Goal: Book appointment/travel/reservation

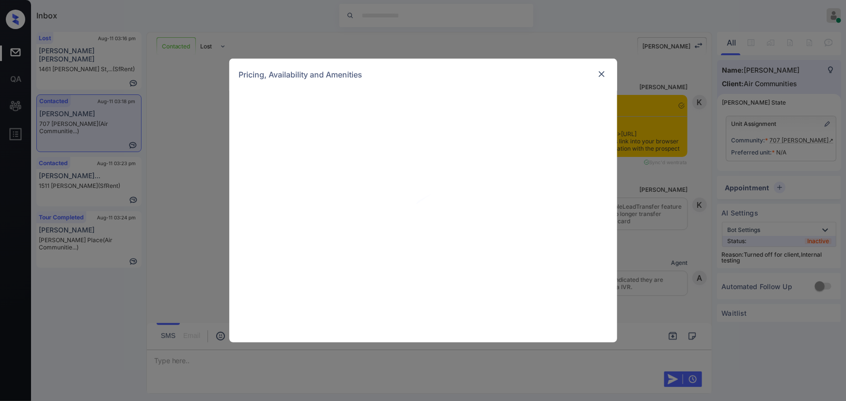
scroll to position [2128, 0]
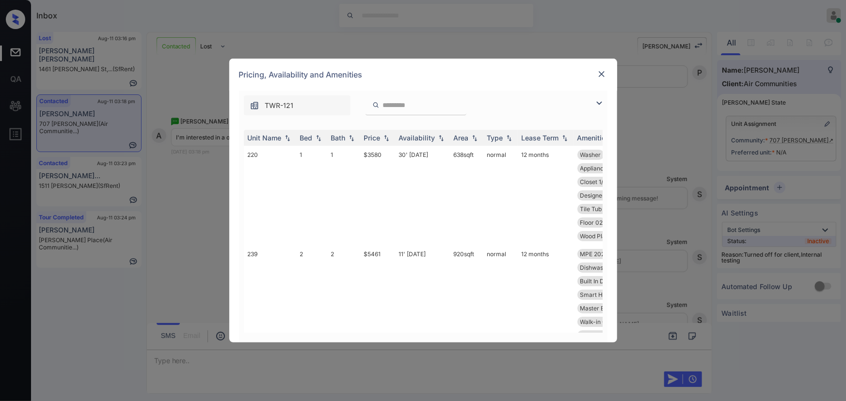
click at [596, 102] on img at bounding box center [599, 103] width 12 height 12
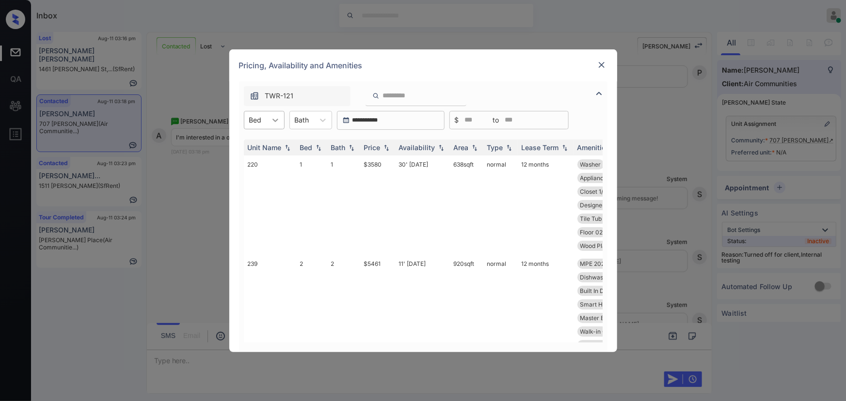
click at [276, 118] on icon at bounding box center [276, 120] width 10 height 10
click at [264, 145] on div "1" at bounding box center [264, 143] width 41 height 17
click at [326, 121] on icon at bounding box center [328, 120] width 10 height 10
click at [309, 141] on div "1" at bounding box center [315, 143] width 43 height 17
click at [381, 151] on div "Price" at bounding box center [372, 148] width 16 height 8
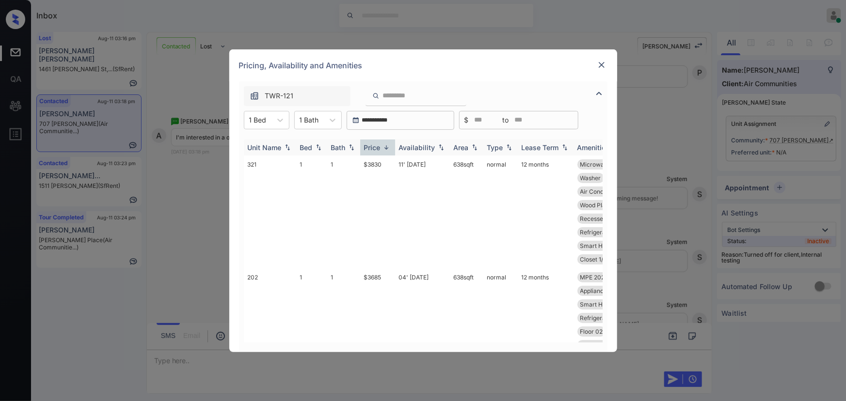
click at [380, 149] on div "Price" at bounding box center [372, 148] width 16 height 8
click at [477, 164] on td "638 sqft" at bounding box center [466, 205] width 33 height 99
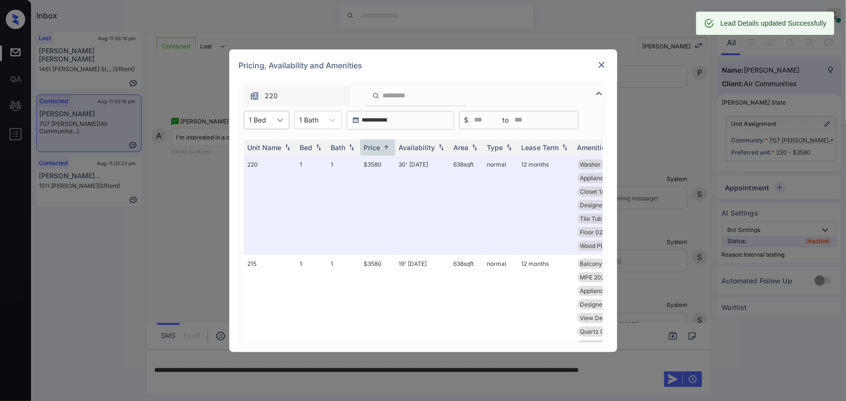
click at [281, 118] on icon at bounding box center [280, 120] width 10 height 10
click at [253, 161] on div "2" at bounding box center [267, 161] width 46 height 17
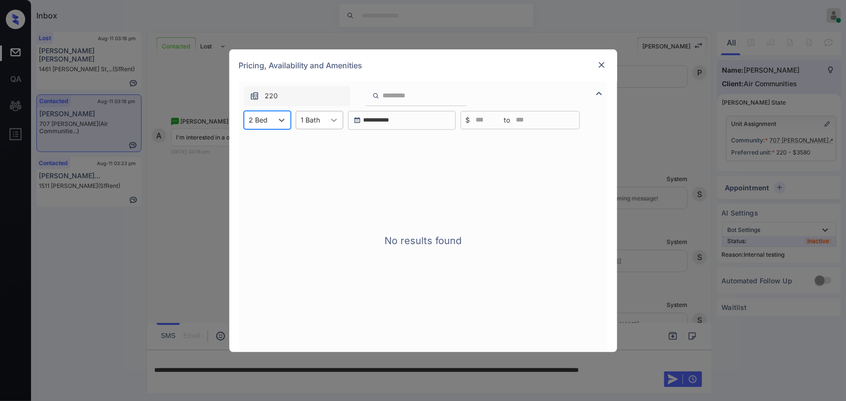
click at [334, 123] on icon at bounding box center [334, 120] width 10 height 10
click at [314, 159] on div "2" at bounding box center [320, 161] width 48 height 17
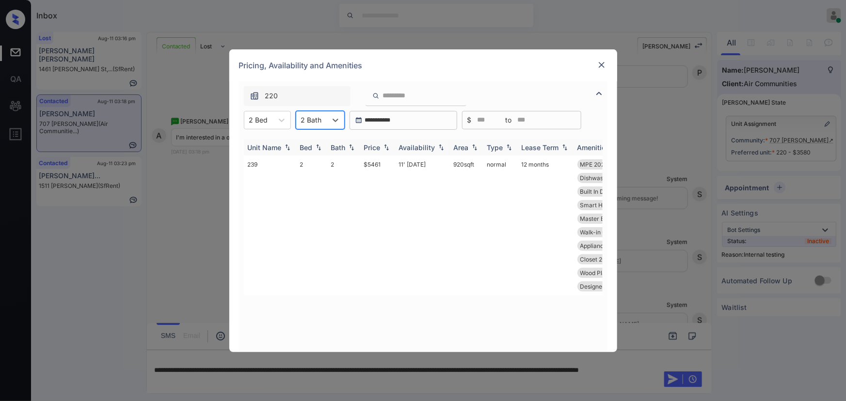
click at [384, 146] on img at bounding box center [387, 147] width 10 height 7
click at [389, 167] on td "$5461" at bounding box center [377, 226] width 35 height 140
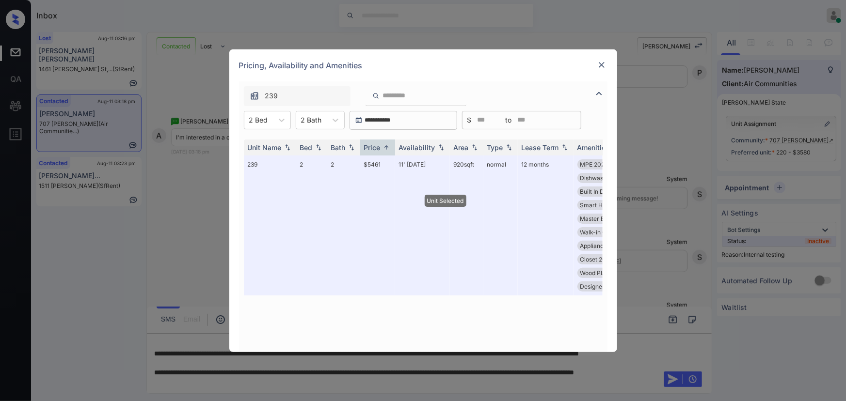
click at [599, 66] on img at bounding box center [602, 65] width 10 height 10
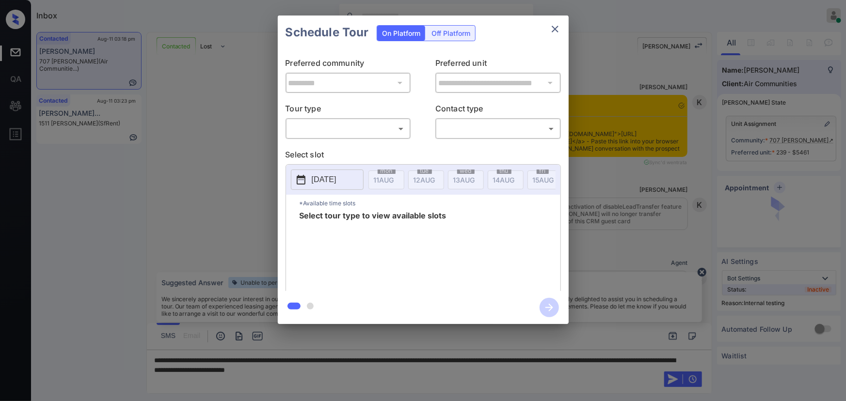
scroll to position [1599, 0]
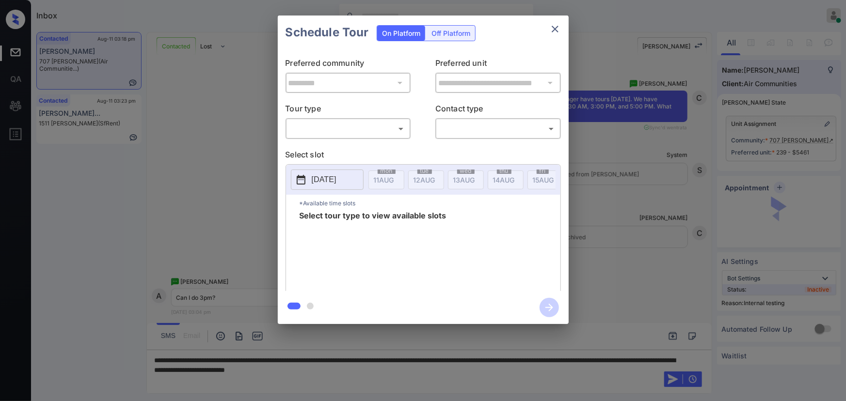
click at [335, 127] on body "Inbox Kenneth Umali Online Set yourself offline Set yourself on break Profile S…" at bounding box center [423, 200] width 846 height 401
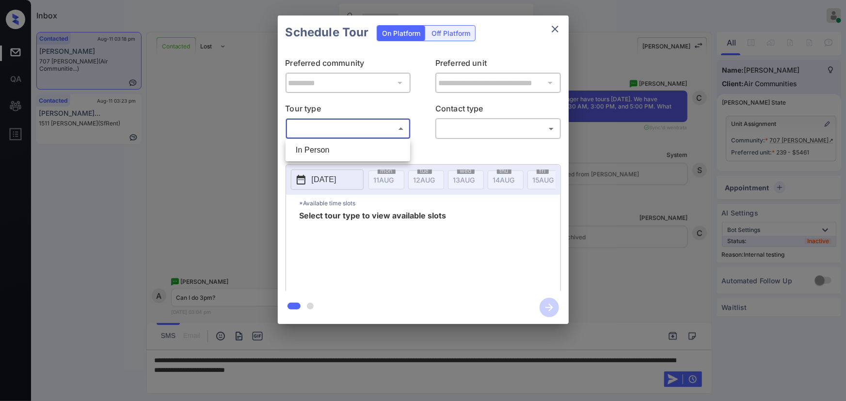
click at [328, 145] on li "In Person" at bounding box center [348, 150] width 120 height 17
type input "********"
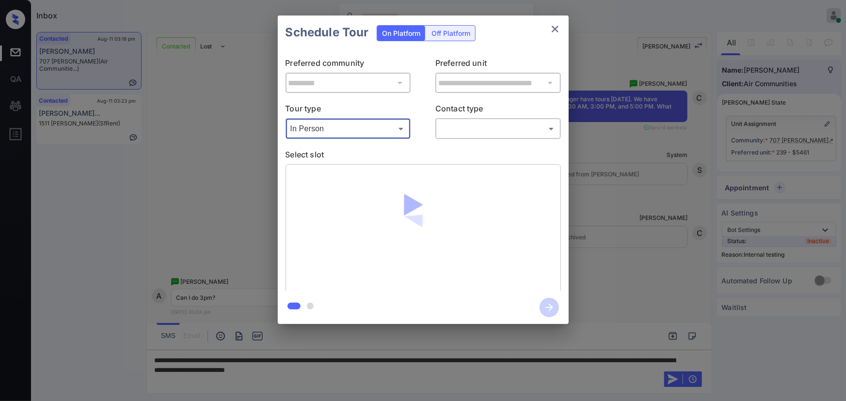
click at [468, 128] on body "Inbox Kenneth Umali Online Set yourself offline Set yourself on break Profile S…" at bounding box center [423, 200] width 846 height 401
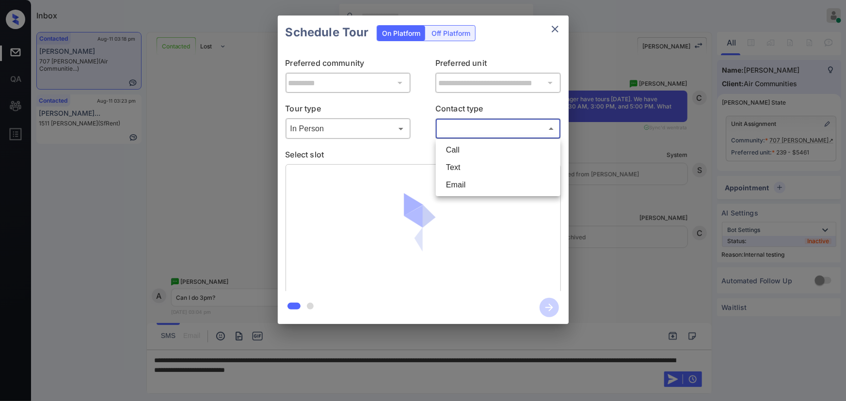
click at [453, 165] on li "Text" at bounding box center [498, 167] width 120 height 17
type input "****"
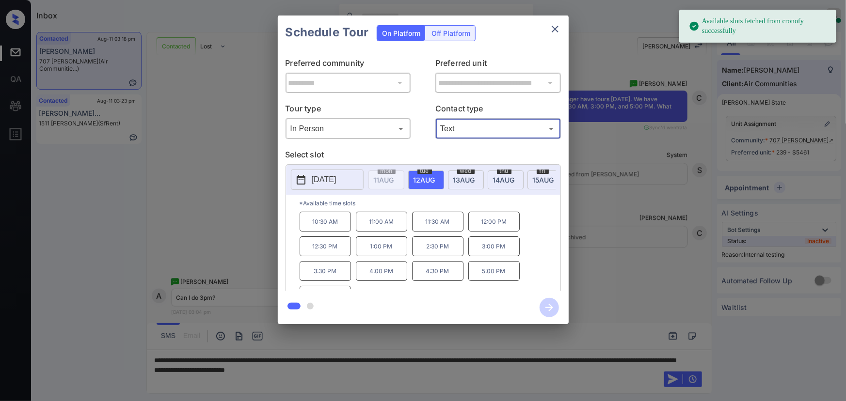
click at [394, 176] on span "12 AUG" at bounding box center [384, 180] width 20 height 8
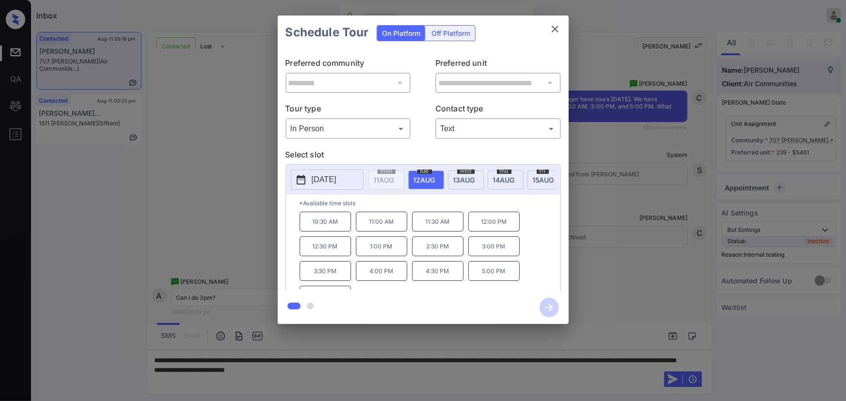
click at [484, 247] on p "3:00 PM" at bounding box center [493, 247] width 51 height 20
click at [606, 233] on div "**********" at bounding box center [423, 170] width 846 height 340
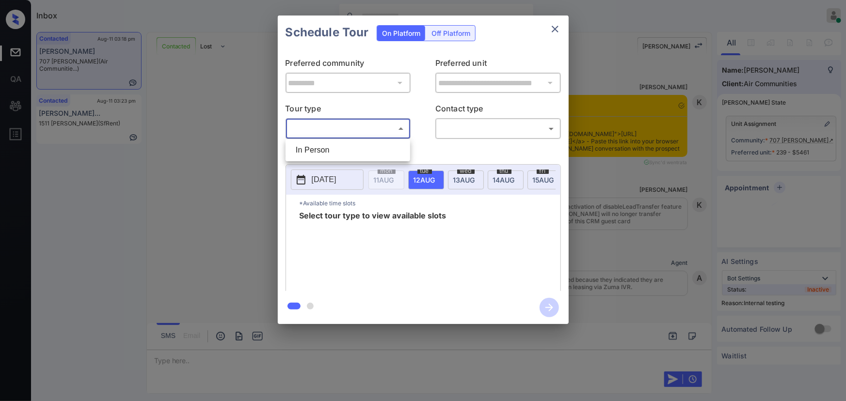
scroll to position [1608, 0]
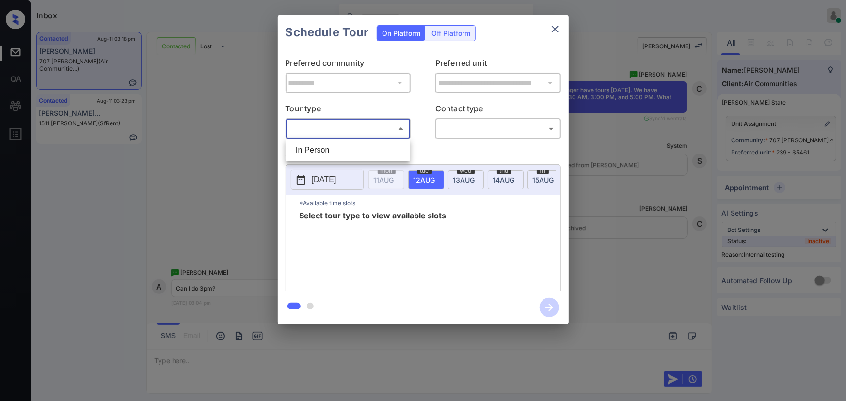
click at [315, 153] on li "In Person" at bounding box center [348, 150] width 120 height 17
type input "********"
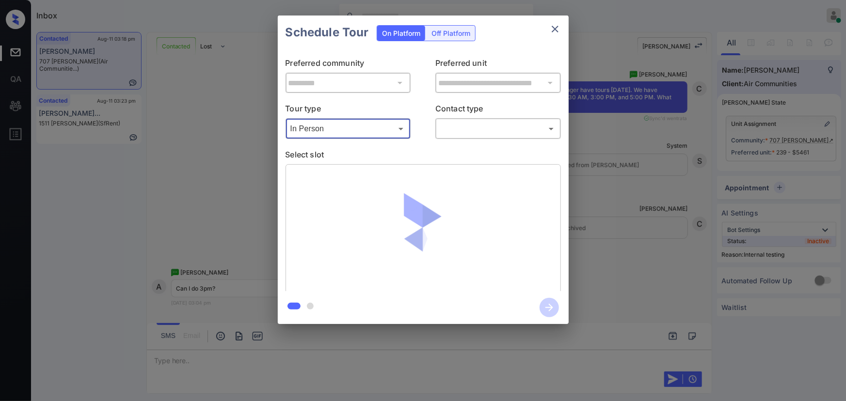
click at [480, 135] on body "Inbox Kenneth Umali Online Set yourself offline Set yourself on break Profile S…" at bounding box center [423, 200] width 846 height 401
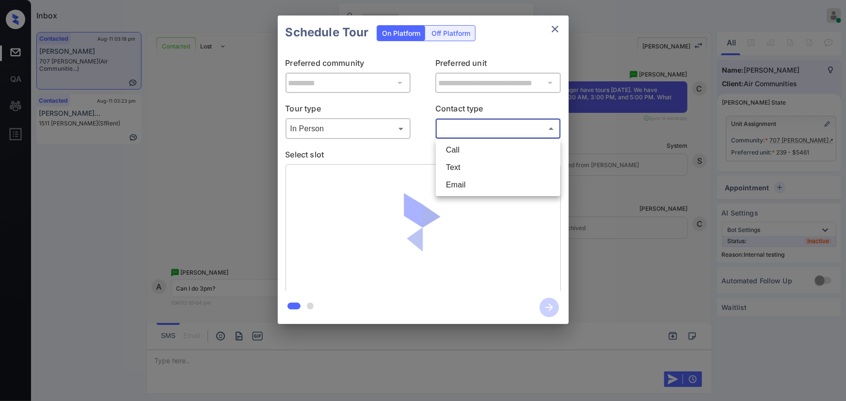
click at [454, 163] on li "Text" at bounding box center [498, 167] width 120 height 17
type input "****"
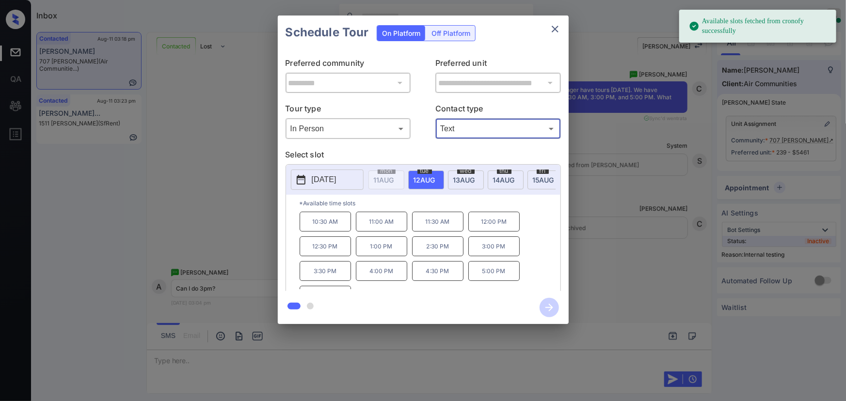
click at [394, 177] on span "12 AUG" at bounding box center [384, 180] width 20 height 8
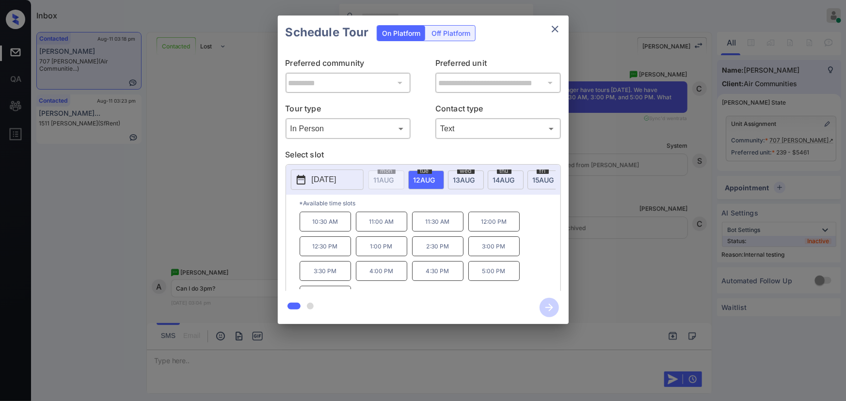
click at [496, 247] on p "3:00 PM" at bounding box center [493, 247] width 51 height 20
click at [546, 306] on icon "button" at bounding box center [549, 307] width 19 height 19
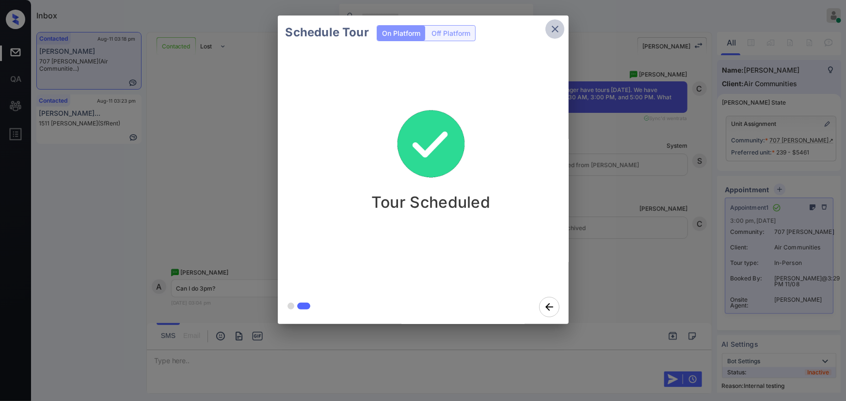
click at [554, 28] on icon "close" at bounding box center [555, 29] width 7 height 7
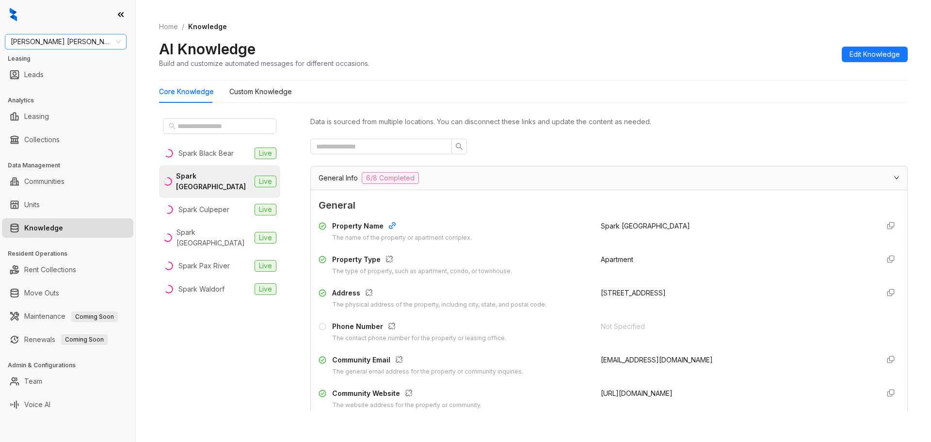
click at [118, 40] on span "Gates Hudson" at bounding box center [66, 41] width 110 height 15
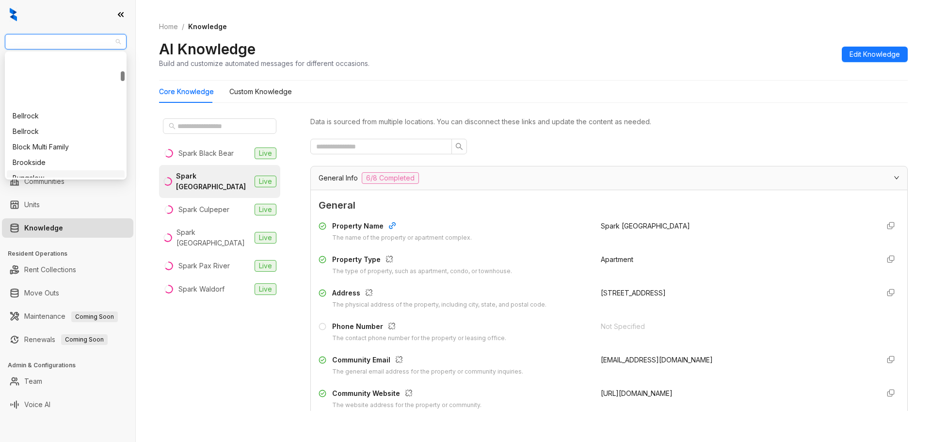
scroll to position [324, 0]
click at [68, 42] on span "Gates Hudson" at bounding box center [66, 41] width 110 height 15
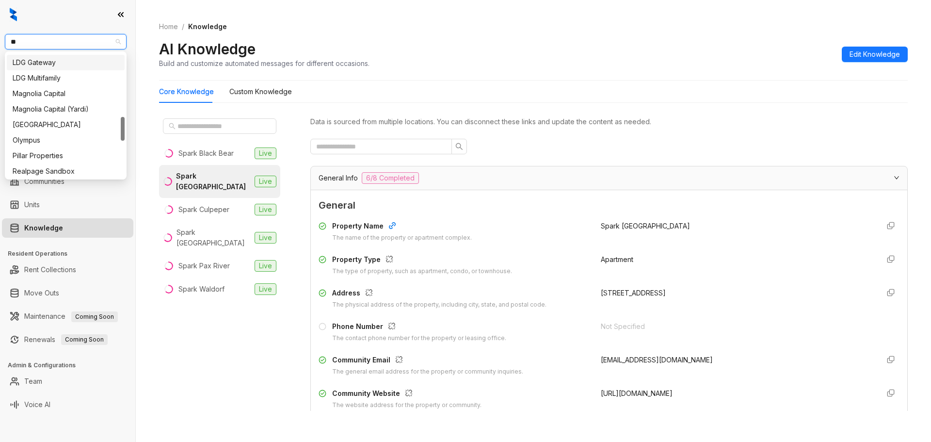
scroll to position [0, 0]
type input "***"
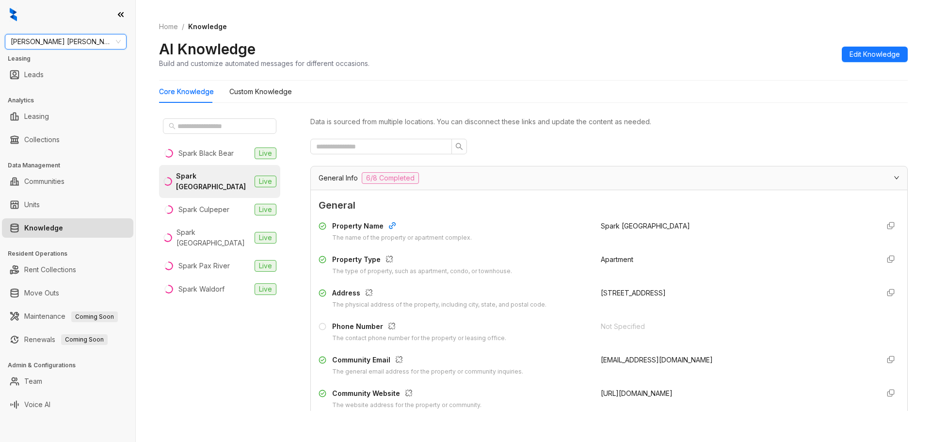
click at [66, 42] on span "Gates Hudson" at bounding box center [66, 41] width 110 height 15
type input "***"
click at [57, 93] on div "LDG Multifamily" at bounding box center [66, 92] width 106 height 11
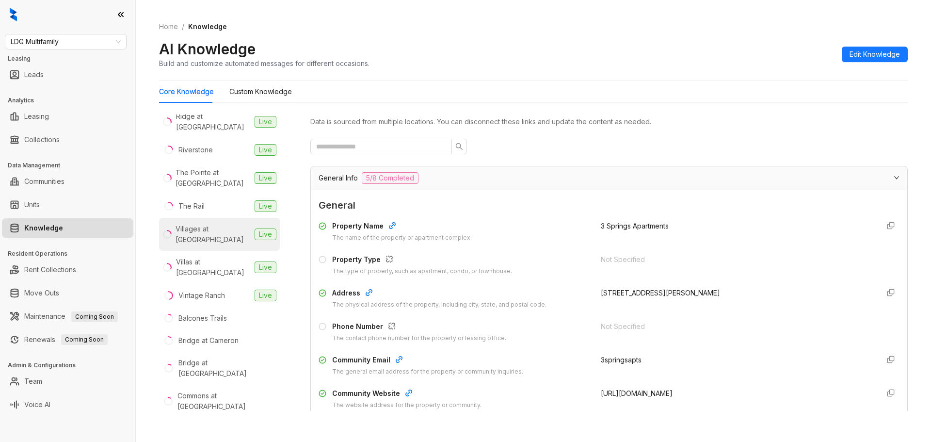
scroll to position [129, 0]
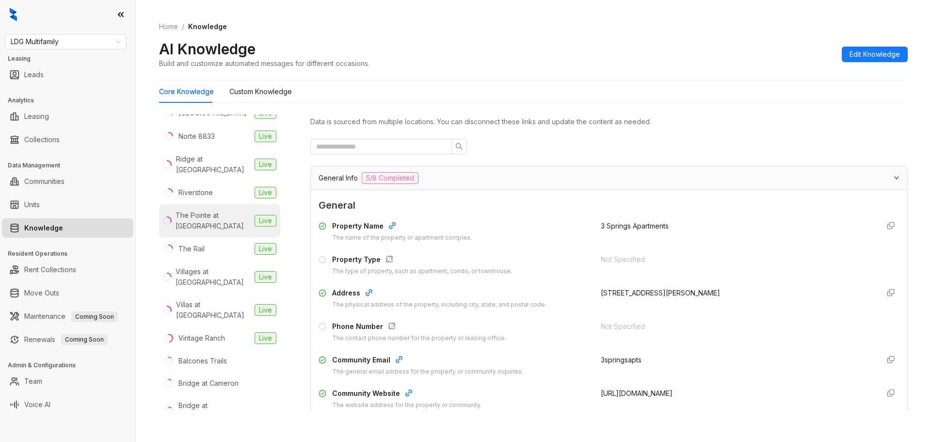
click at [204, 210] on div "The Pointe at Crestmont" at bounding box center [213, 220] width 75 height 21
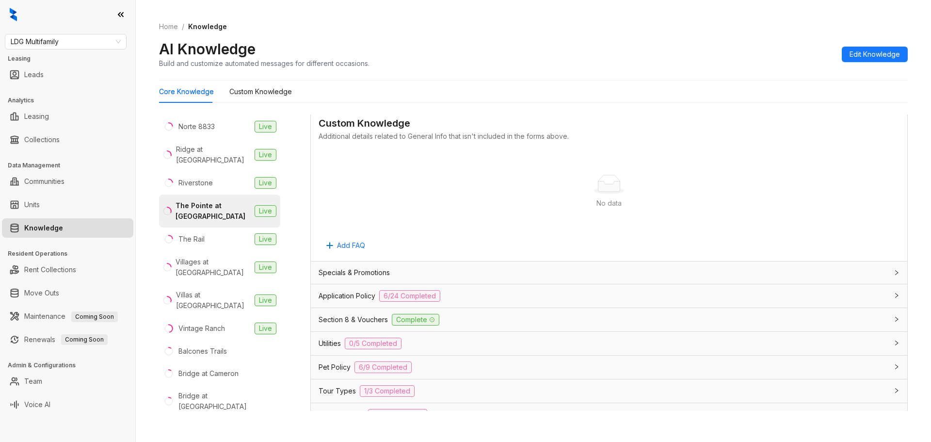
scroll to position [485, 0]
click at [357, 341] on span "0/5 Completed" at bounding box center [373, 342] width 57 height 12
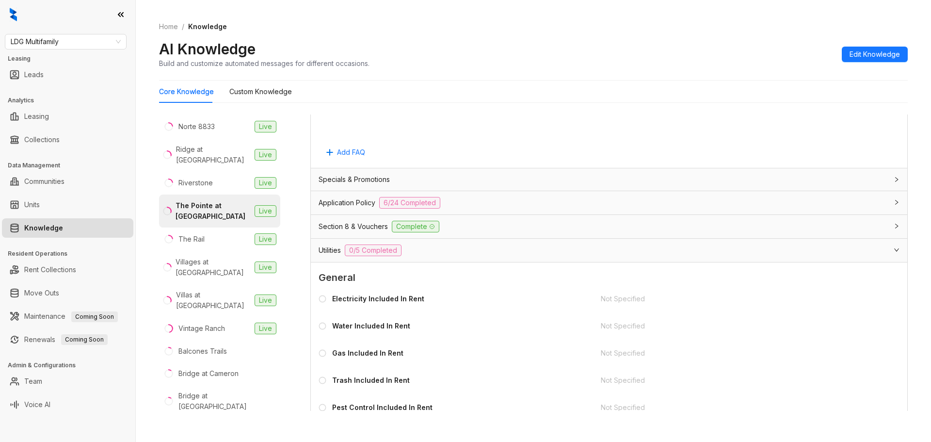
scroll to position [614, 0]
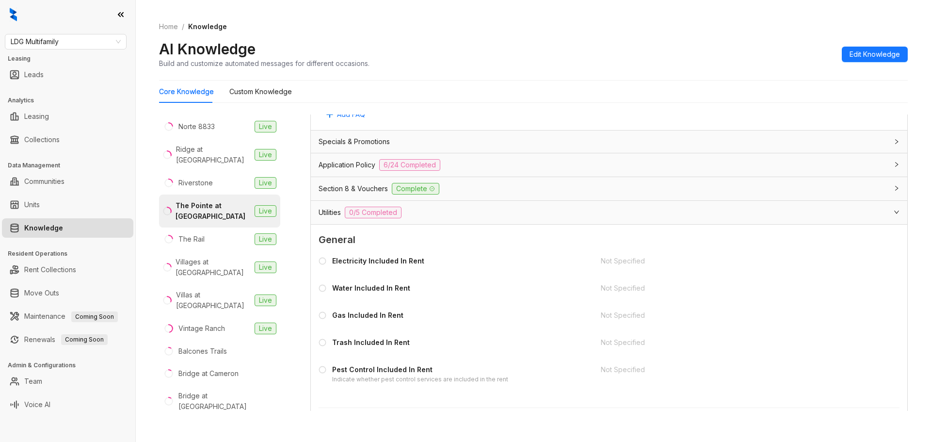
click at [384, 261] on div "Electricity Included In Rent" at bounding box center [378, 261] width 92 height 11
click at [390, 292] on div "Water Included In Rent" at bounding box center [371, 288] width 78 height 11
drag, startPoint x: 384, startPoint y: 316, endPoint x: 377, endPoint y: 345, distance: 29.9
click at [384, 317] on div "Gas Included In Rent" at bounding box center [367, 315] width 71 height 11
click at [377, 348] on div "Trash Included In Rent" at bounding box center [454, 345] width 271 height 16
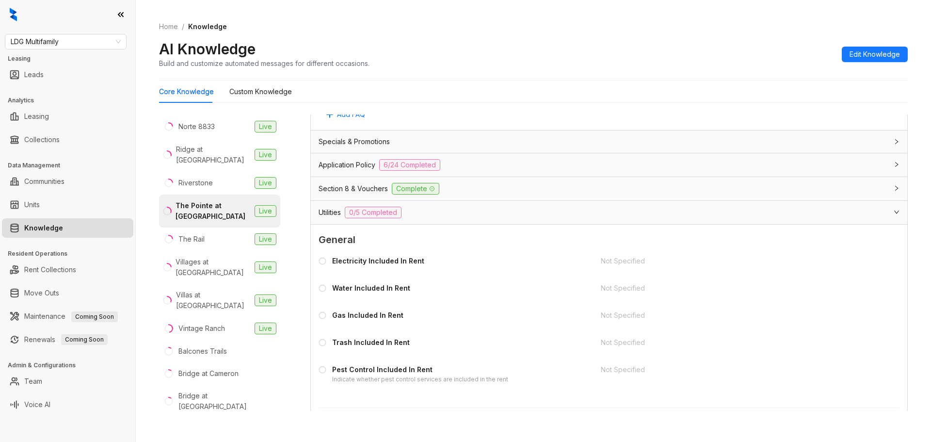
drag, startPoint x: 381, startPoint y: 371, endPoint x: 300, endPoint y: 151, distance: 234.7
click at [381, 371] on div "Pest Control Included In Rent" at bounding box center [420, 369] width 176 height 11
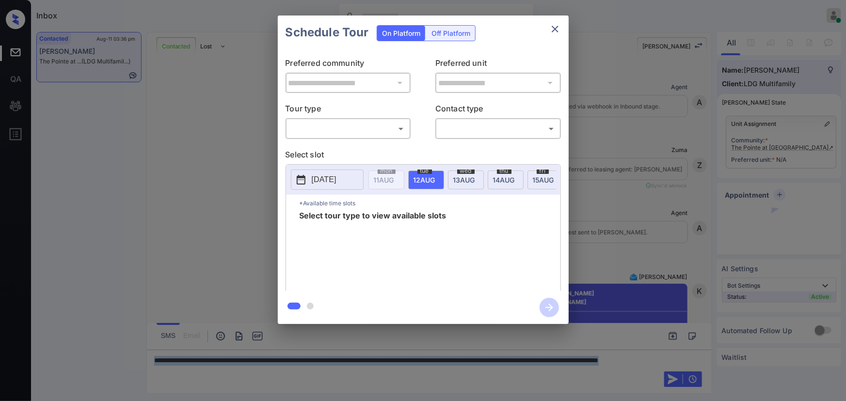
scroll to position [310, 0]
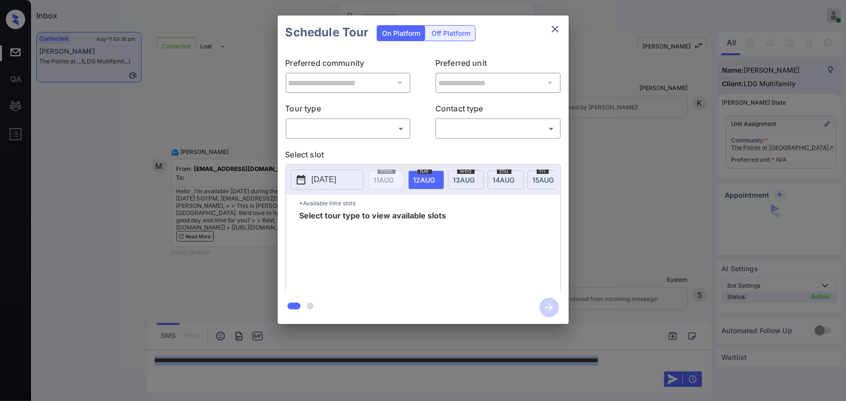
click at [303, 130] on body "Inbox Kenneth Umali Online Set yourself offline Set yourself on break Profile S…" at bounding box center [423, 200] width 846 height 401
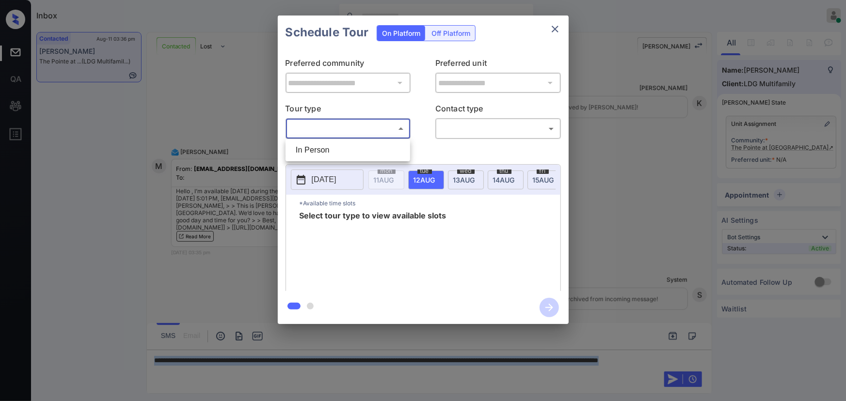
click at [304, 150] on li "In Person" at bounding box center [348, 150] width 120 height 17
type input "********"
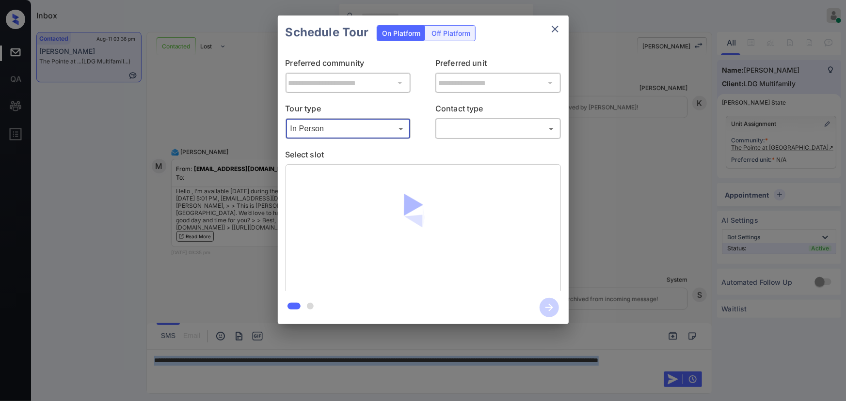
click at [459, 131] on body "Inbox Kenneth Umali Online Set yourself offline Set yourself on break Profile S…" at bounding box center [423, 200] width 846 height 401
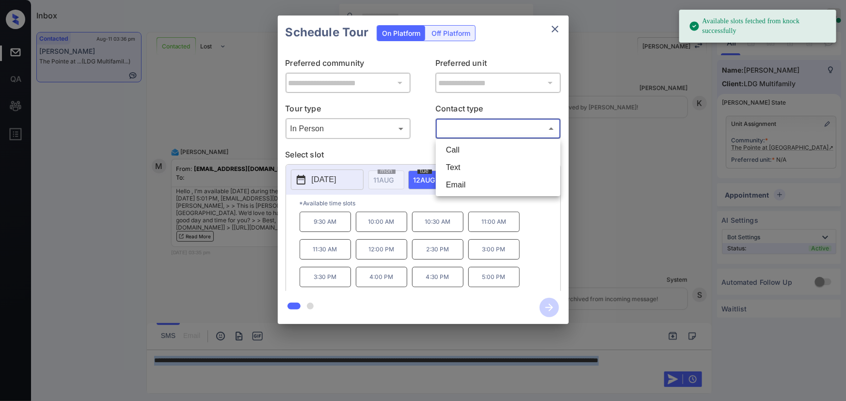
click at [456, 168] on li "Text" at bounding box center [498, 167] width 120 height 17
type input "****"
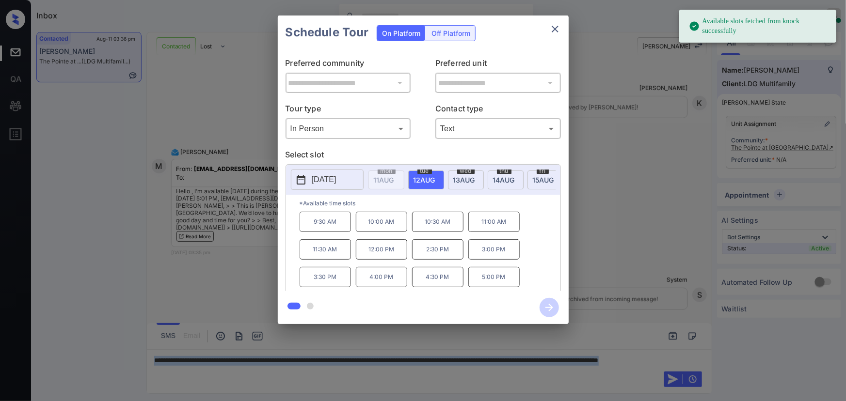
click at [336, 178] on p "2025-08-12" at bounding box center [324, 180] width 25 height 12
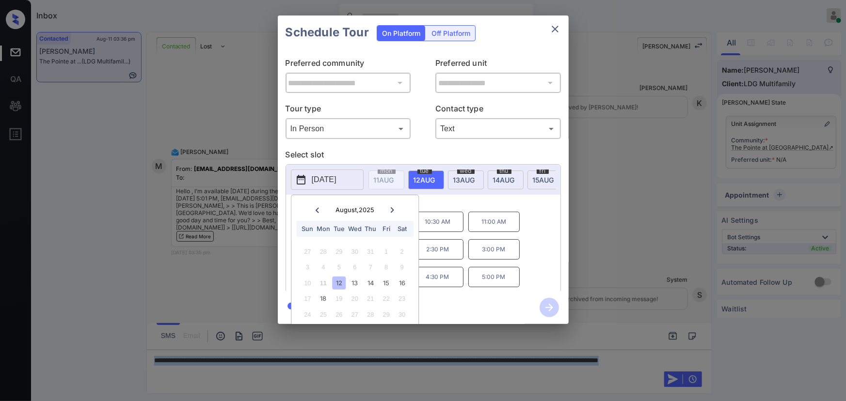
scroll to position [27, 0]
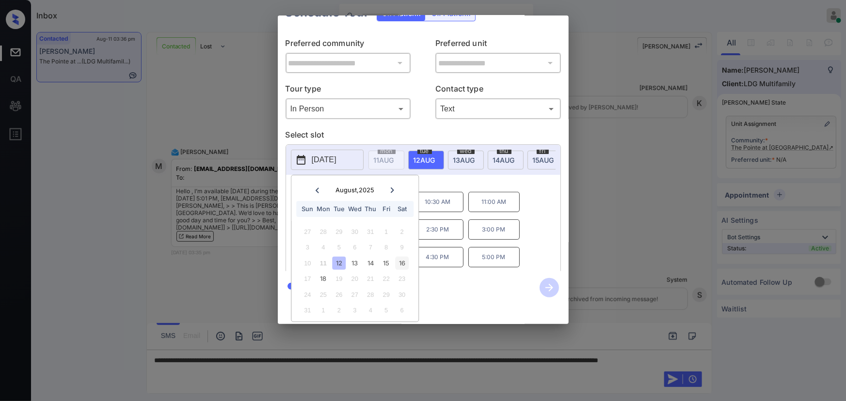
click at [402, 258] on div "16" at bounding box center [402, 263] width 13 height 13
click at [468, 256] on div "10:00 AM 10:30 AM 11:00 AM 11:30 AM 12:00 PM 12:30 PM 4:00 PM 4:30 PM" at bounding box center [430, 231] width 261 height 78
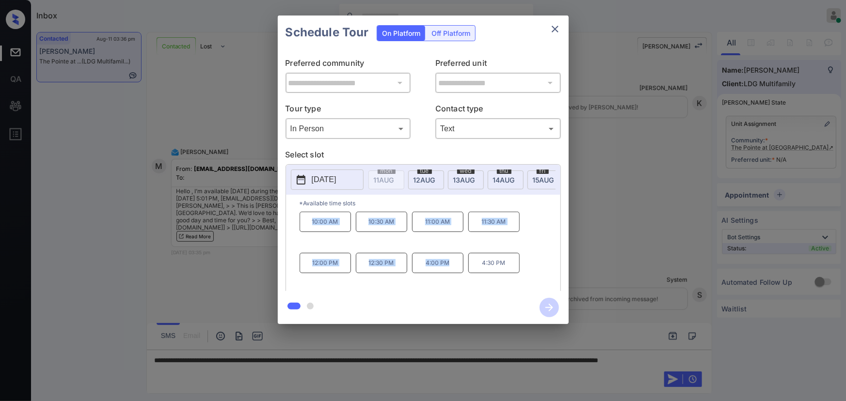
drag, startPoint x: 450, startPoint y: 271, endPoint x: 305, endPoint y: 227, distance: 150.8
click at [305, 227] on div "10:00 AM 10:30 AM 11:00 AM 11:30 AM 12:00 PM 12:30 PM 4:00 PM 4:30 PM" at bounding box center [430, 251] width 261 height 78
copy div "10:00 AM 10:30 AM 11:00 AM 11:30 AM 12:00 PM 12:30 PM 4:00 PM"
click at [243, 369] on div at bounding box center [423, 200] width 846 height 401
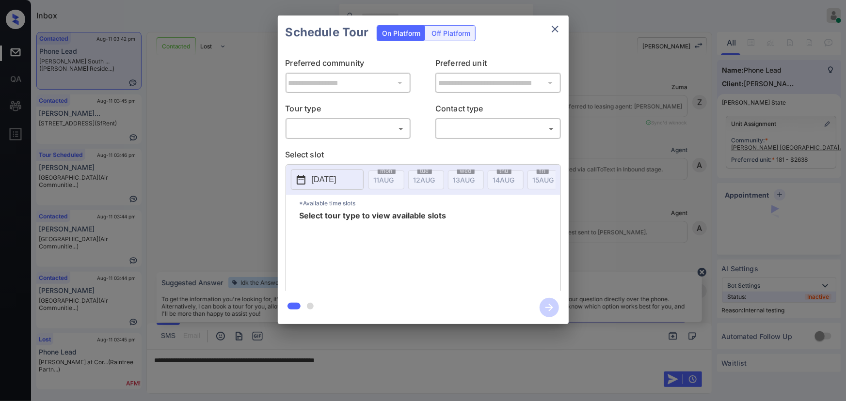
scroll to position [3180, 0]
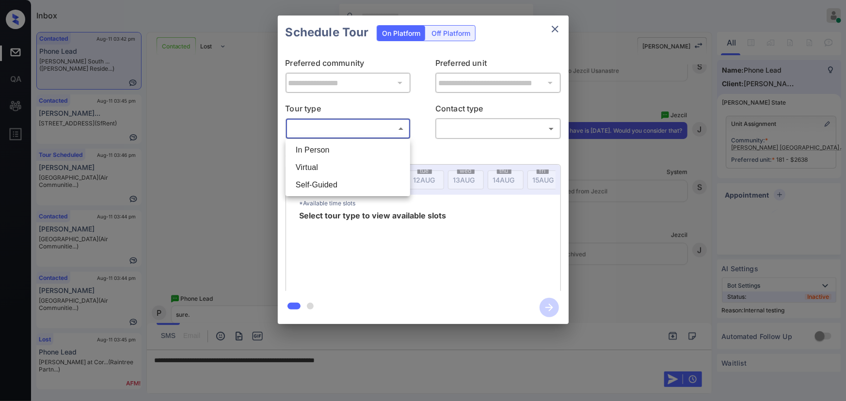
click at [353, 127] on body "Inbox [PERSON_NAME] Online Set yourself offline Set yourself on break Profile S…" at bounding box center [423, 200] width 846 height 401
drag, startPoint x: 333, startPoint y: 146, endPoint x: 464, endPoint y: 137, distance: 131.8
click at [335, 146] on li "In Person" at bounding box center [348, 150] width 120 height 17
type input "********"
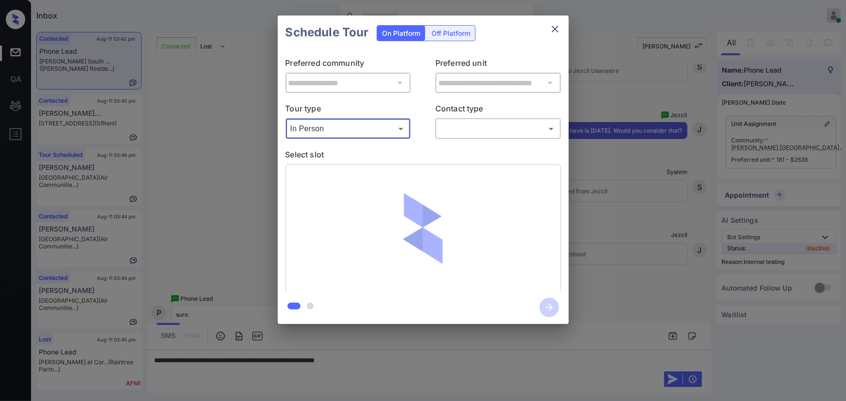
click at [485, 131] on body "Inbox [PERSON_NAME] Online Set yourself offline Set yourself on break Profile S…" at bounding box center [423, 200] width 846 height 401
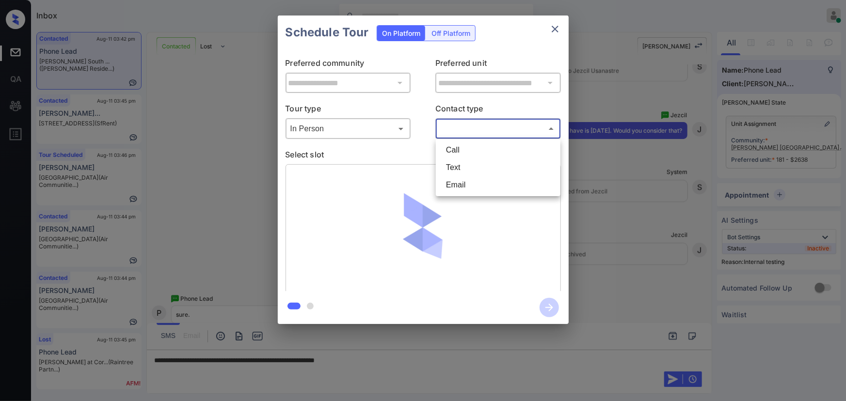
click at [460, 164] on li "Text" at bounding box center [498, 167] width 120 height 17
type input "****"
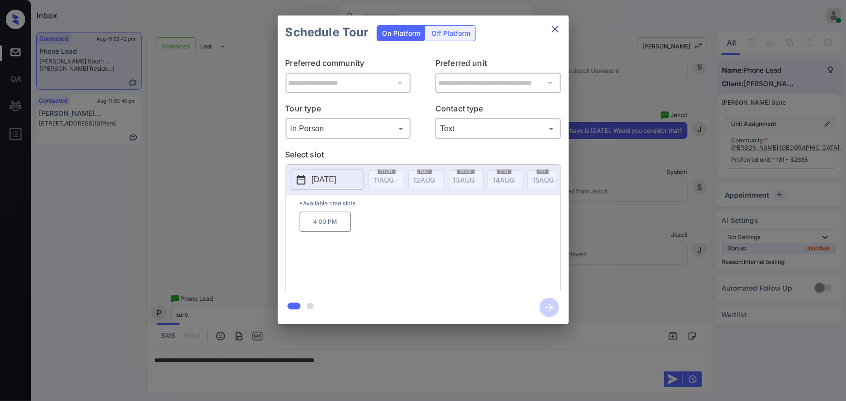
click at [332, 225] on p "4:00 PM" at bounding box center [325, 222] width 51 height 20
click at [387, 361] on div at bounding box center [423, 200] width 846 height 401
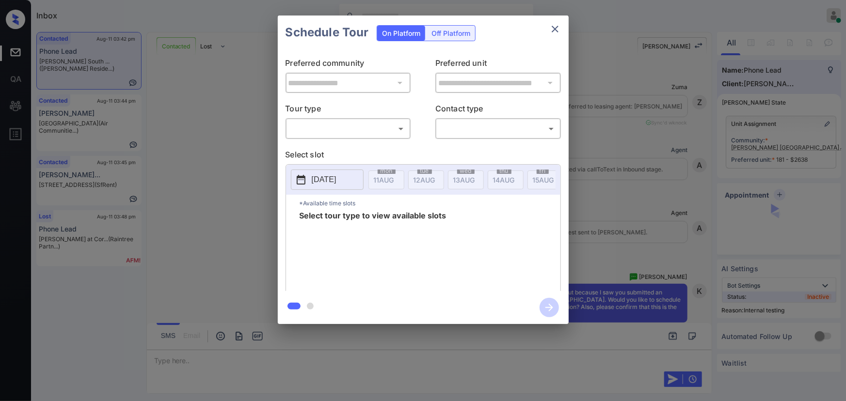
scroll to position [4468, 0]
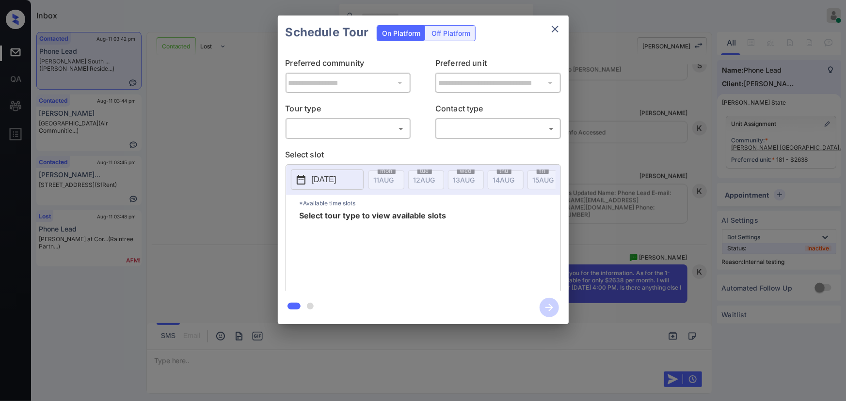
click at [633, 169] on div "**********" at bounding box center [423, 170] width 846 height 340
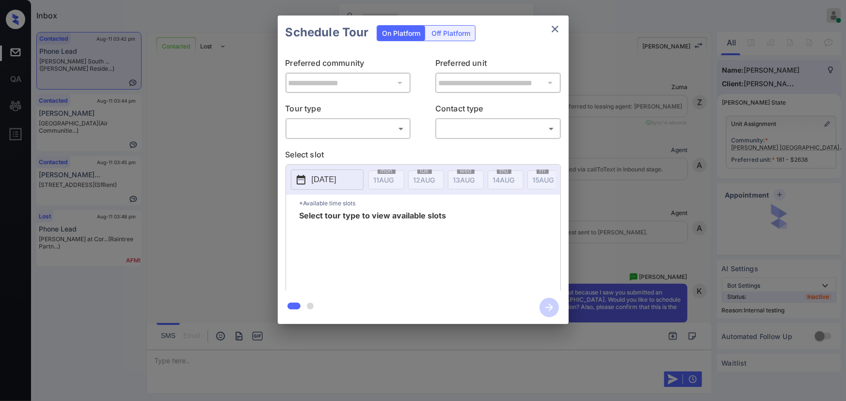
scroll to position [3969, 0]
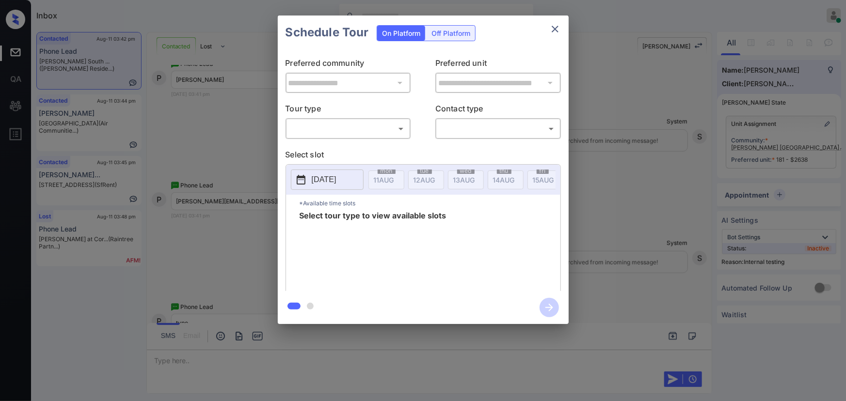
click at [373, 129] on body "Inbox Kenneth Umali Online Set yourself offline Set yourself on break Profile S…" at bounding box center [423, 200] width 846 height 401
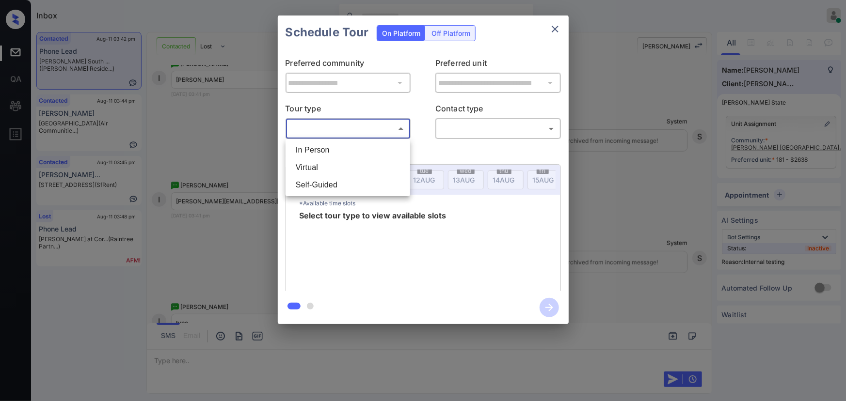
click at [354, 154] on li "In Person" at bounding box center [348, 150] width 120 height 17
type input "********"
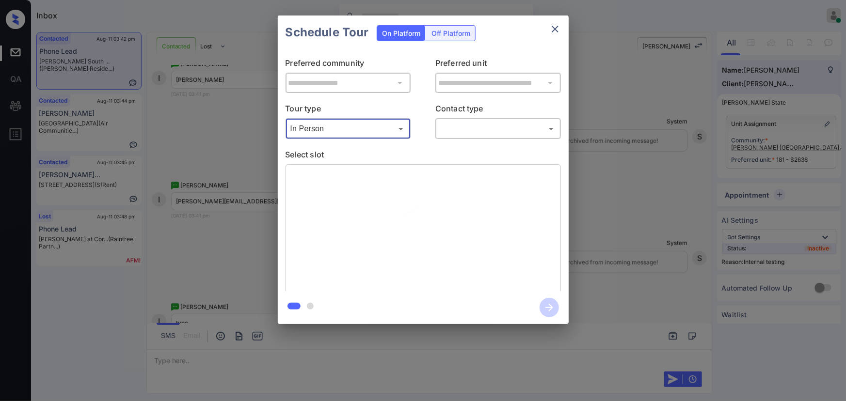
click at [473, 128] on body "Inbox Kenneth Umali Online Set yourself offline Set yourself on break Profile S…" at bounding box center [423, 200] width 846 height 401
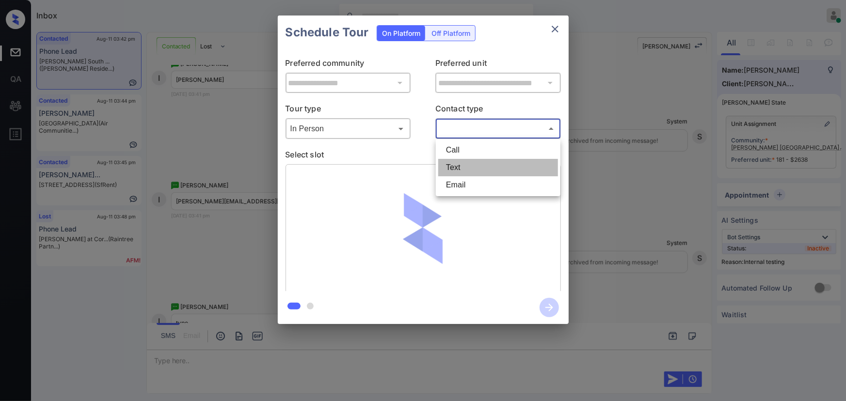
click at [462, 166] on li "Text" at bounding box center [498, 167] width 120 height 17
type input "****"
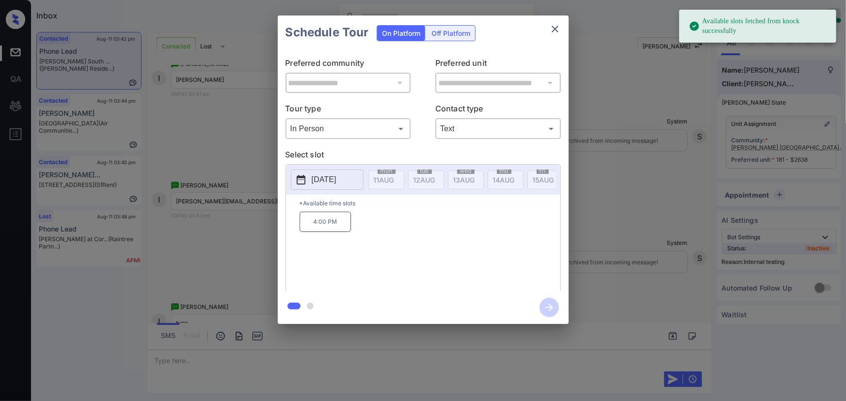
click at [321, 180] on p "[DATE]" at bounding box center [324, 180] width 25 height 12
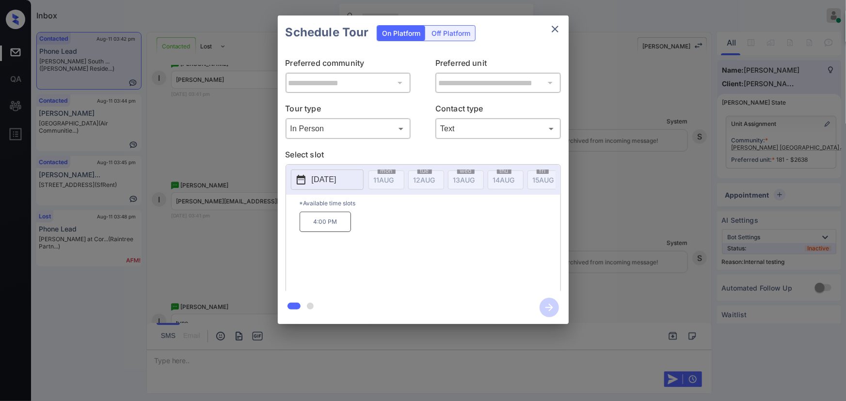
click at [324, 177] on p "[DATE]" at bounding box center [324, 180] width 25 height 12
click at [444, 235] on div "4:00 PM" at bounding box center [430, 251] width 261 height 78
click at [337, 229] on p "4:00 PM" at bounding box center [325, 222] width 51 height 20
click at [544, 307] on icon "button" at bounding box center [549, 307] width 19 height 19
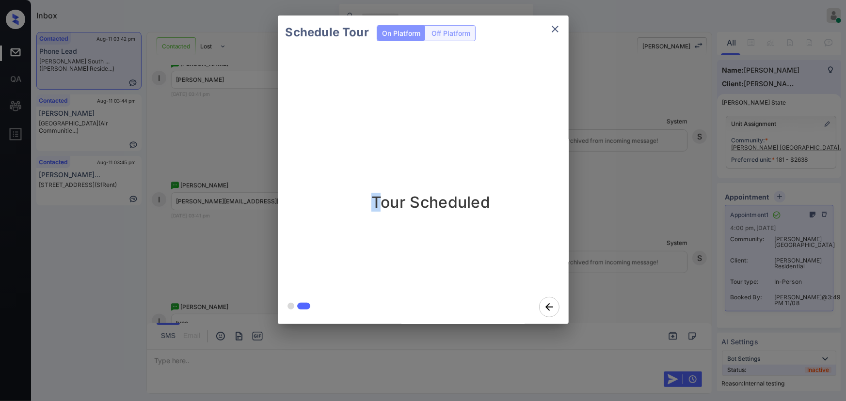
drag, startPoint x: 475, startPoint y: 198, endPoint x: 378, endPoint y: 204, distance: 97.1
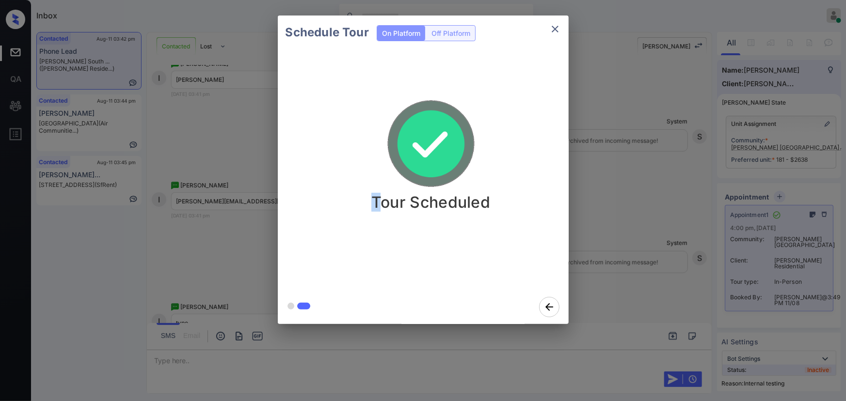
click at [378, 204] on p "Tour Scheduled" at bounding box center [430, 202] width 119 height 19
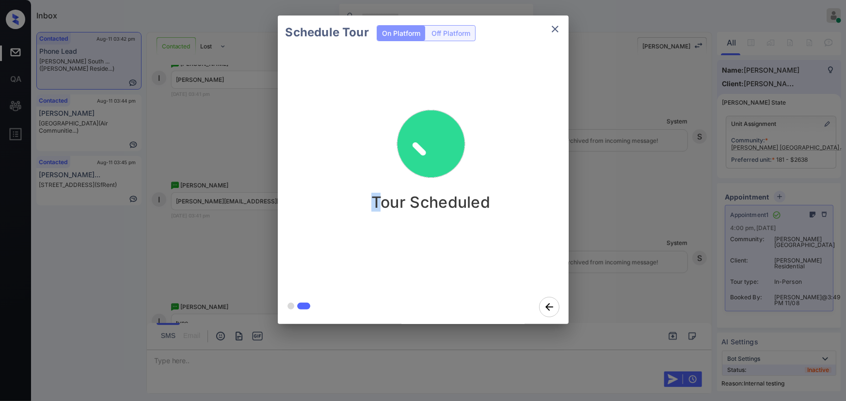
click at [557, 28] on icon "close" at bounding box center [555, 29] width 12 height 12
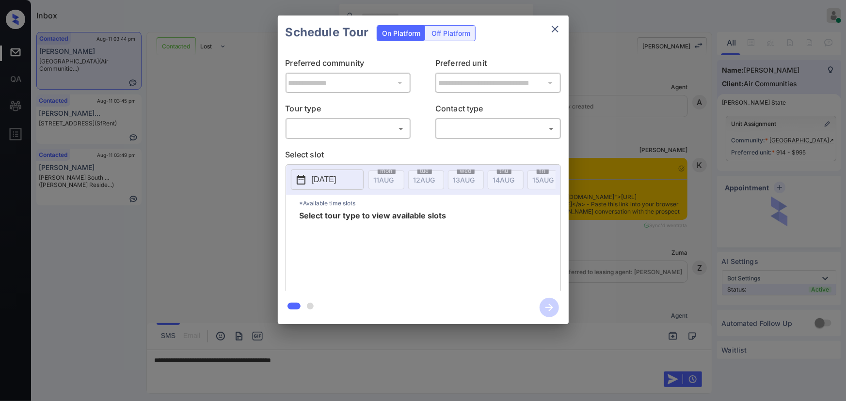
scroll to position [3296, 0]
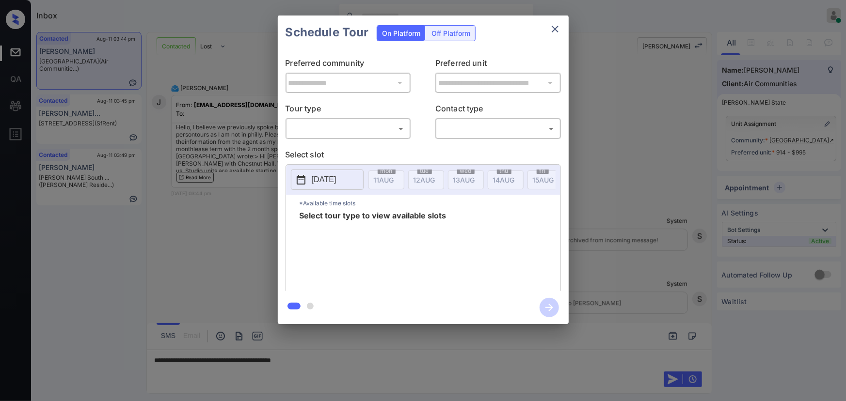
click at [359, 127] on body "Inbox [PERSON_NAME] Online Set yourself offline Set yourself on break Profile S…" at bounding box center [423, 200] width 846 height 401
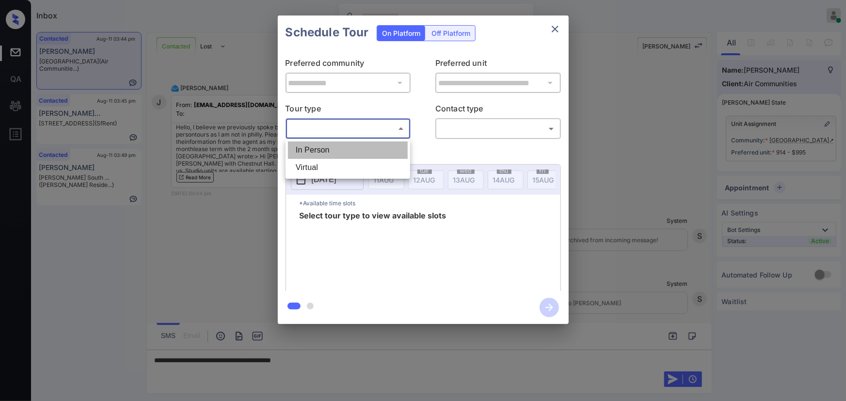
click at [347, 155] on li "In Person" at bounding box center [348, 150] width 120 height 17
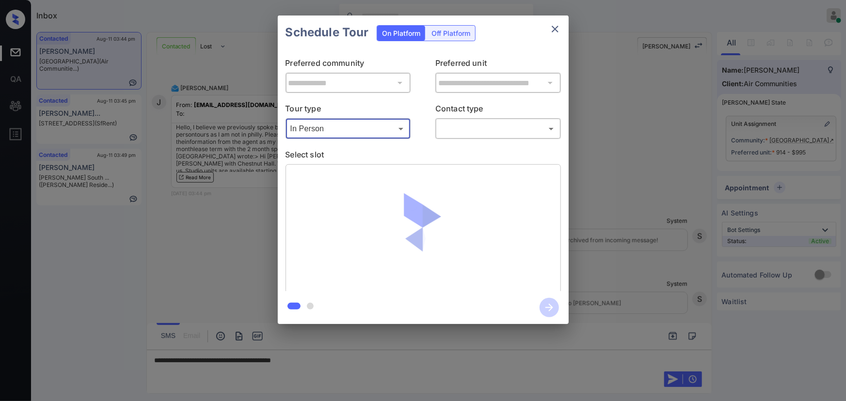
click at [352, 126] on body "Inbox [PERSON_NAME] Online Set yourself offline Set yourself on break Profile S…" at bounding box center [423, 200] width 846 height 401
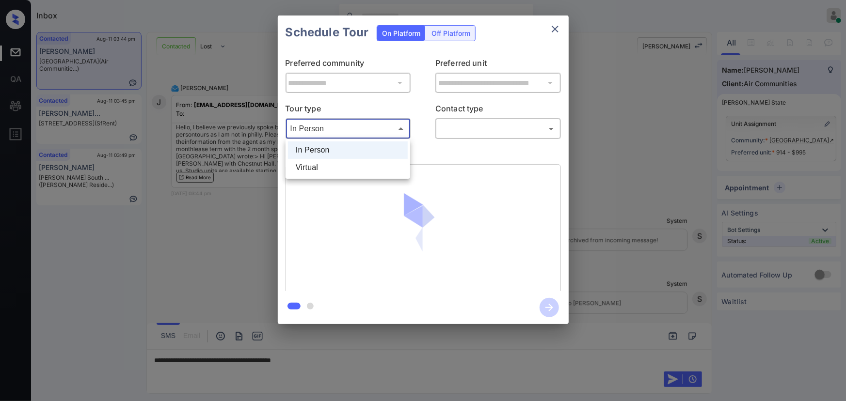
drag, startPoint x: 340, startPoint y: 164, endPoint x: 351, endPoint y: 165, distance: 10.7
click at [340, 164] on li "Virtual" at bounding box center [348, 167] width 120 height 17
type input "*******"
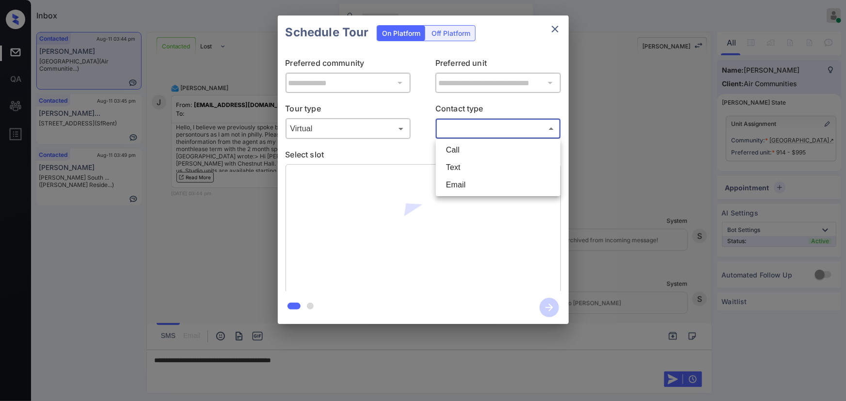
click at [478, 129] on body "Inbox [PERSON_NAME] Online Set yourself offline Set yourself on break Profile S…" at bounding box center [423, 200] width 846 height 401
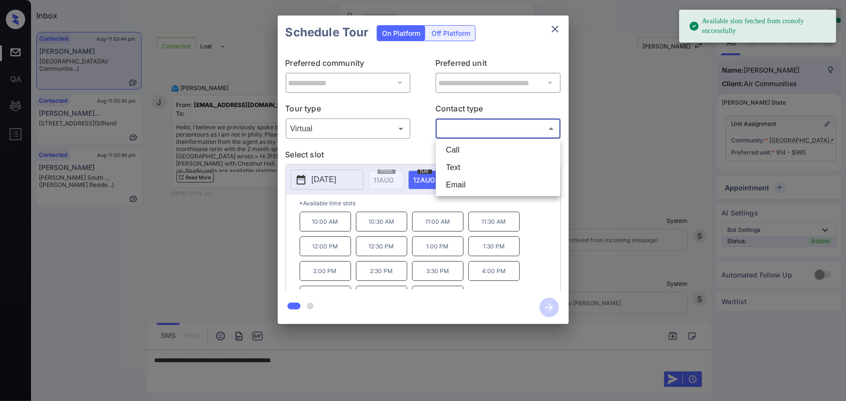
click at [462, 165] on li "Text" at bounding box center [498, 167] width 120 height 17
type input "****"
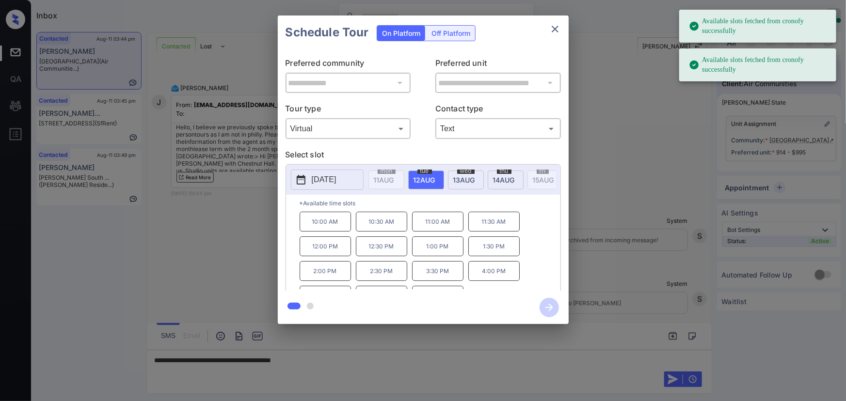
click at [394, 178] on span "[DATE]" at bounding box center [384, 180] width 20 height 8
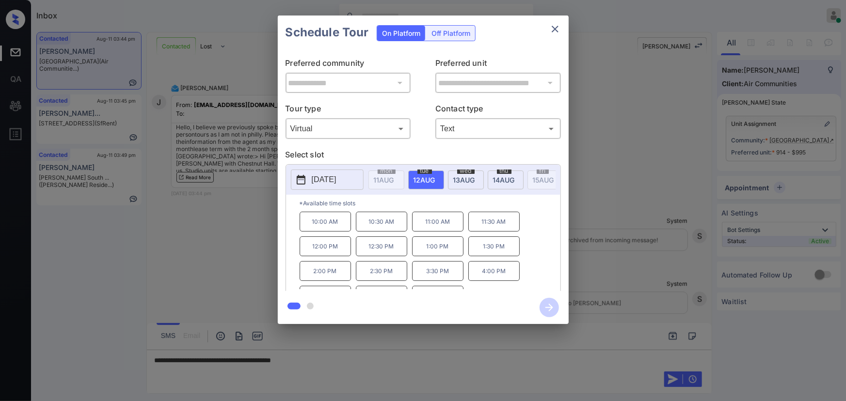
click at [362, 361] on div at bounding box center [423, 200] width 846 height 401
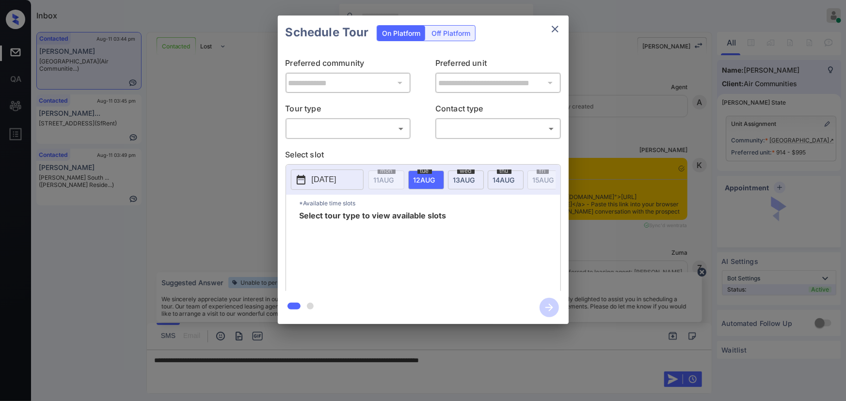
scroll to position [3296, 0]
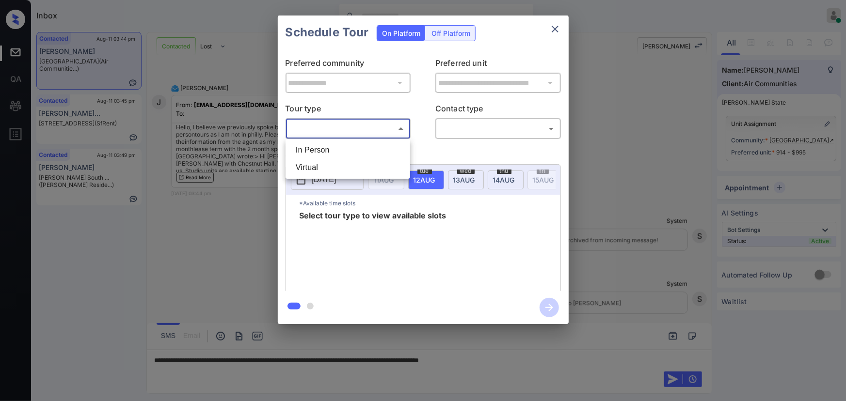
click at [367, 129] on body "Inbox [PERSON_NAME] Online Set yourself offline Set yourself on break Profile S…" at bounding box center [423, 200] width 846 height 401
click at [331, 174] on li "Virtual" at bounding box center [348, 167] width 120 height 17
type input "*******"
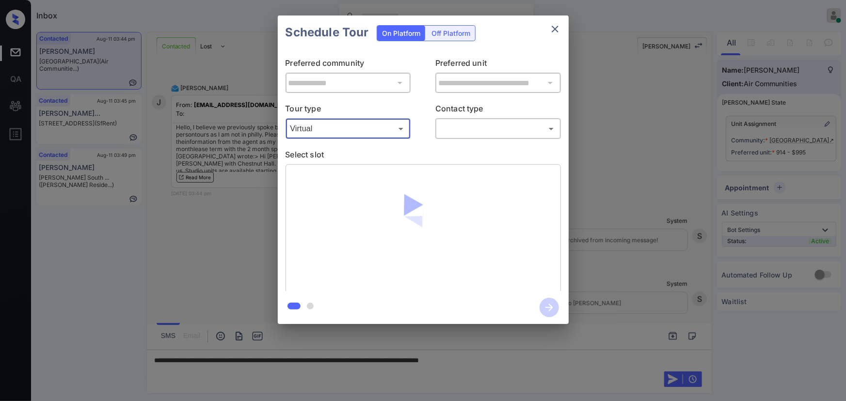
click at [480, 129] on body "Inbox Kenneth Umali Online Set yourself offline Set yourself on break Profile S…" at bounding box center [423, 200] width 846 height 401
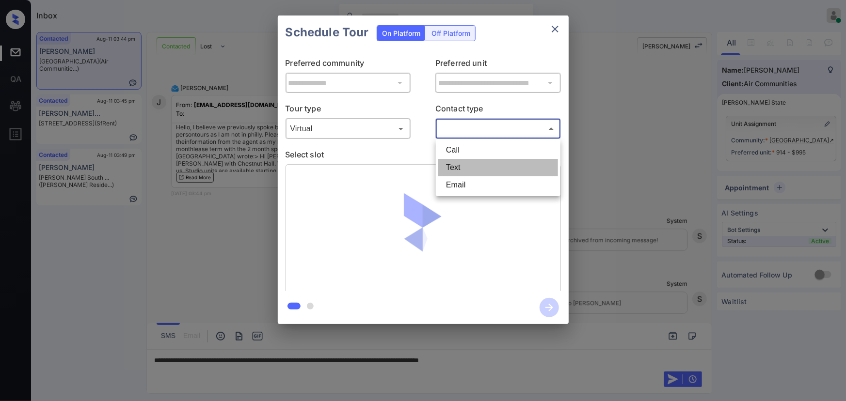
click at [461, 166] on li "Text" at bounding box center [498, 167] width 120 height 17
type input "****"
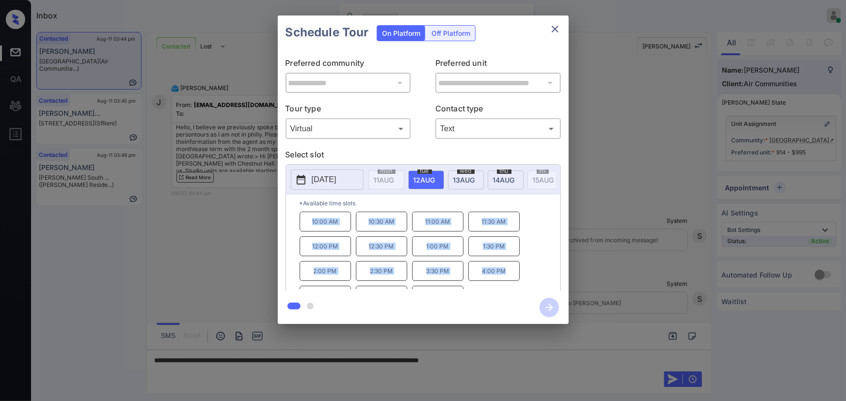
copy div "10:00 AM 10:30 AM 11:00 AM 11:30 AM 12:00 PM 12:30 PM 1:00 PM 1:30 PM 2:00 PM 2…"
drag, startPoint x: 504, startPoint y: 274, endPoint x: 300, endPoint y: 227, distance: 209.9
click at [300, 227] on div "10:00 AM 10:30 AM 11:00 AM 11:30 AM 12:00 PM 12:30 PM 1:00 PM 1:30 PM 2:00 PM 2…" at bounding box center [430, 251] width 261 height 78
click at [524, 357] on div at bounding box center [423, 200] width 846 height 401
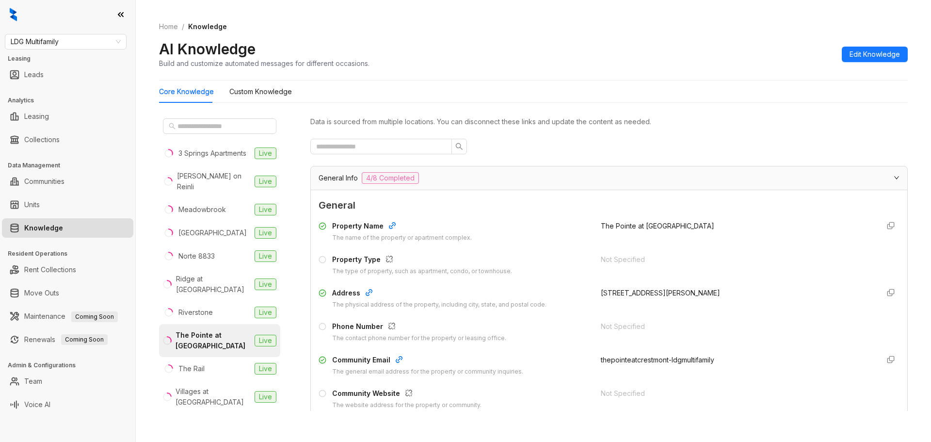
click at [63, 227] on link "Knowledge" at bounding box center [43, 227] width 39 height 19
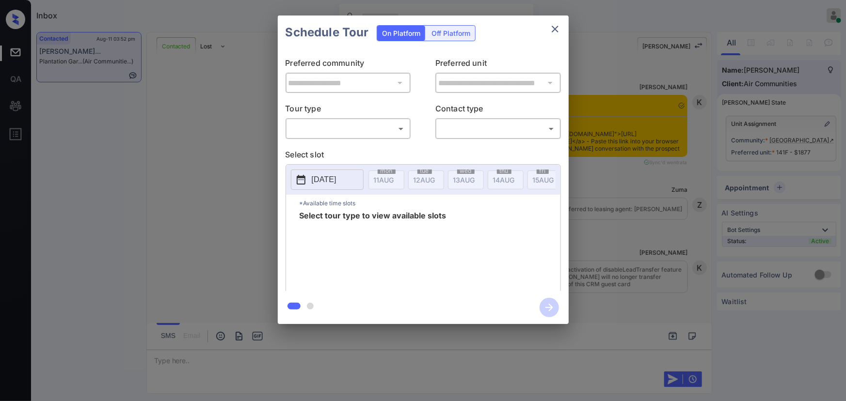
scroll to position [1219, 0]
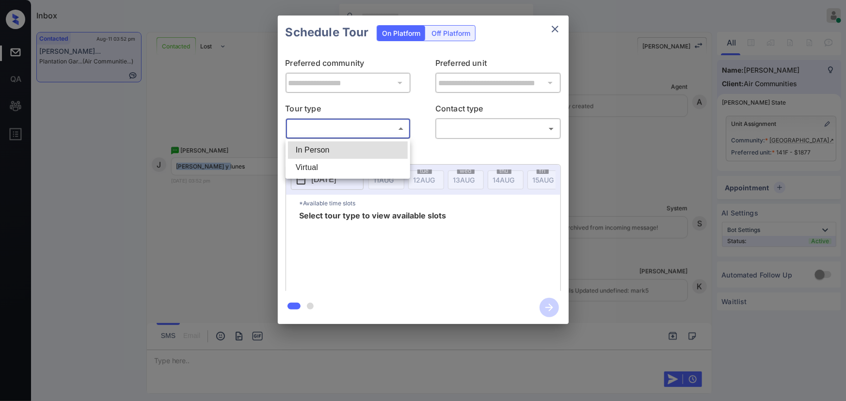
click at [326, 130] on body "Inbox Kenneth Umali Online Set yourself offline Set yourself on break Profile S…" at bounding box center [423, 200] width 846 height 401
click at [325, 144] on li "In Person" at bounding box center [348, 150] width 120 height 17
type input "********"
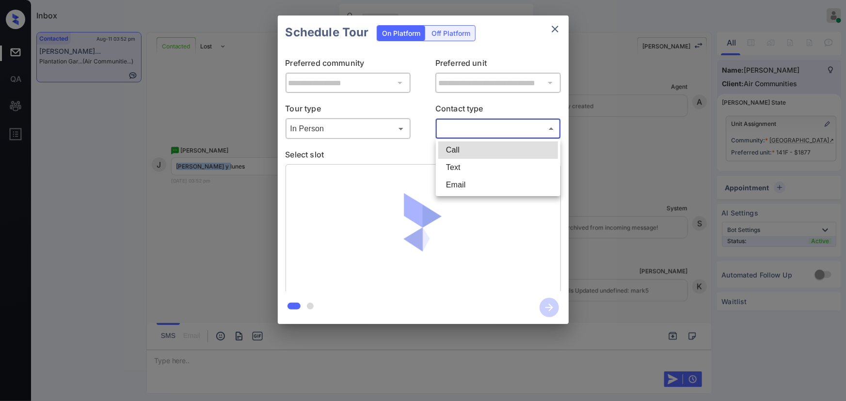
click at [461, 127] on body "Inbox Kenneth Umali Online Set yourself offline Set yourself on break Profile S…" at bounding box center [423, 200] width 846 height 401
click at [450, 167] on li "Text" at bounding box center [498, 167] width 120 height 17
type input "****"
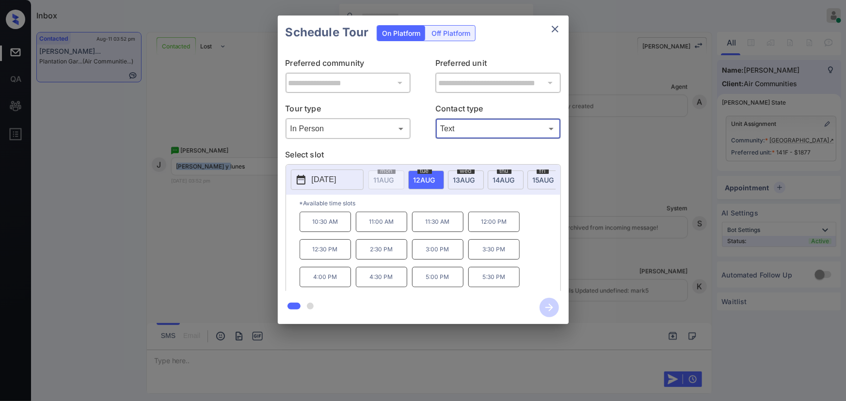
click at [336, 179] on p "2025-08-12" at bounding box center [324, 180] width 25 height 12
click at [279, 359] on div at bounding box center [423, 200] width 846 height 401
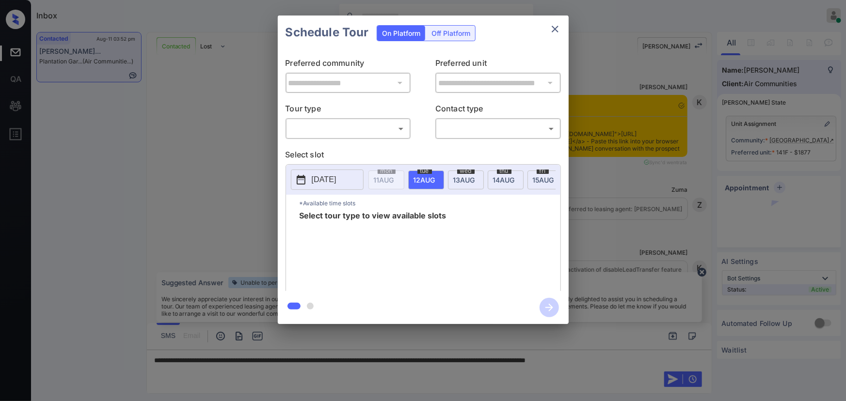
scroll to position [1219, 0]
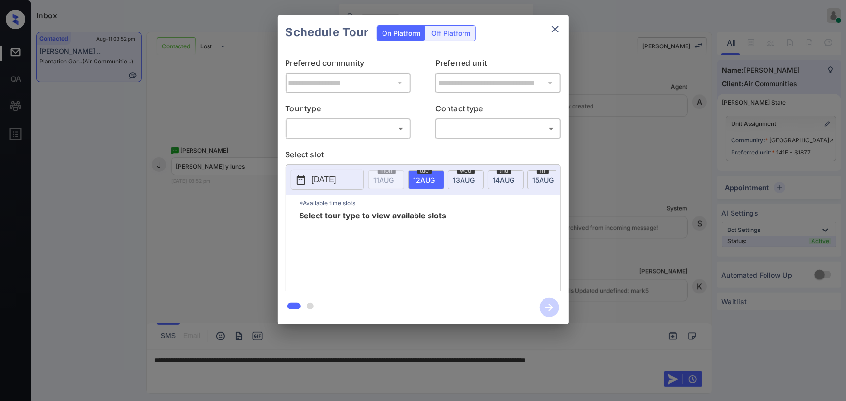
click at [356, 132] on body "Inbox Kenneth Umali Online Set yourself offline Set yourself on break Profile S…" at bounding box center [423, 200] width 846 height 401
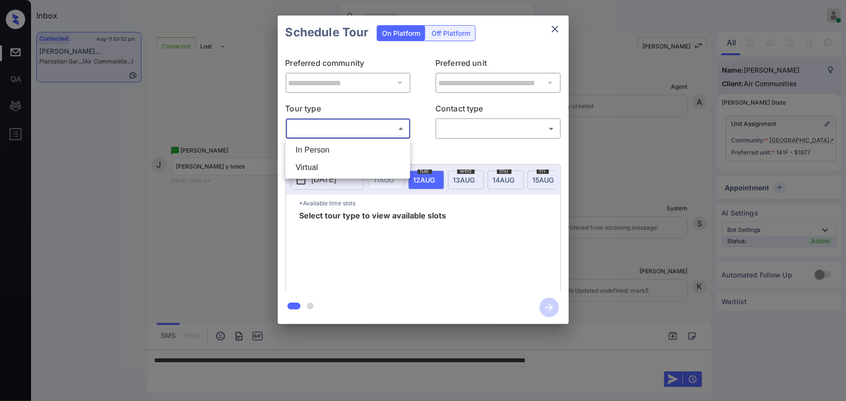
click at [348, 145] on li "In Person" at bounding box center [348, 150] width 120 height 17
type input "********"
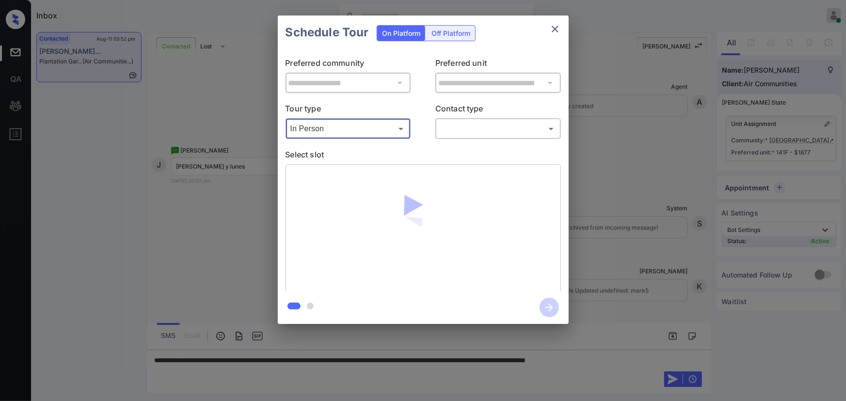
click at [459, 127] on body "Inbox Kenneth Umali Online Set yourself offline Set yourself on break Profile S…" at bounding box center [423, 200] width 846 height 401
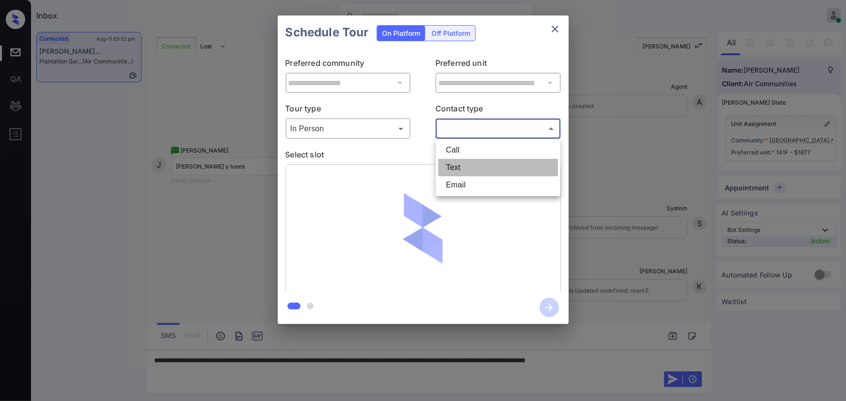
click at [454, 165] on li "Text" at bounding box center [498, 167] width 120 height 17
type input "****"
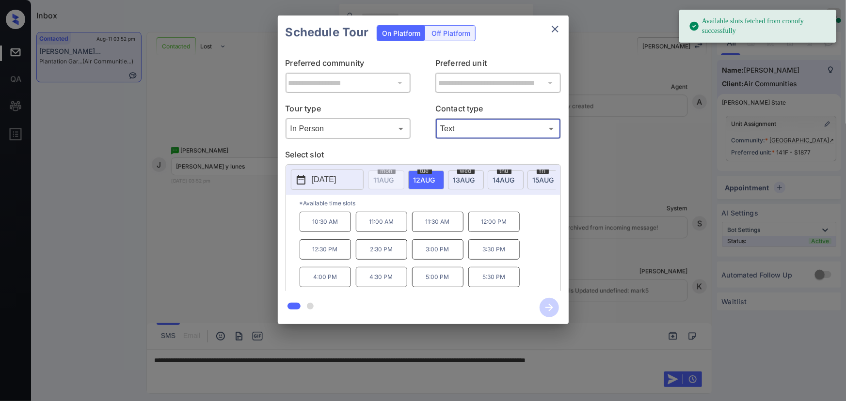
click at [330, 179] on p "[DATE]" at bounding box center [324, 180] width 25 height 12
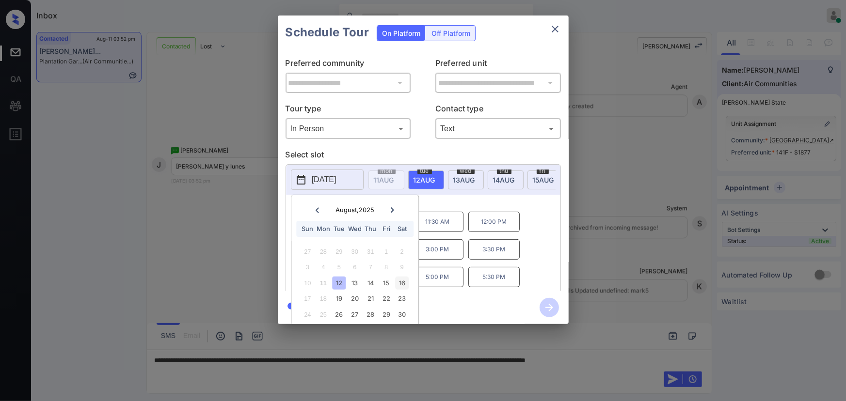
click at [403, 284] on div "16" at bounding box center [402, 283] width 13 height 13
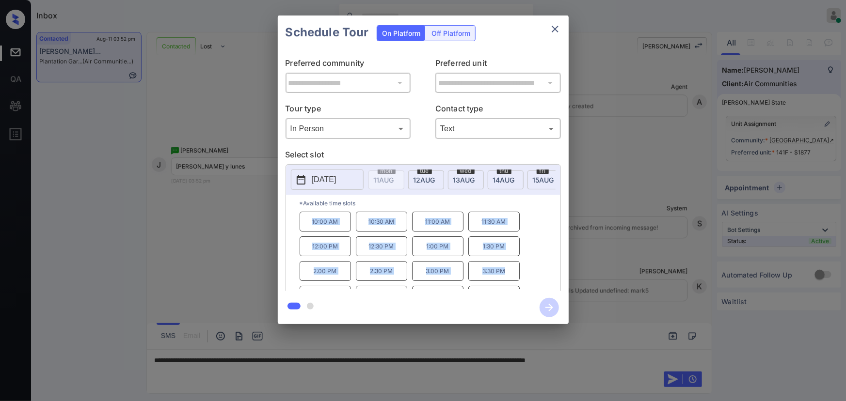
copy div "10:00 AM 10:30 AM 11:00 AM 11:30 AM 12:00 PM 12:30 PM 1:00 PM 1:30 PM 2:00 PM 2…"
drag, startPoint x: 505, startPoint y: 276, endPoint x: 309, endPoint y: 229, distance: 201.9
click at [309, 229] on div "10:00 AM 10:30 AM 11:00 AM 11:30 AM 12:00 PM 12:30 PM 1:00 PM 1:30 PM 2:00 PM 2…" at bounding box center [430, 251] width 261 height 78
click at [662, 355] on div at bounding box center [423, 200] width 846 height 401
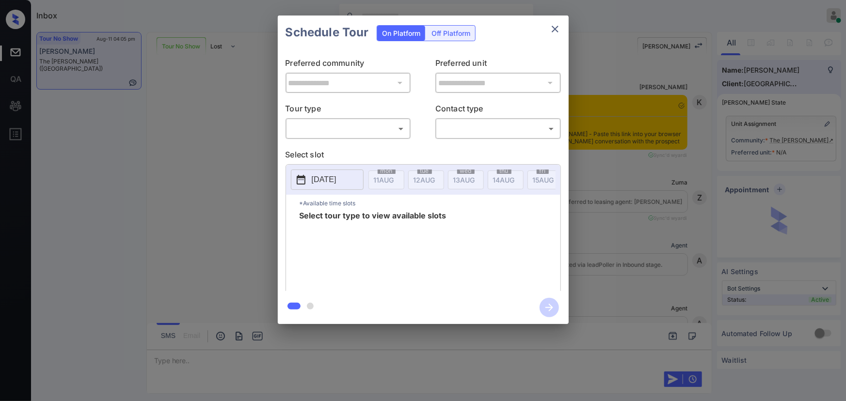
scroll to position [2865, 0]
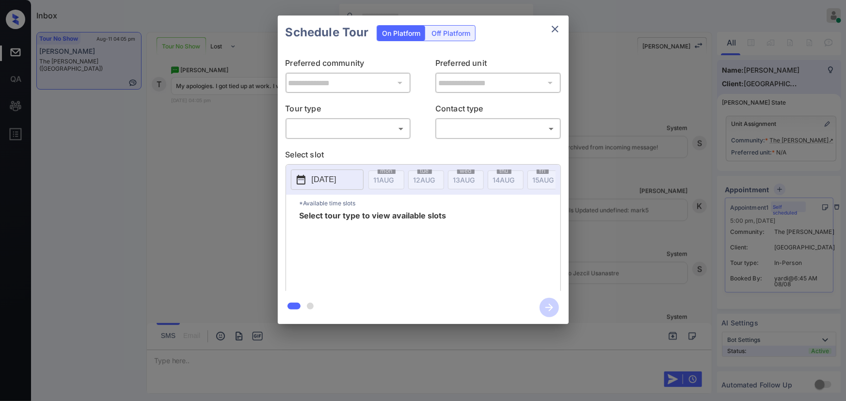
click at [354, 128] on body "Inbox [PERSON_NAME] Online Set yourself offline Set yourself on break Profile S…" at bounding box center [423, 200] width 846 height 401
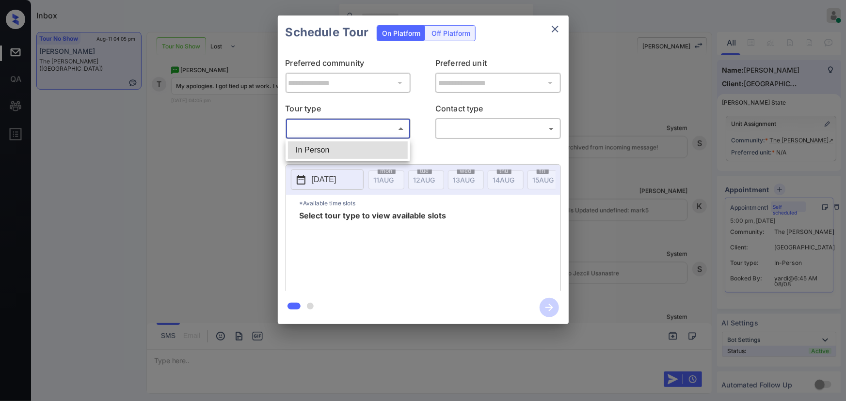
drag, startPoint x: 337, startPoint y: 154, endPoint x: 359, endPoint y: 153, distance: 21.3
click at [337, 153] on li "In Person" at bounding box center [348, 150] width 120 height 17
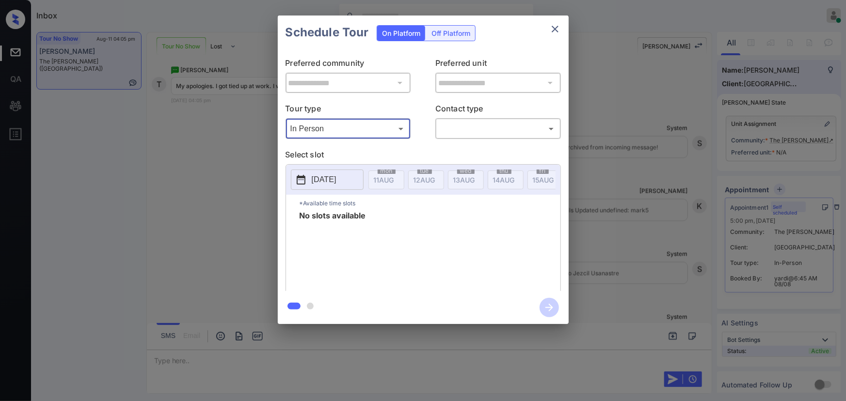
type input "********"
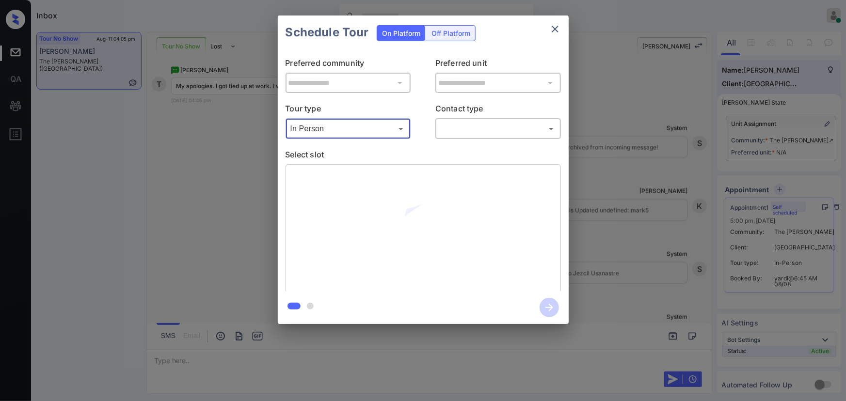
click at [492, 128] on body "Inbox Kenneth Umali Online Set yourself offline Set yourself on break Profile S…" at bounding box center [423, 200] width 846 height 401
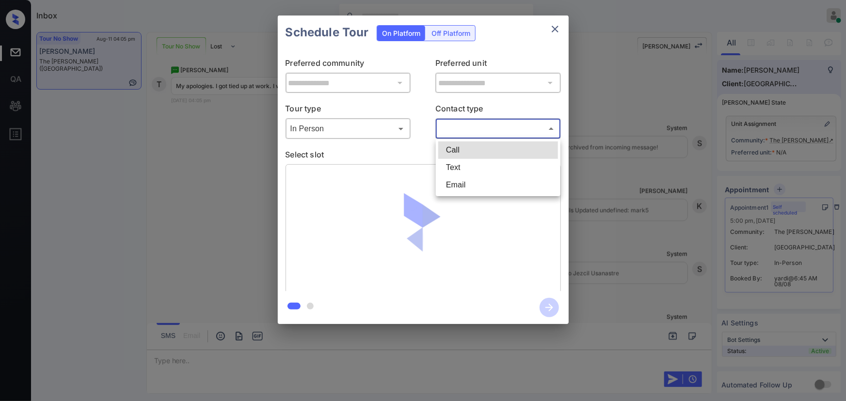
click at [465, 166] on li "Text" at bounding box center [498, 167] width 120 height 17
type input "****"
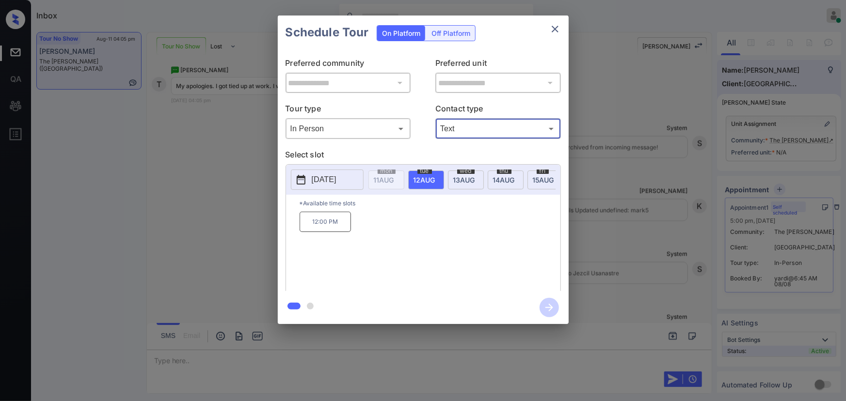
click at [394, 177] on span "12 AUG" at bounding box center [384, 180] width 20 height 8
drag, startPoint x: 343, startPoint y: 223, endPoint x: 309, endPoint y: 224, distance: 34.0
click at [310, 224] on p "12:00 PM" at bounding box center [325, 222] width 51 height 20
copy p "12:00 PM"
click at [704, 282] on div "**********" at bounding box center [423, 170] width 846 height 340
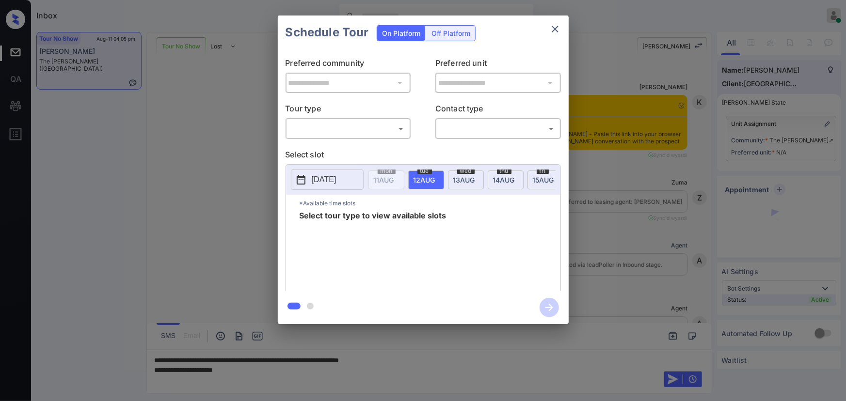
scroll to position [3146, 0]
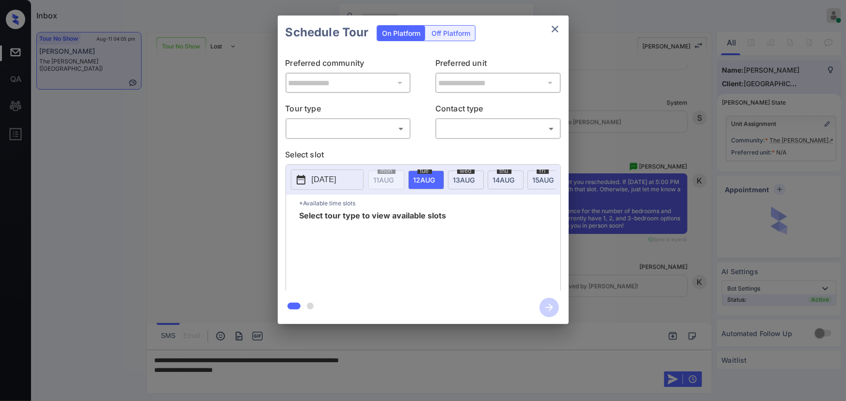
click at [325, 132] on body "Inbox Kenneth Umali Online Set yourself offline Set yourself on break Profile S…" at bounding box center [423, 200] width 846 height 401
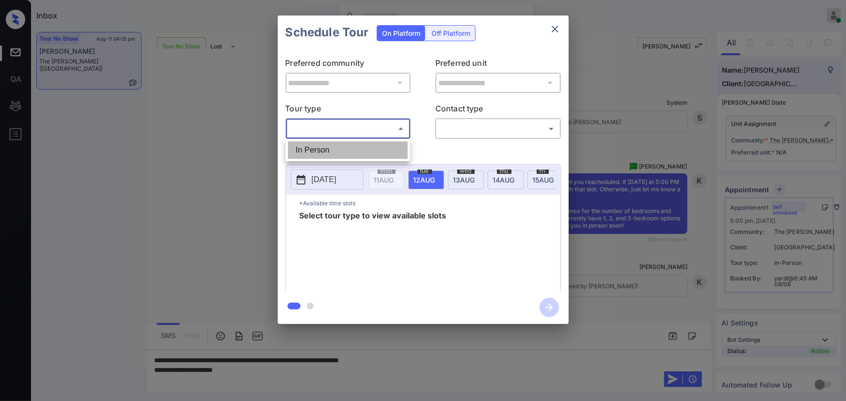
click at [322, 146] on li "In Person" at bounding box center [348, 150] width 120 height 17
type input "********"
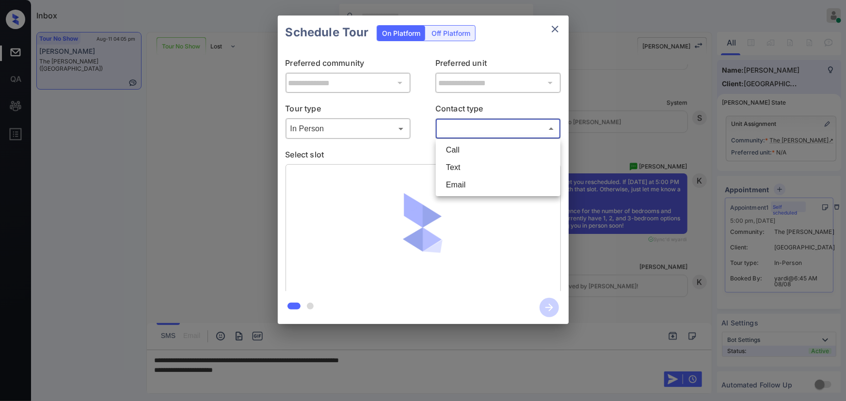
click at [487, 125] on body "Inbox Kenneth Umali Online Set yourself offline Set yourself on break Profile S…" at bounding box center [423, 200] width 846 height 401
click at [459, 164] on li "Text" at bounding box center [498, 167] width 120 height 17
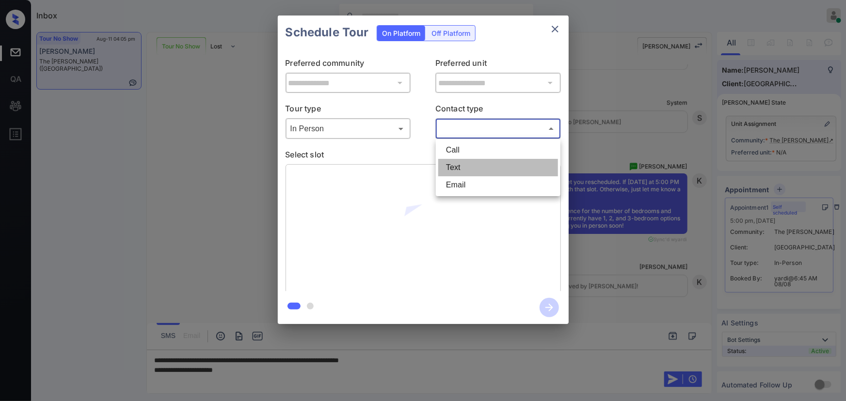
type input "****"
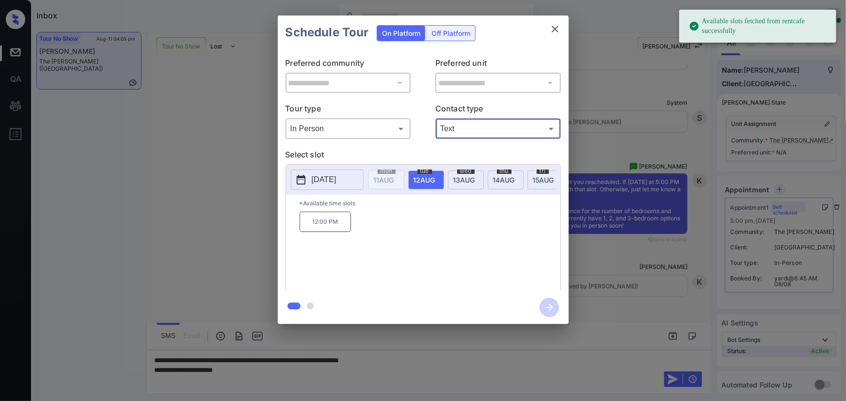
click at [394, 177] on span "13 AUG" at bounding box center [384, 180] width 20 height 8
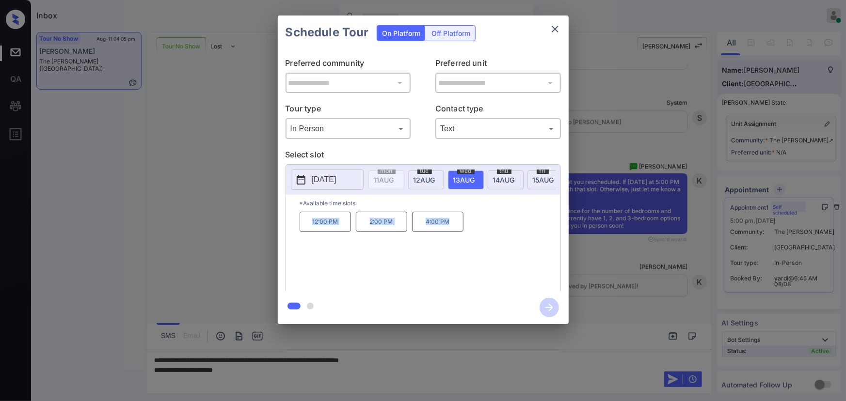
copy div "12:00 PM 2:00 PM 4:00 PM"
drag, startPoint x: 456, startPoint y: 228, endPoint x: 305, endPoint y: 230, distance: 150.3
click at [306, 229] on div "12:00 PM 2:00 PM 4:00 PM" at bounding box center [430, 251] width 261 height 78
click at [439, 358] on div at bounding box center [423, 200] width 846 height 401
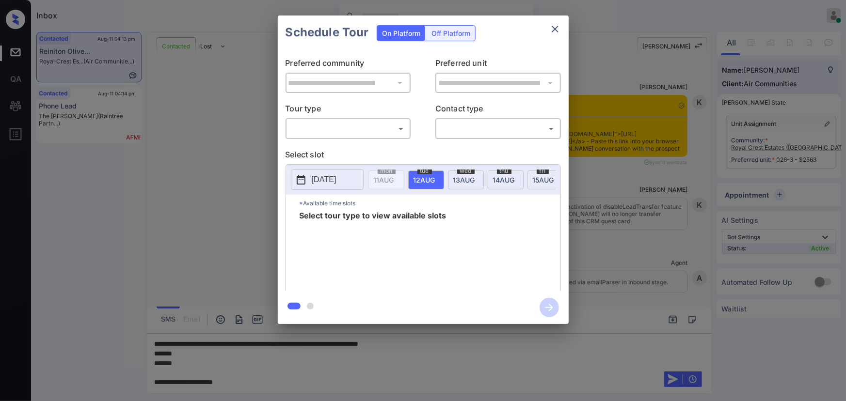
scroll to position [2859, 0]
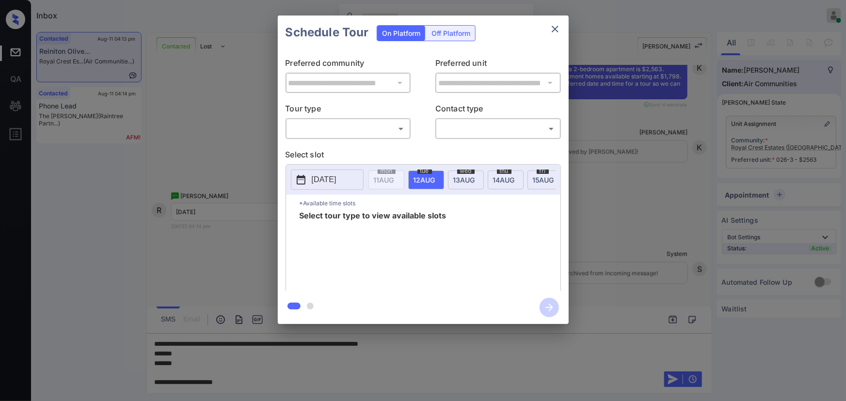
click at [343, 123] on body "Inbox [PERSON_NAME] Online Set yourself offline Set yourself on break Profile S…" at bounding box center [423, 200] width 846 height 401
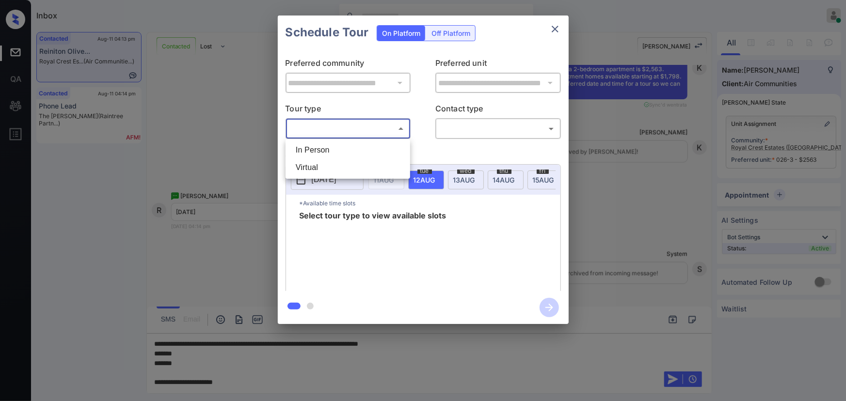
click at [337, 148] on li "In Person" at bounding box center [348, 150] width 120 height 17
type input "********"
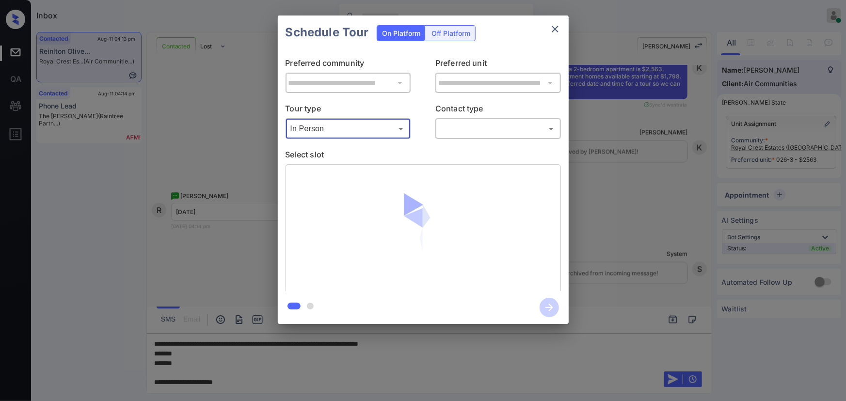
click at [499, 127] on body "Inbox [PERSON_NAME] Online Set yourself offline Set yourself on break Profile S…" at bounding box center [423, 200] width 846 height 401
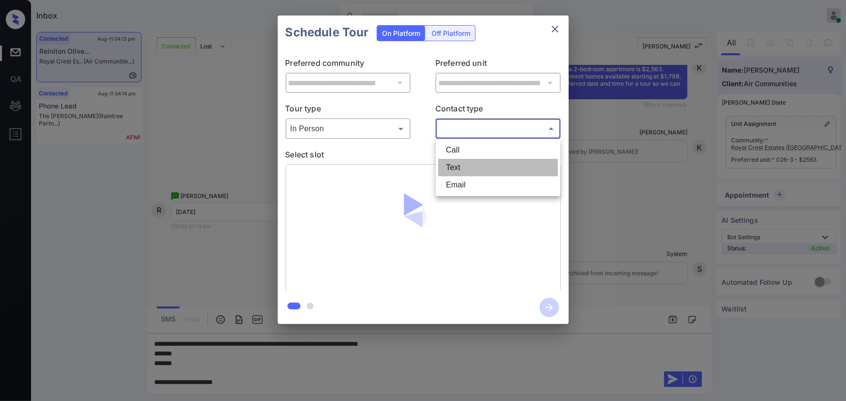
click at [469, 163] on li "Text" at bounding box center [498, 167] width 120 height 17
type input "****"
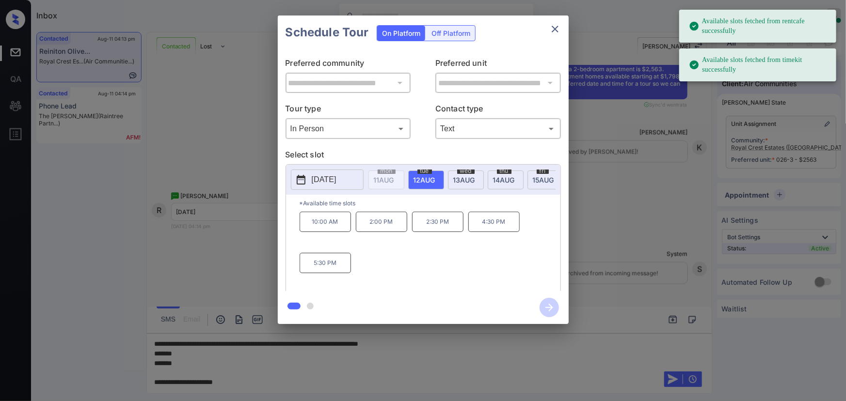
click at [394, 178] on span "13 AUG" at bounding box center [384, 180] width 20 height 8
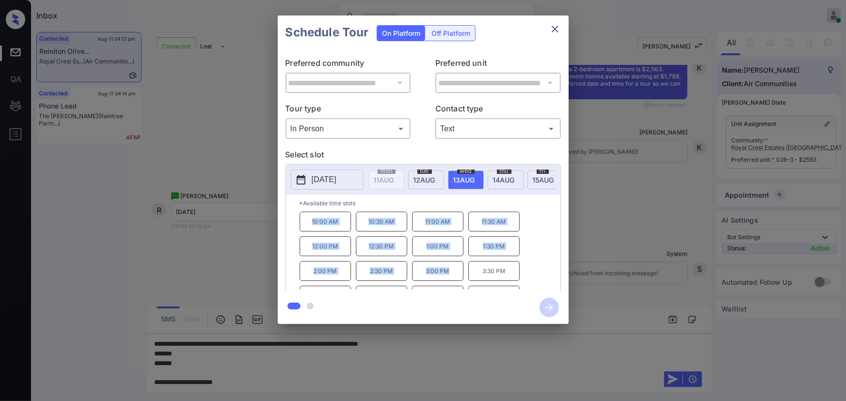
copy div "10:00 AM 10:30 AM 11:00 AM 11:30 AM 12:00 PM 12:30 PM 1:00 PM 1:30 PM 2:00 PM 2…"
drag, startPoint x: 447, startPoint y: 276, endPoint x: 286, endPoint y: 257, distance: 162.1
click at [309, 223] on div "10:00 AM 10:30 AM 11:00 AM 11:30 AM 12:00 PM 12:30 PM 1:00 PM 1:30 PM 2:00 PM 2…" at bounding box center [430, 251] width 261 height 78
click at [250, 356] on div at bounding box center [423, 200] width 846 height 401
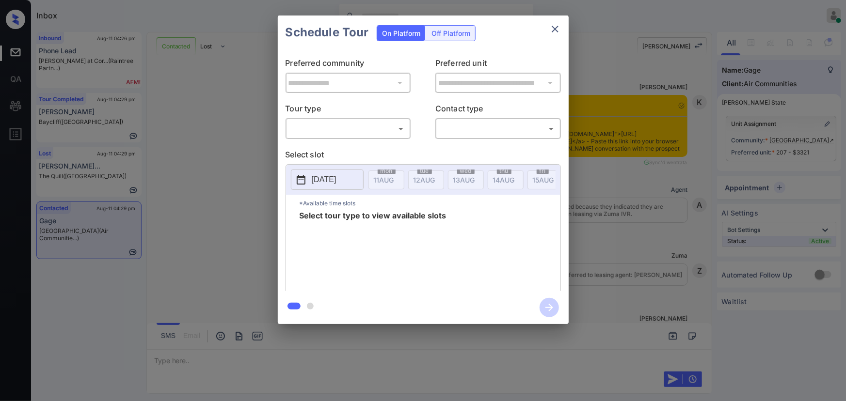
scroll to position [1750, 0]
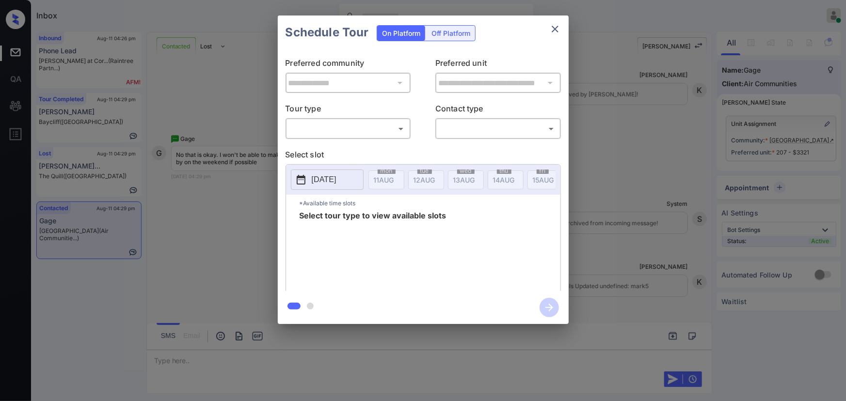
click at [334, 133] on body "Inbox [PERSON_NAME] Online Set yourself offline Set yourself on break Profile S…" at bounding box center [423, 200] width 846 height 401
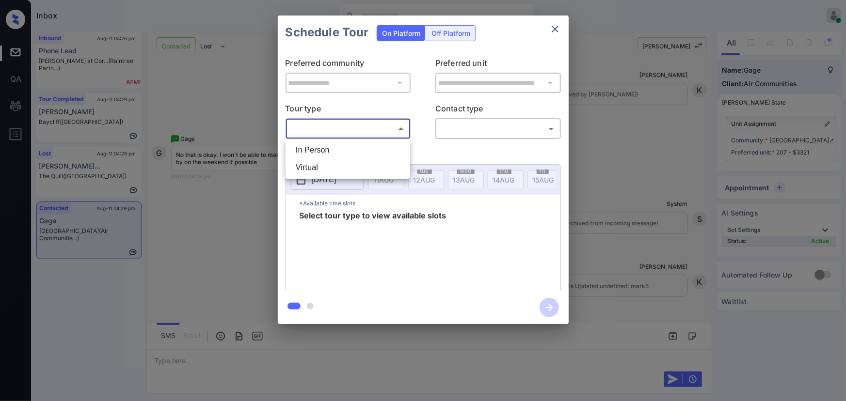
click at [328, 150] on li "In Person" at bounding box center [348, 150] width 120 height 17
type input "********"
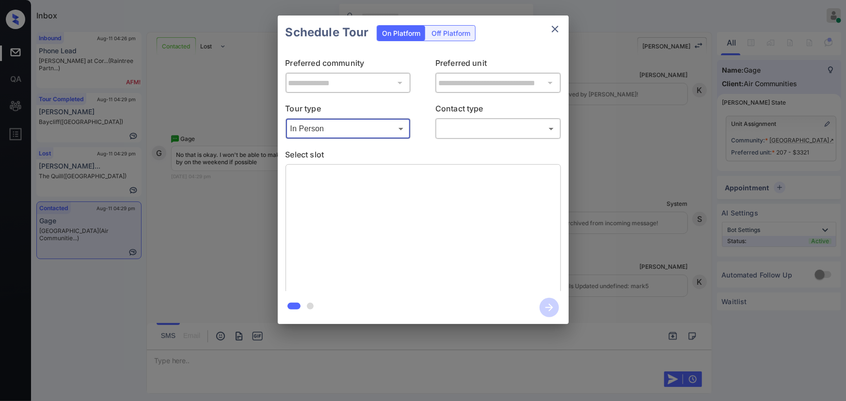
click at [458, 129] on body "Inbox Kenneth Umali Online Set yourself offline Set yourself on break Profile S…" at bounding box center [423, 200] width 846 height 401
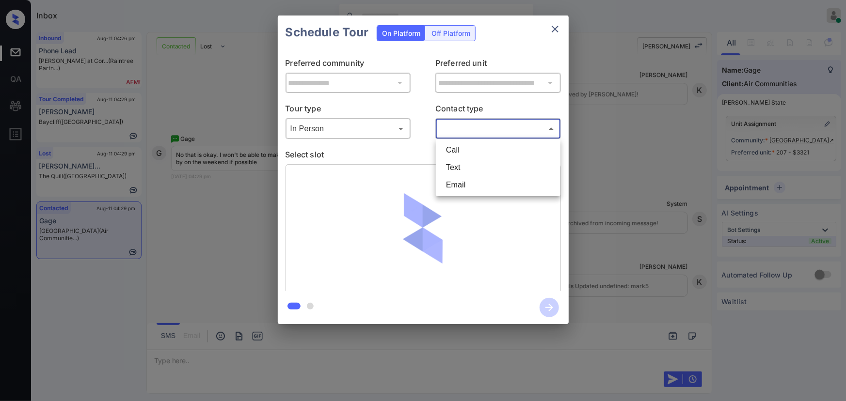
click at [456, 167] on li "Text" at bounding box center [498, 167] width 120 height 17
type input "****"
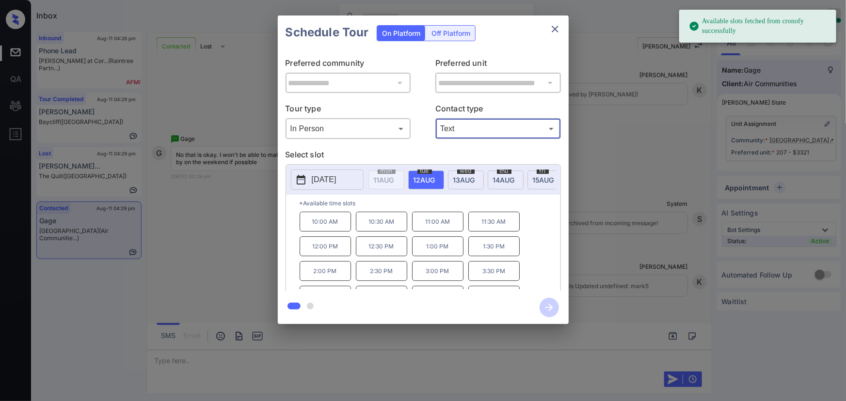
click at [329, 176] on p "2025-08-12" at bounding box center [324, 180] width 25 height 12
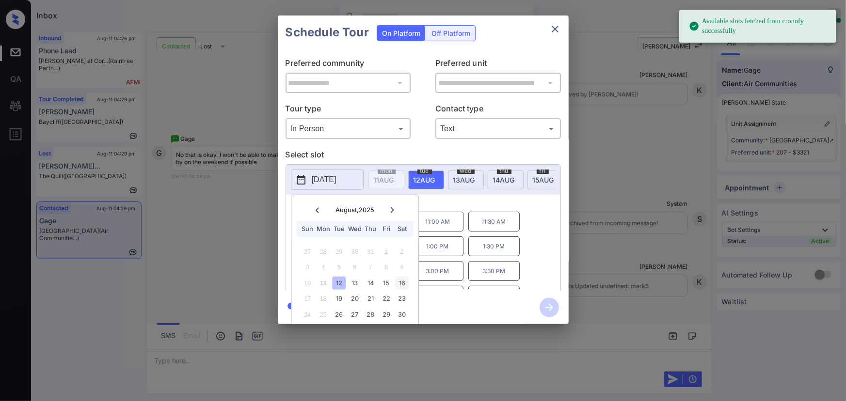
click at [400, 281] on div "16" at bounding box center [402, 283] width 13 height 13
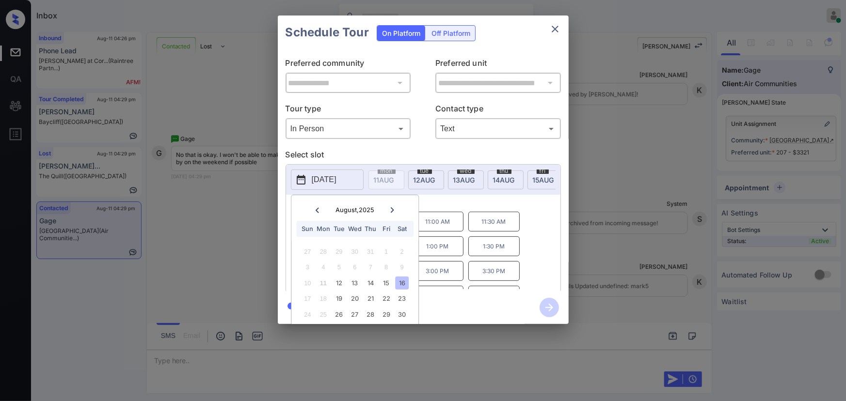
click at [441, 256] on p "1:00 PM" at bounding box center [437, 247] width 51 height 20
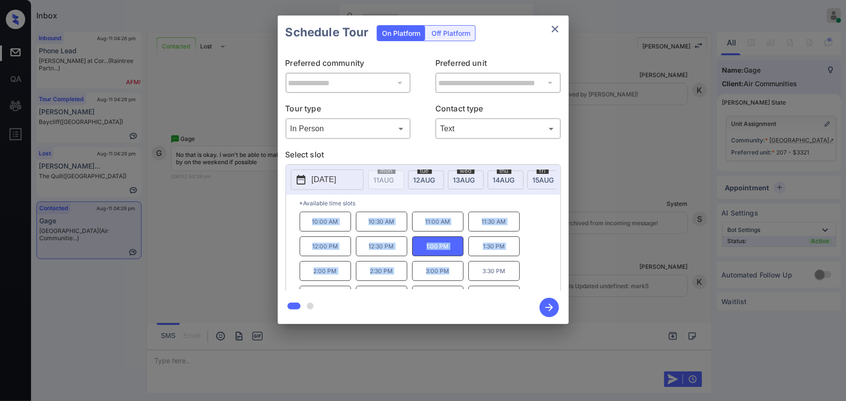
copy div "10:00 AM 10:30 AM 11:00 AM 11:30 AM 12:00 PM 12:30 PM 1:00 PM 1:30 PM 2:00 PM 2…"
drag, startPoint x: 451, startPoint y: 278, endPoint x: 305, endPoint y: 227, distance: 154.4
click at [305, 227] on div "10:00 AM 10:30 AM 11:00 AM 11:30 AM 12:00 PM 12:30 PM 1:00 PM 1:30 PM 2:00 PM 2…" at bounding box center [430, 251] width 261 height 78
click at [319, 350] on div at bounding box center [423, 200] width 846 height 401
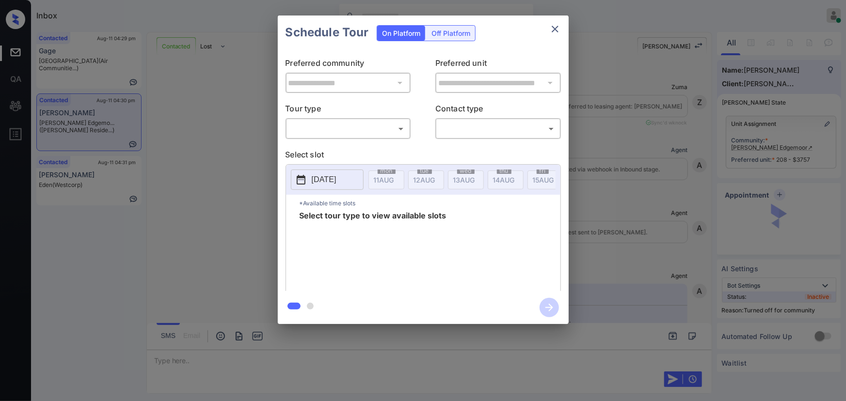
scroll to position [6336, 0]
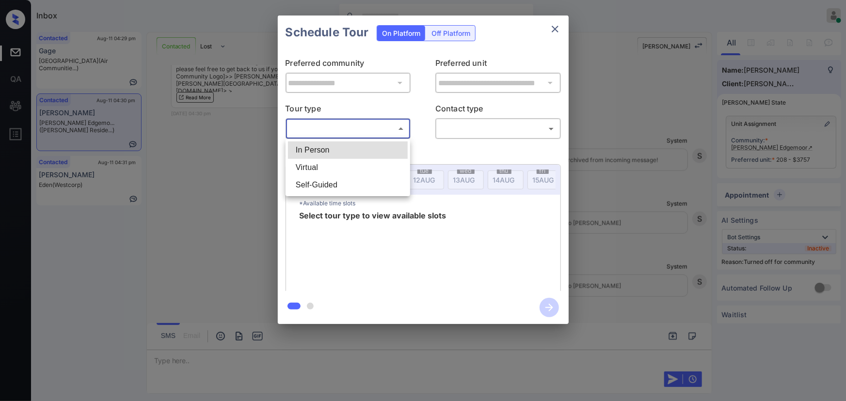
click at [350, 122] on body "Inbox [PERSON_NAME] Online Set yourself offline Set yourself on break Profile S…" at bounding box center [423, 200] width 846 height 401
drag, startPoint x: 320, startPoint y: 150, endPoint x: 398, endPoint y: 152, distance: 77.1
click at [321, 150] on li "In Person" at bounding box center [348, 150] width 120 height 17
type input "********"
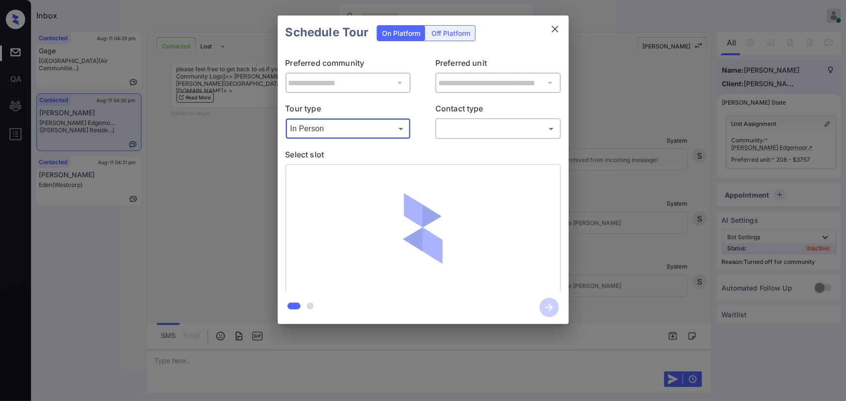
click at [481, 131] on body "Inbox Kenneth Umali Online Set yourself offline Set yourself on break Profile S…" at bounding box center [423, 200] width 846 height 401
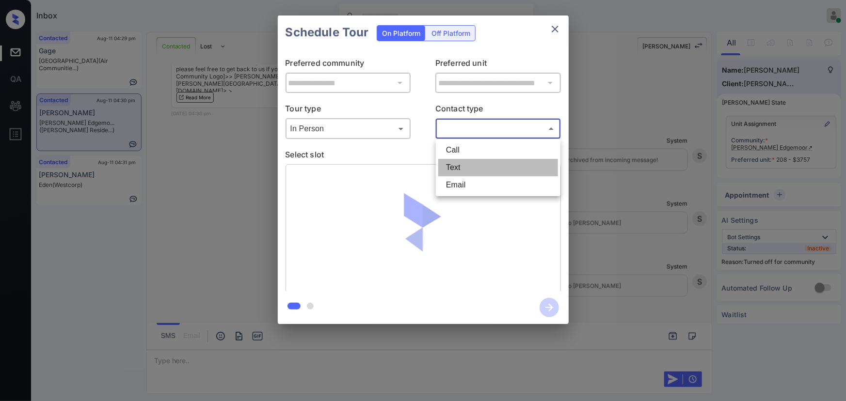
click at [464, 164] on li "Text" at bounding box center [498, 167] width 120 height 17
type input "****"
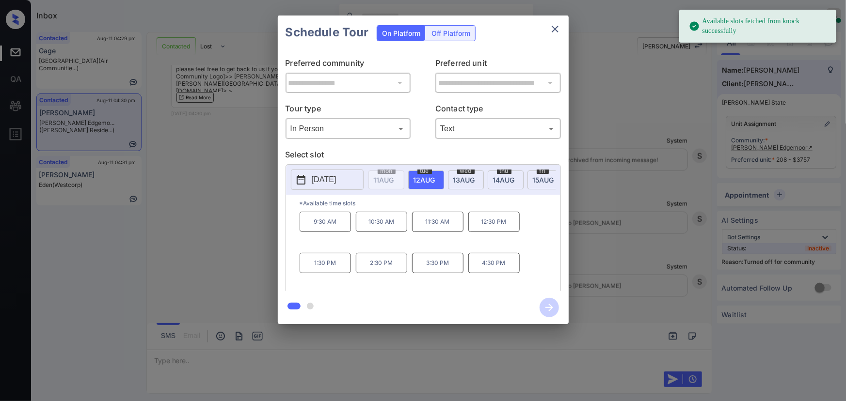
click at [394, 177] on span "15 AUG" at bounding box center [384, 180] width 20 height 8
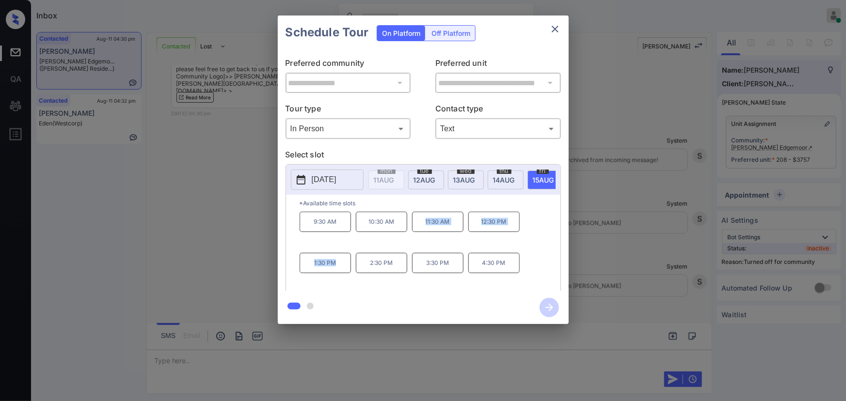
drag, startPoint x: 349, startPoint y: 258, endPoint x: 419, endPoint y: 230, distance: 76.4
click at [419, 230] on div "9:30 AM 10:30 AM 11:30 AM 12:30 PM 1:30 PM 2:30 PM 3:30 PM 4:30 PM" at bounding box center [430, 251] width 261 height 78
copy div "11:30 AM 12:30 PM 1:30 PM"
click at [436, 329] on div "**********" at bounding box center [423, 170] width 846 height 340
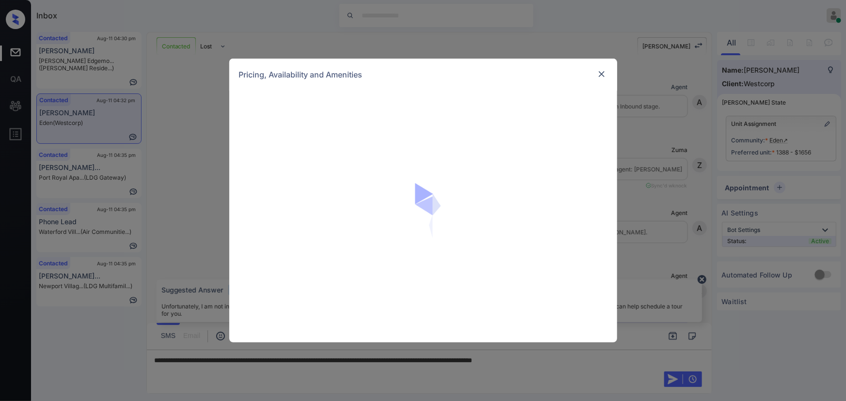
scroll to position [1408, 0]
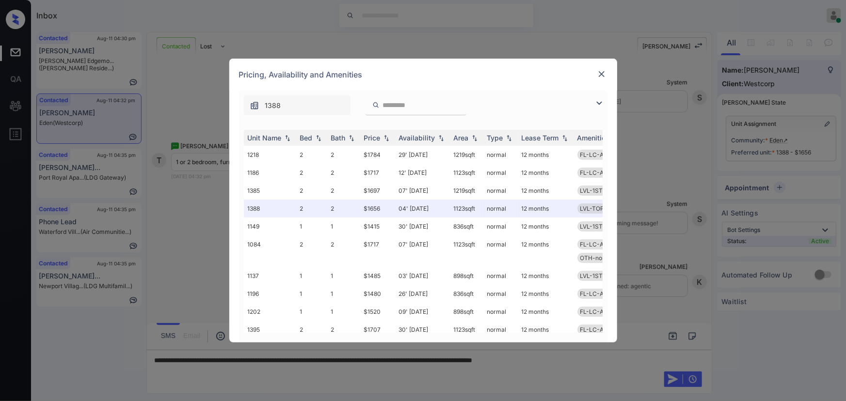
click at [603, 101] on img at bounding box center [599, 103] width 12 height 12
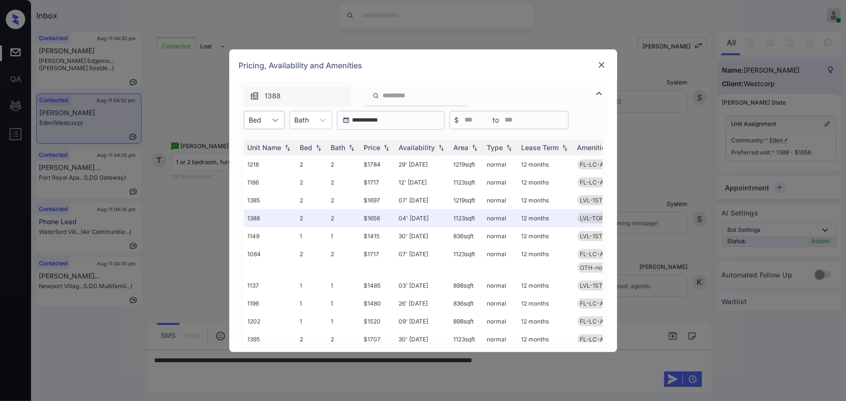
click at [272, 120] on icon at bounding box center [276, 120] width 10 height 10
click at [262, 141] on div "1" at bounding box center [264, 143] width 41 height 17
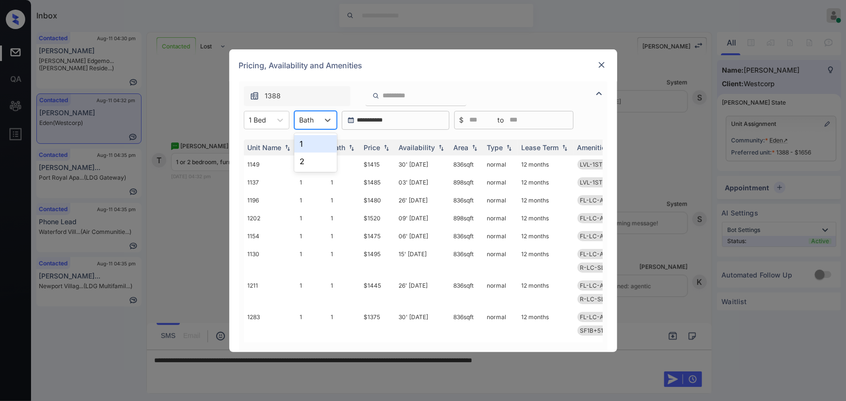
click at [313, 113] on div "Bath" at bounding box center [307, 120] width 24 height 14
click at [304, 141] on div "1" at bounding box center [315, 143] width 43 height 17
click at [381, 146] on div "Price" at bounding box center [377, 148] width 27 height 8
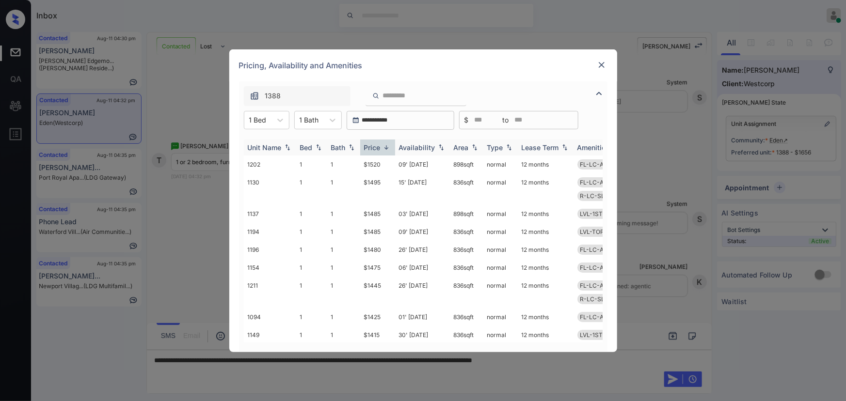
click at [383, 146] on img at bounding box center [387, 147] width 10 height 7
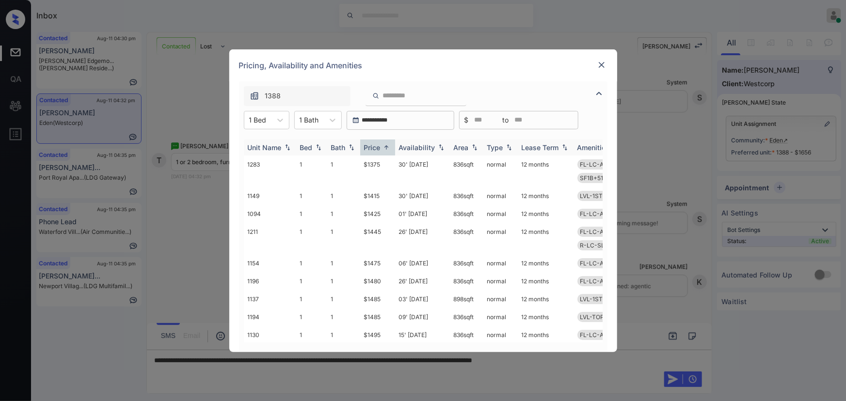
click at [383, 146] on img at bounding box center [387, 147] width 10 height 7
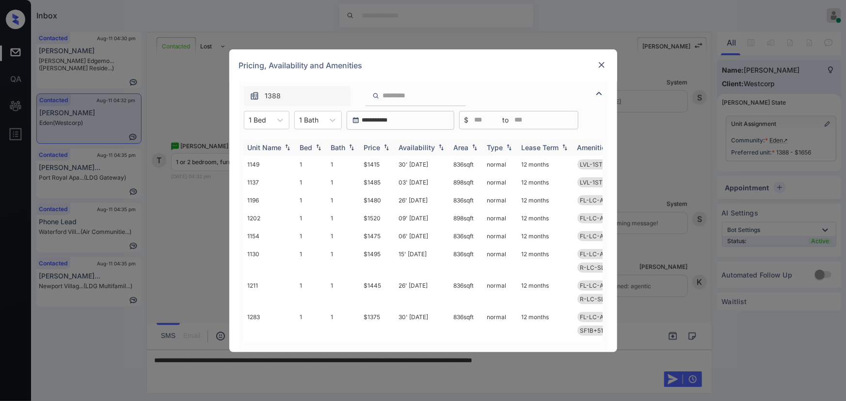
click at [383, 146] on img at bounding box center [387, 147] width 10 height 7
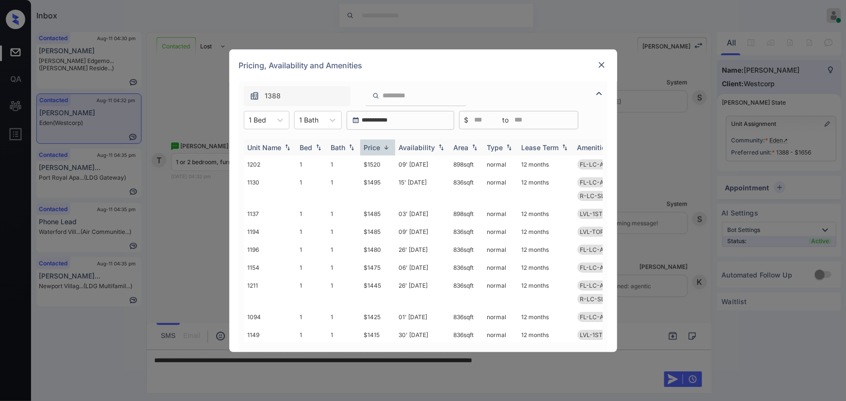
click at [383, 146] on img at bounding box center [387, 147] width 10 height 7
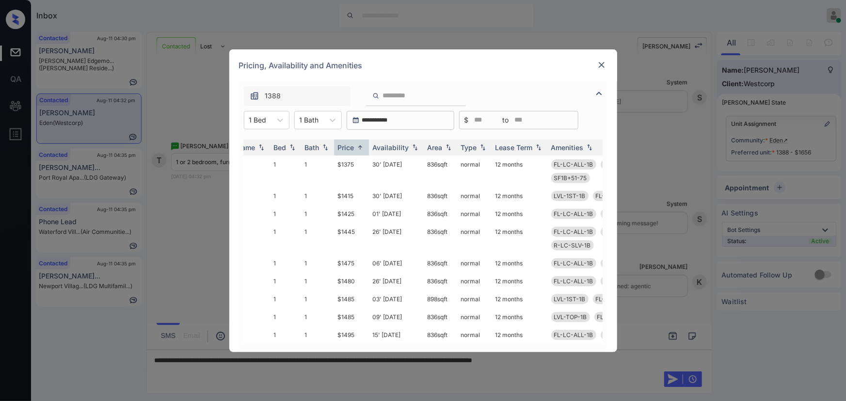
scroll to position [0, 0]
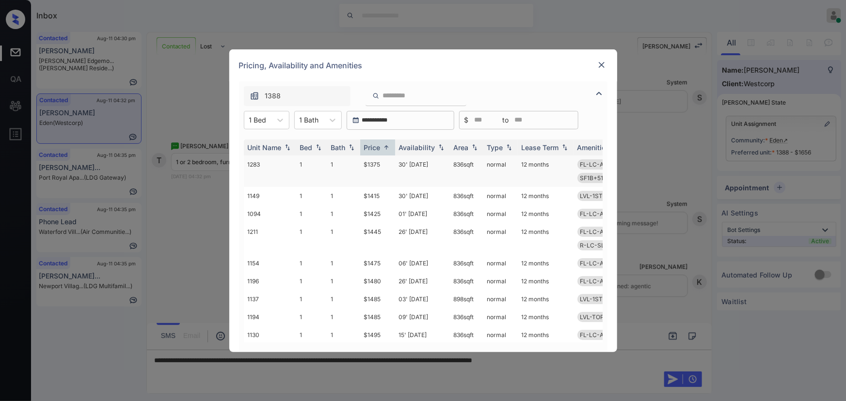
copy td "836 sqft"
drag, startPoint x: 476, startPoint y: 164, endPoint x: 452, endPoint y: 164, distance: 24.2
click at [452, 164] on td "836 sqft" at bounding box center [466, 172] width 33 height 32
click at [370, 166] on td "$1375" at bounding box center [377, 172] width 35 height 32
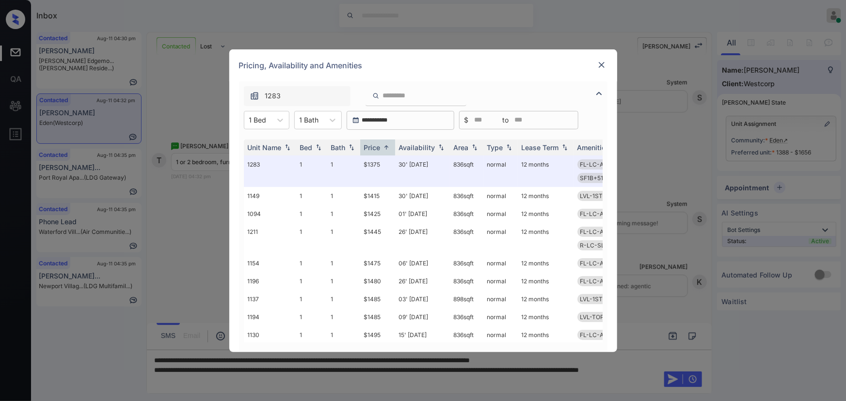
click at [502, 384] on div "**********" at bounding box center [423, 200] width 846 height 401
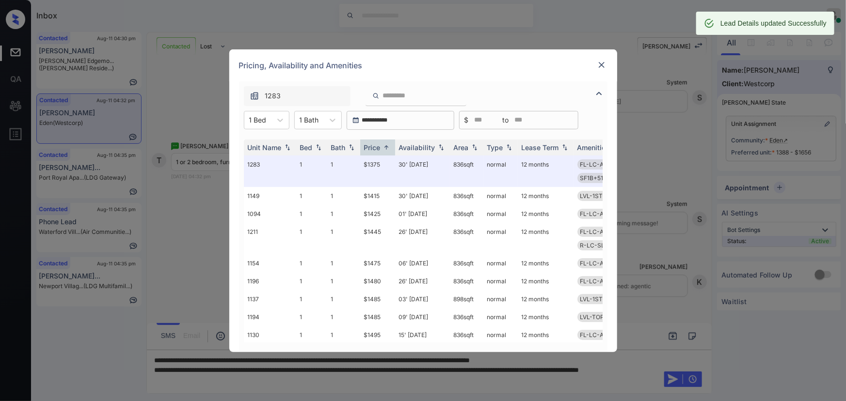
click at [451, 388] on div "**********" at bounding box center [423, 200] width 846 height 401
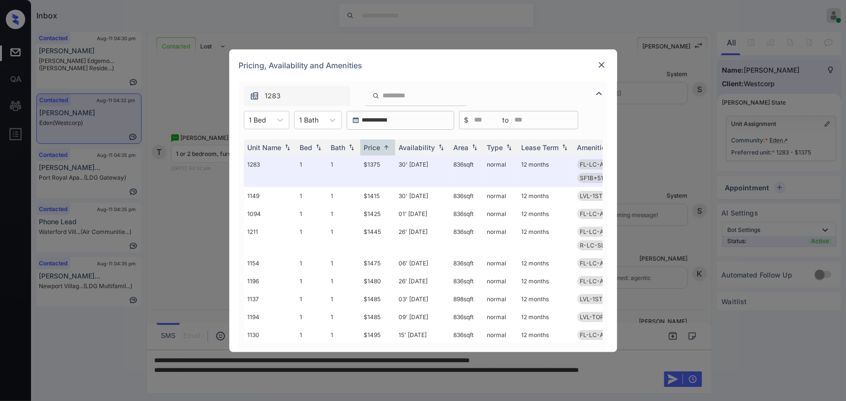
click at [603, 65] on img at bounding box center [602, 65] width 10 height 10
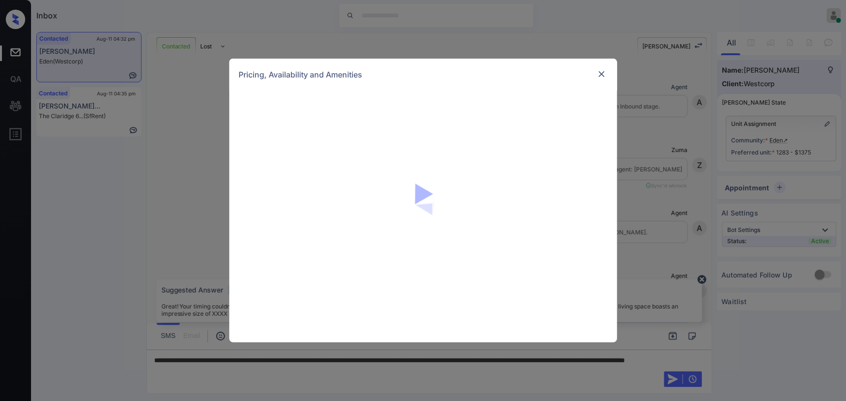
scroll to position [1408, 0]
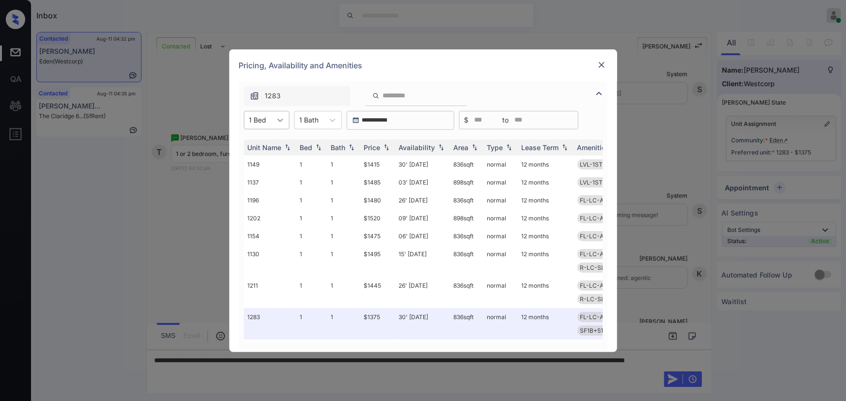
click at [280, 121] on icon at bounding box center [280, 120] width 6 height 3
click at [266, 158] on div "2" at bounding box center [267, 161] width 46 height 17
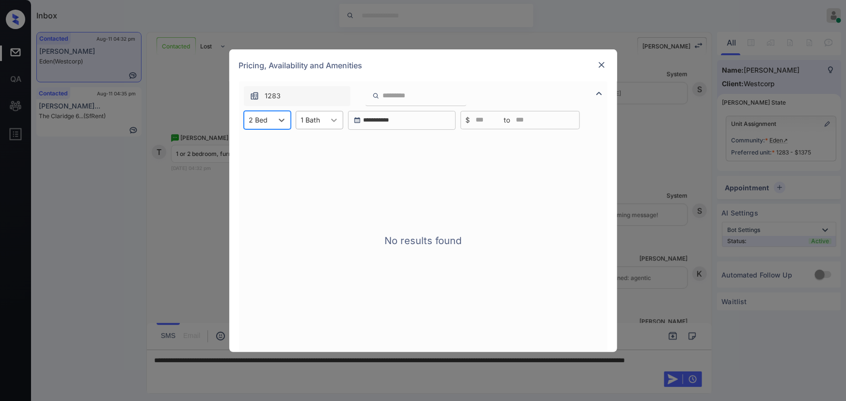
click at [330, 121] on icon at bounding box center [334, 120] width 10 height 10
click at [315, 160] on div "2" at bounding box center [320, 161] width 48 height 17
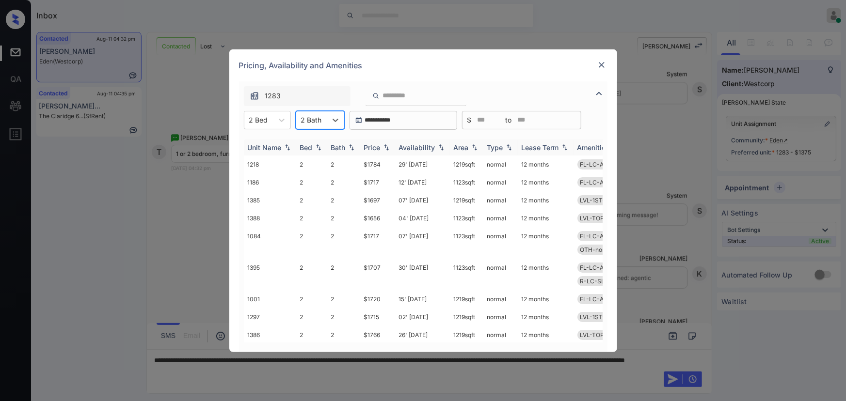
click at [384, 146] on img at bounding box center [387, 147] width 10 height 7
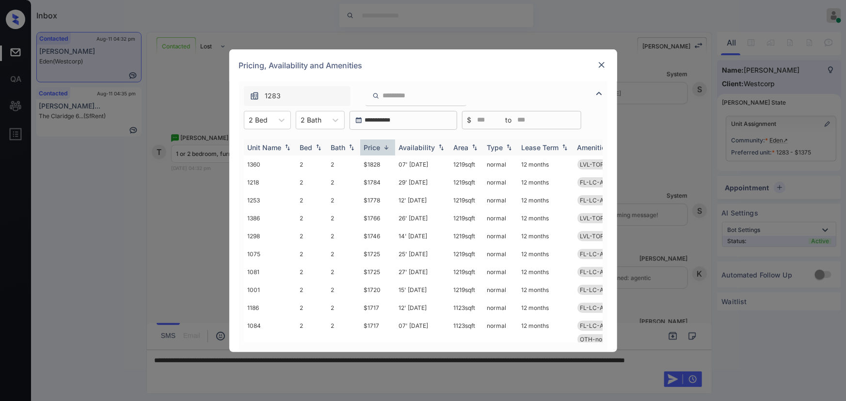
click at [384, 146] on img at bounding box center [387, 147] width 10 height 7
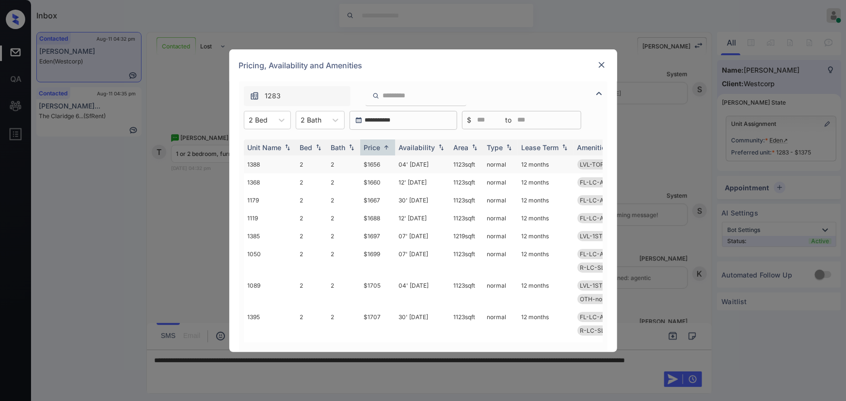
copy td "123 sqft"
drag, startPoint x: 478, startPoint y: 165, endPoint x: 450, endPoint y: 163, distance: 27.2
click at [452, 163] on td "1123 sqft" at bounding box center [466, 165] width 33 height 18
click at [373, 164] on td "$1656" at bounding box center [377, 165] width 35 height 18
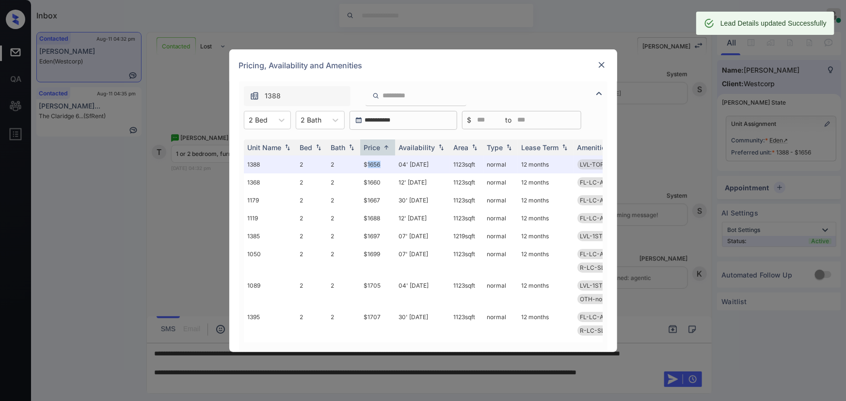
click at [600, 63] on img at bounding box center [602, 65] width 10 height 10
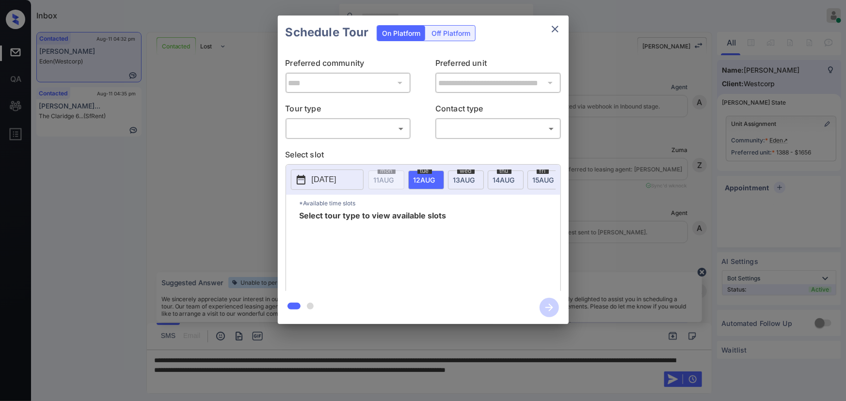
scroll to position [1408, 0]
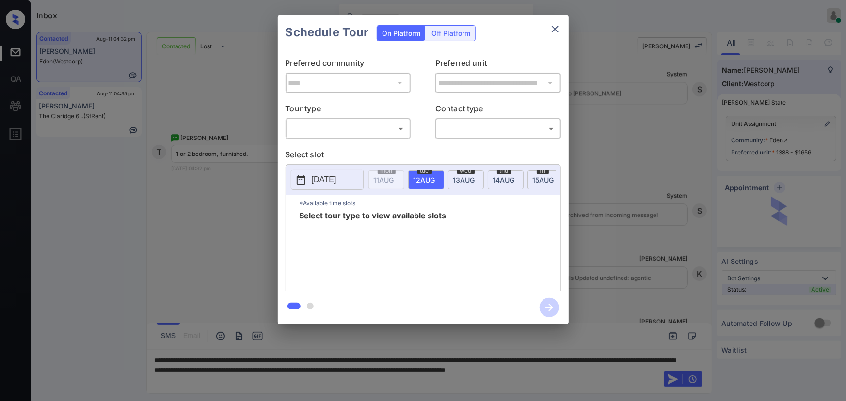
click at [371, 134] on body "Inbox Kenneth Umali Online Set yourself offline Set yourself on break Profile S…" at bounding box center [423, 200] width 846 height 401
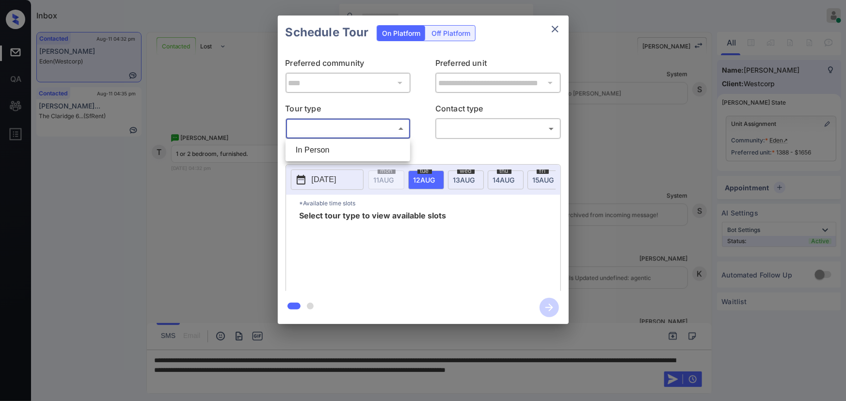
click at [364, 145] on li "In Person" at bounding box center [348, 150] width 120 height 17
type input "********"
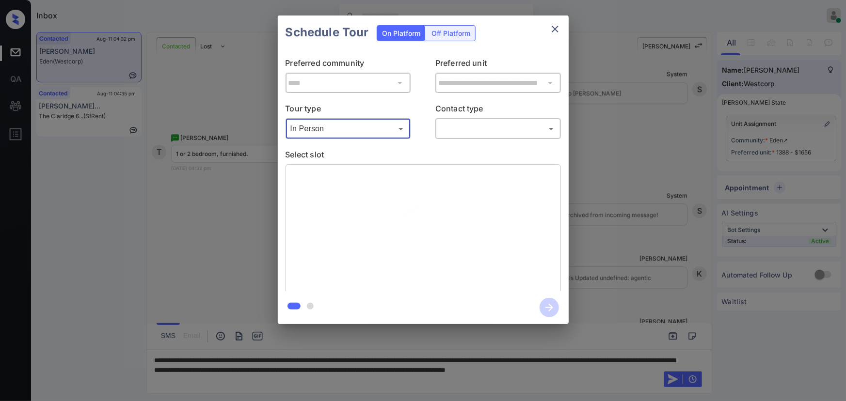
click at [499, 133] on body "Inbox Kenneth Umali Online Set yourself offline Set yourself on break Profile S…" at bounding box center [423, 200] width 846 height 401
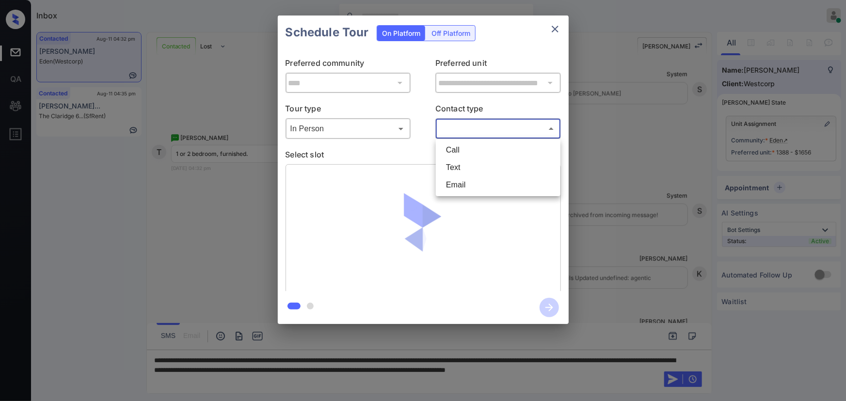
click at [469, 169] on li "Text" at bounding box center [498, 167] width 120 height 17
type input "****"
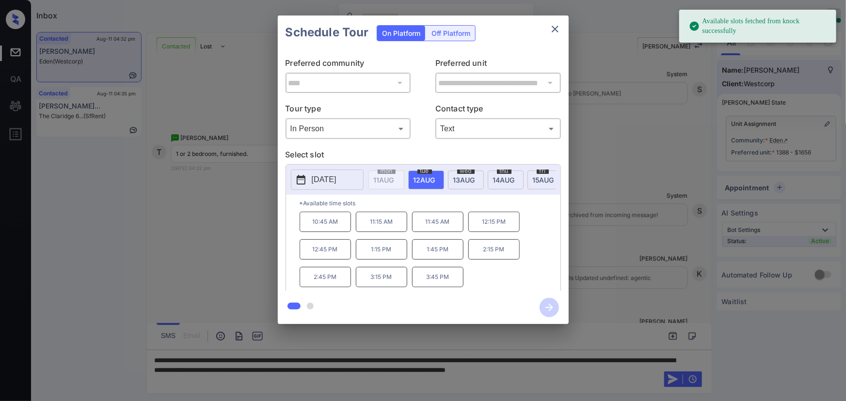
click at [394, 178] on span "12 AUG" at bounding box center [384, 180] width 20 height 8
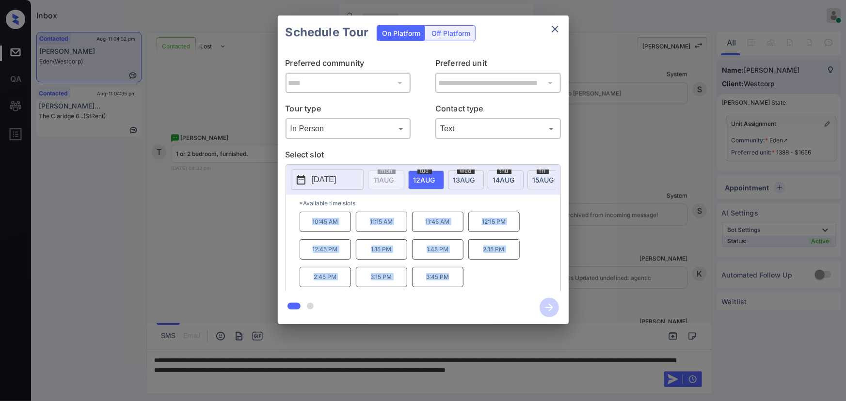
drag, startPoint x: 452, startPoint y: 281, endPoint x: 296, endPoint y: 256, distance: 158.1
click at [308, 223] on div "10:45 AM 11:15 AM 11:45 AM 12:15 PM 12:45 PM 1:15 PM 1:45 PM 2:15 PM 2:45 PM 3:…" at bounding box center [430, 251] width 261 height 78
copy div "10:45 AM 11:15 AM 11:45 AM 12:15 PM 12:45 PM 1:15 PM 1:45 PM 2:15 PM 2:45 PM 3:…"
click at [178, 380] on div at bounding box center [423, 200] width 846 height 401
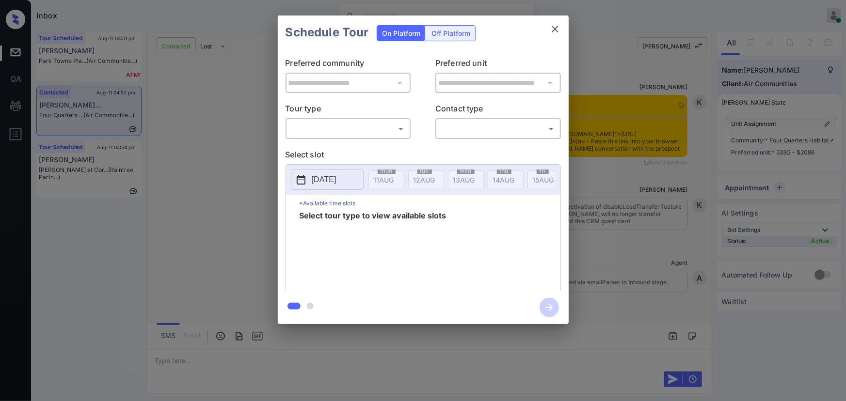
scroll to position [1988, 0]
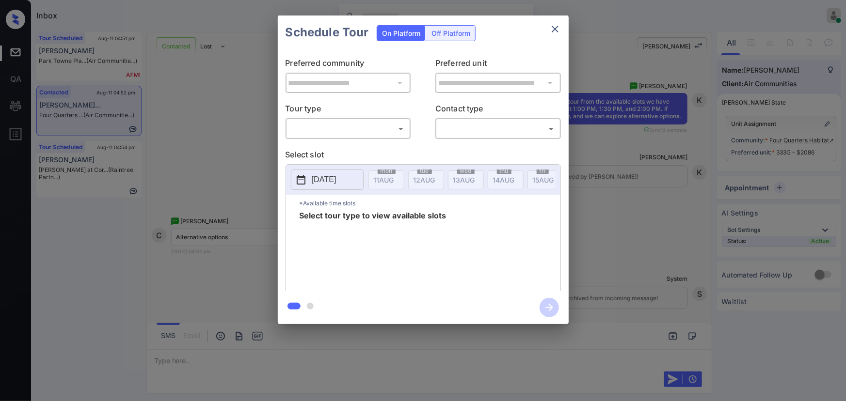
click at [633, 211] on div "**********" at bounding box center [423, 170] width 846 height 340
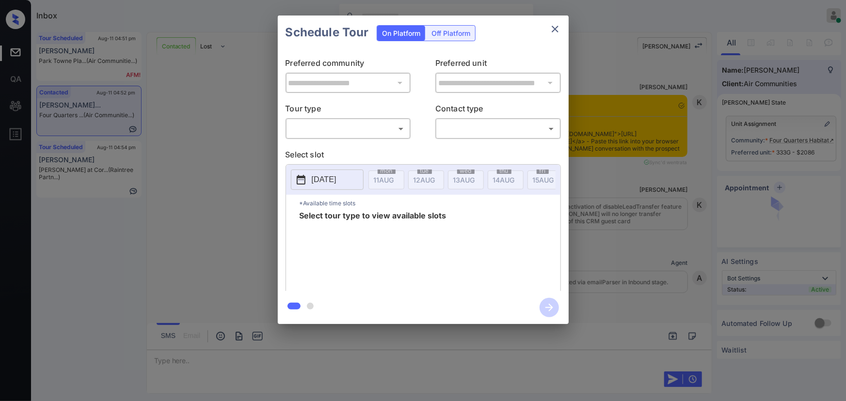
scroll to position [1988, 0]
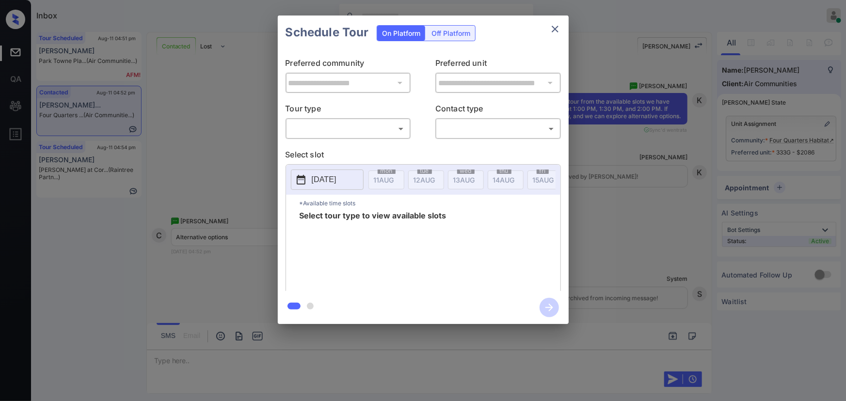
click at [351, 126] on body "Inbox [PERSON_NAME] Online Set yourself offline Set yourself on break Profile S…" at bounding box center [423, 200] width 846 height 401
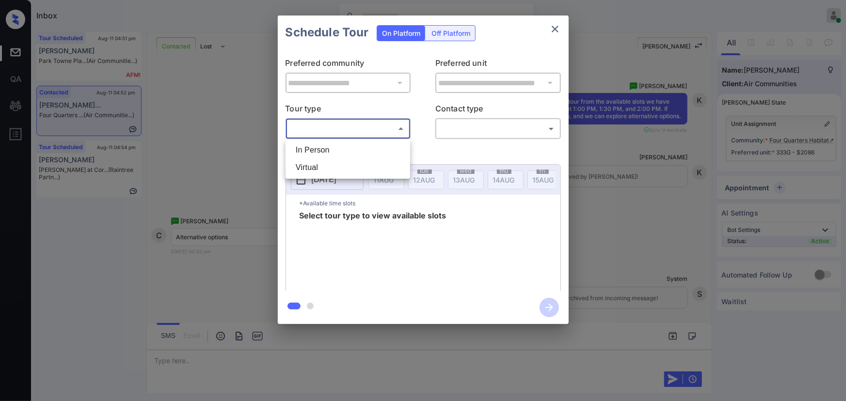
click at [330, 153] on li "In Person" at bounding box center [348, 150] width 120 height 17
type input "********"
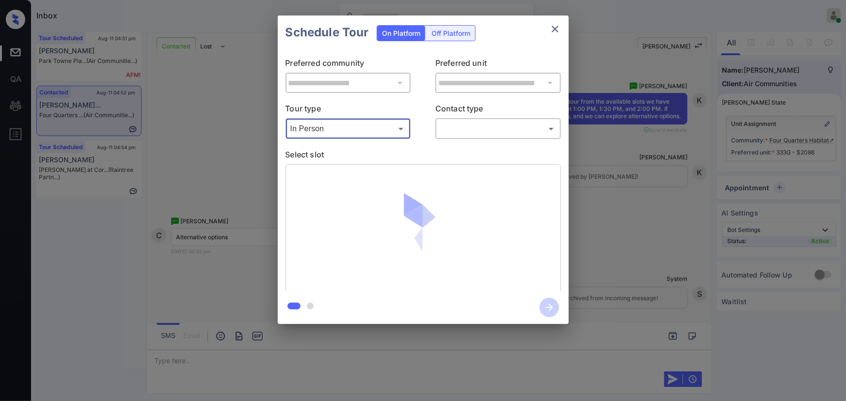
click at [486, 136] on body "Inbox [PERSON_NAME] Online Set yourself offline Set yourself on break Profile S…" at bounding box center [423, 200] width 846 height 401
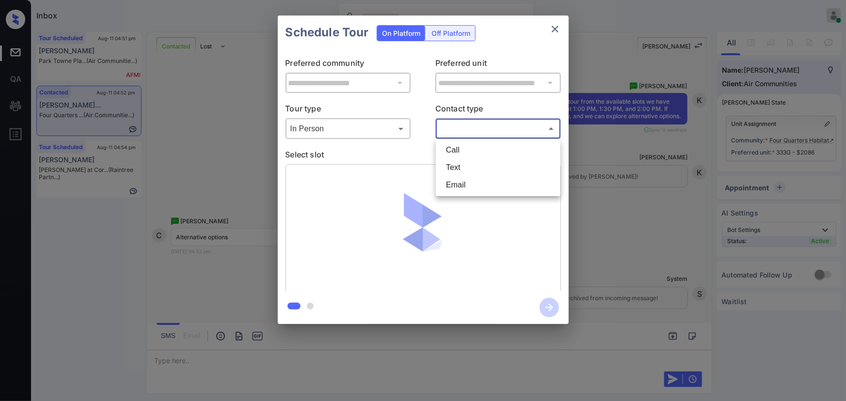
click at [463, 163] on li "Text" at bounding box center [498, 167] width 120 height 17
type input "****"
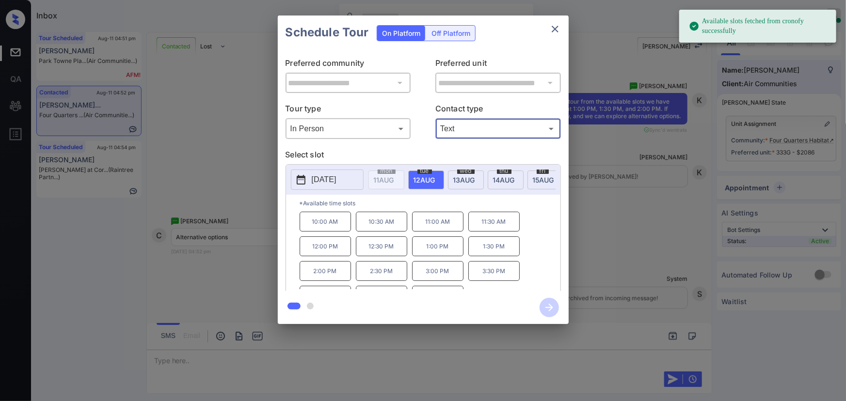
click at [331, 178] on p "[DATE]" at bounding box center [324, 180] width 25 height 12
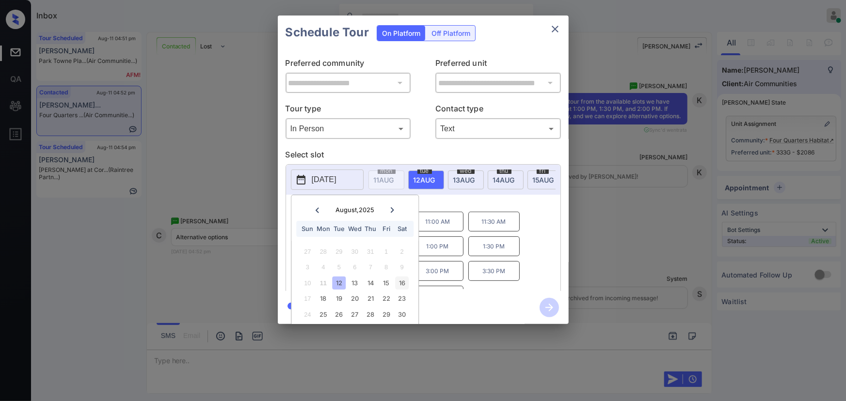
click at [401, 282] on div "16" at bounding box center [402, 283] width 13 height 13
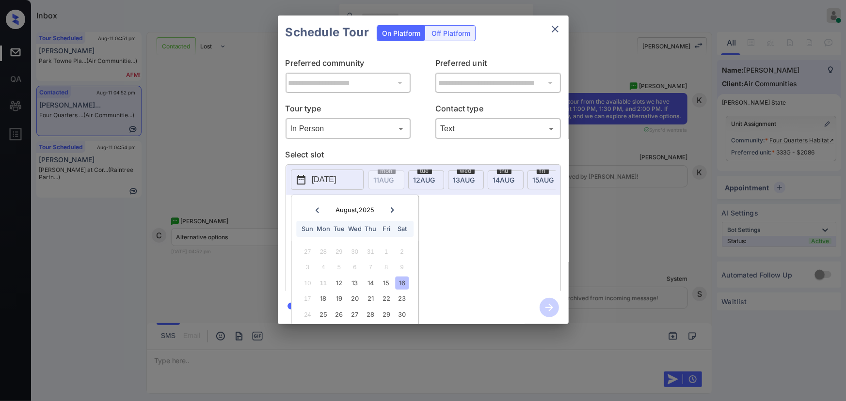
click at [446, 237] on div "1:00 PM 2:30 PM" at bounding box center [430, 251] width 261 height 78
drag, startPoint x: 397, startPoint y: 225, endPoint x: 297, endPoint y: 218, distance: 100.2
click at [297, 218] on div "*Available time slots 1:00 PM 2:30 PM" at bounding box center [423, 244] width 274 height 99
copy div "1:00 PM 2:30 PM"
click at [300, 358] on div at bounding box center [423, 200] width 846 height 401
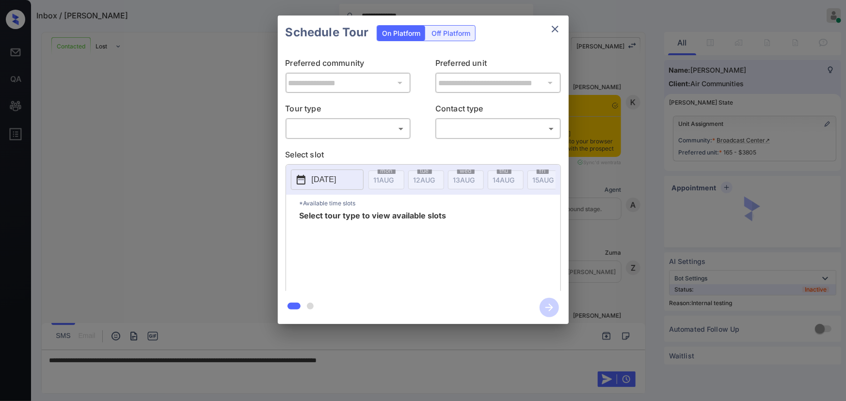
scroll to position [3441, 0]
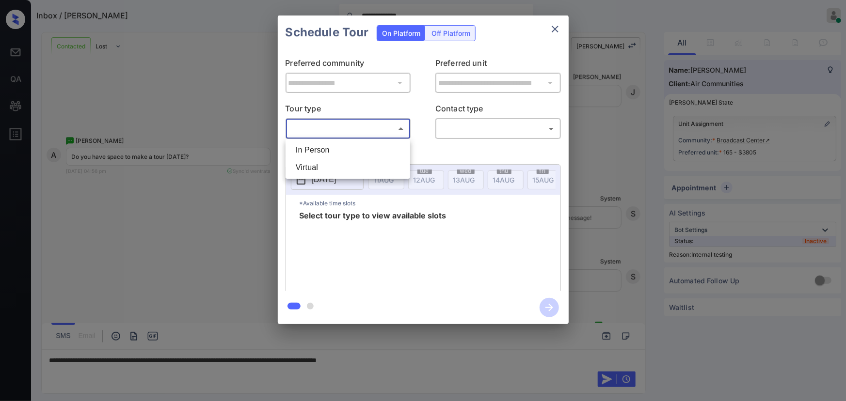
click at [376, 129] on body "**********" at bounding box center [423, 200] width 846 height 401
click at [325, 151] on li "In Person" at bounding box center [348, 150] width 120 height 17
type input "********"
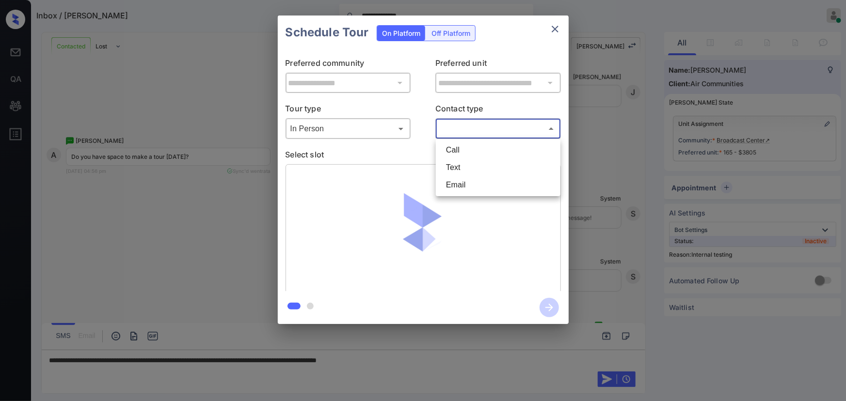
click at [483, 128] on body "**********" at bounding box center [423, 200] width 846 height 401
click at [455, 164] on li "Text" at bounding box center [498, 167] width 120 height 17
type input "****"
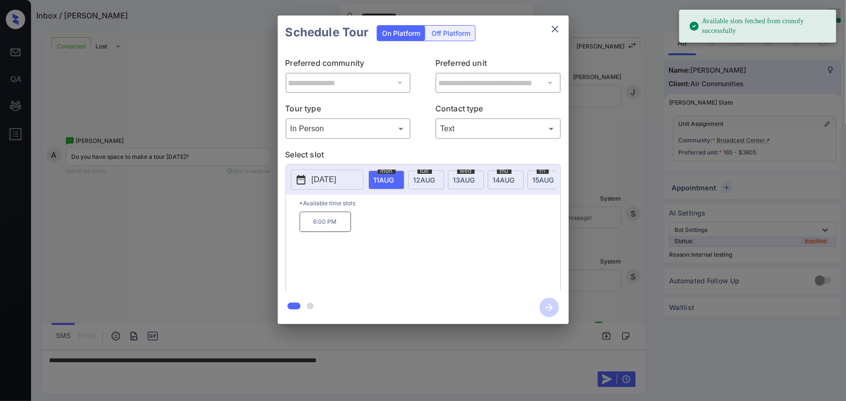
click at [394, 178] on span "12 AUG" at bounding box center [384, 180] width 20 height 8
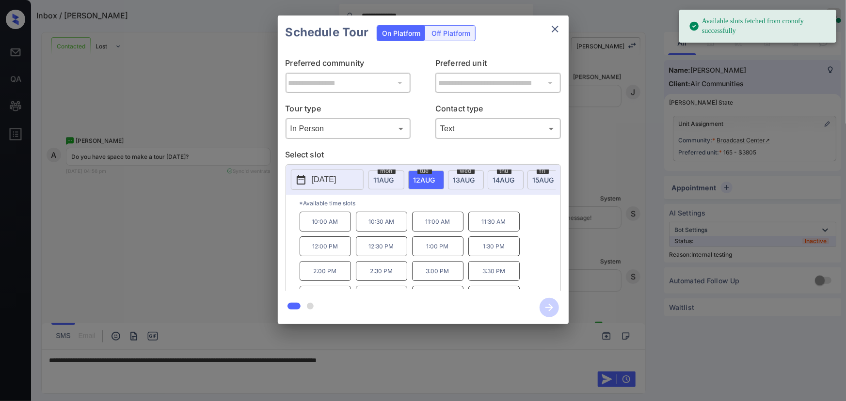
click at [342, 227] on p "10:00 AM" at bounding box center [325, 222] width 51 height 20
click at [590, 210] on div "**********" at bounding box center [423, 170] width 846 height 340
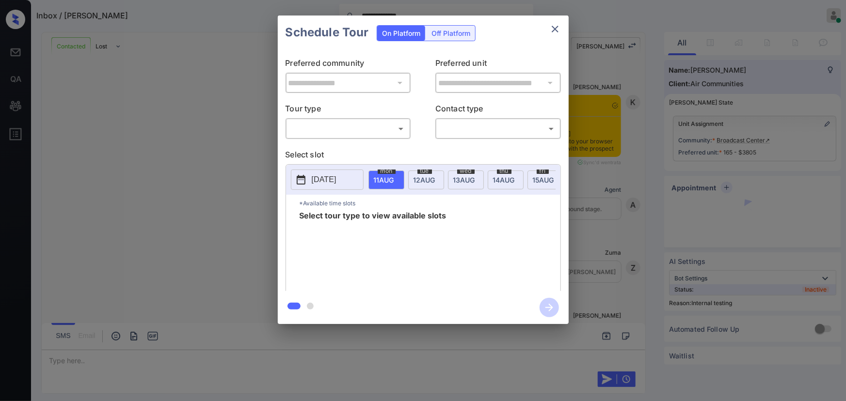
scroll to position [3506, 0]
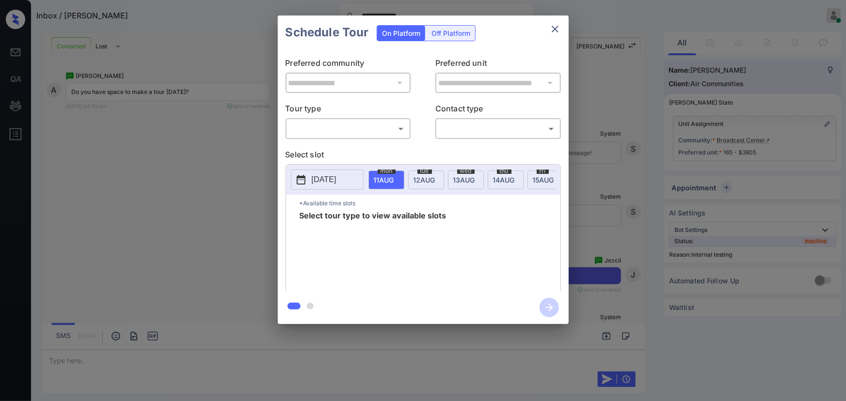
click at [361, 121] on body "**********" at bounding box center [423, 200] width 846 height 401
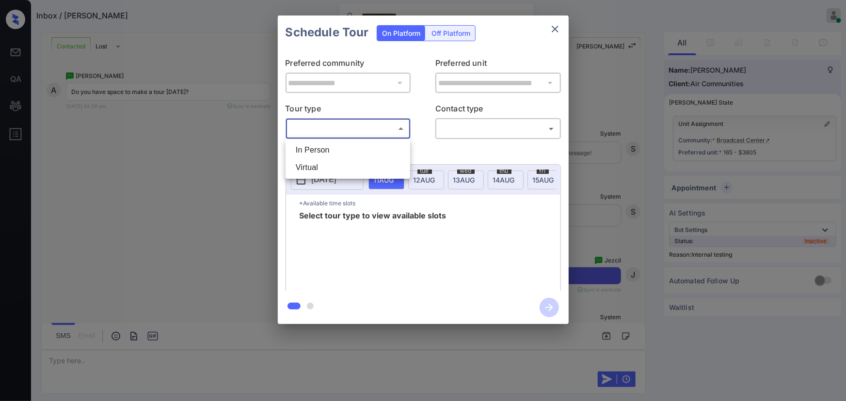
drag, startPoint x: 335, startPoint y: 147, endPoint x: 444, endPoint y: 145, distance: 109.1
click at [343, 144] on li "In Person" at bounding box center [348, 150] width 120 height 17
type input "********"
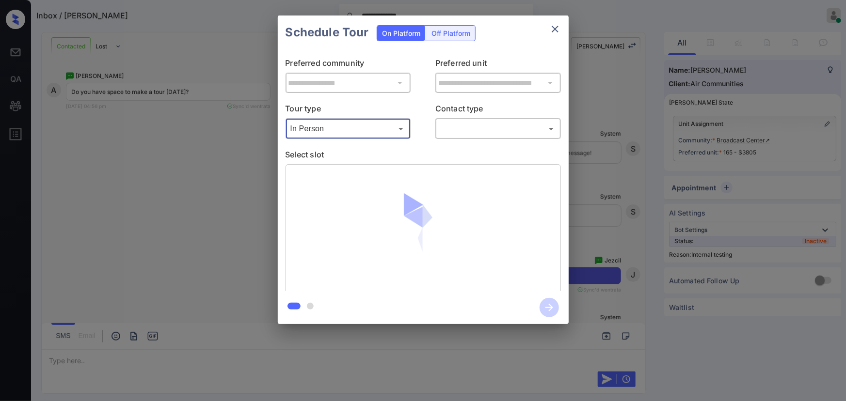
click at [488, 134] on body "**********" at bounding box center [423, 200] width 846 height 401
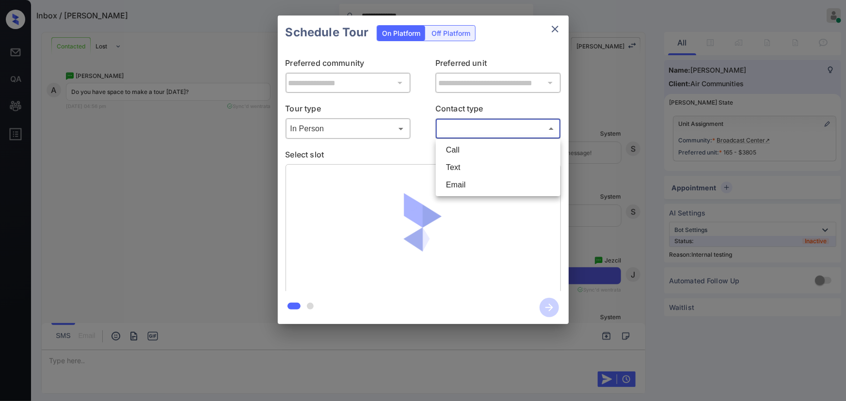
click at [462, 167] on li "Text" at bounding box center [498, 167] width 120 height 17
type input "****"
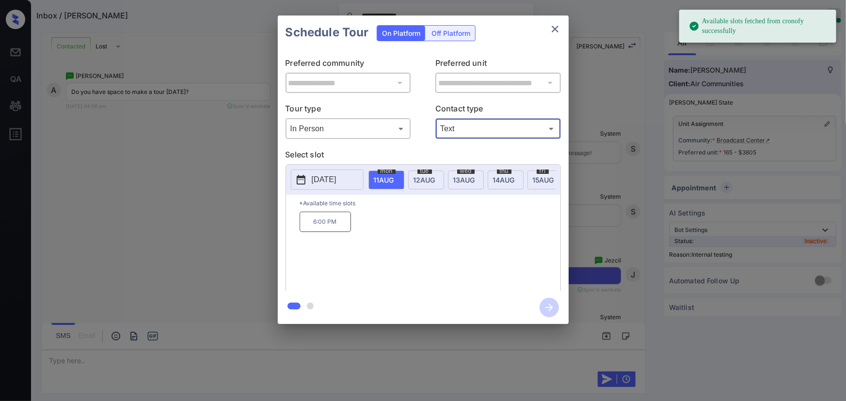
click at [394, 178] on span "12 AUG" at bounding box center [384, 180] width 20 height 8
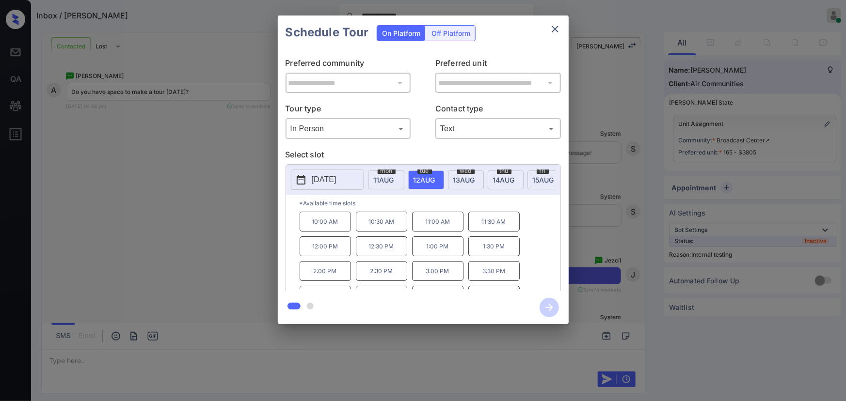
click at [339, 229] on p "10:00 AM" at bounding box center [325, 222] width 51 height 20
click at [546, 311] on icon "button" at bounding box center [549, 307] width 19 height 19
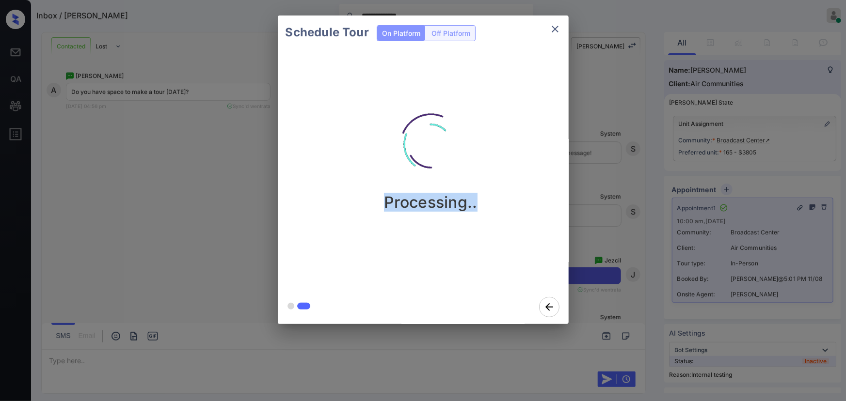
drag, startPoint x: 479, startPoint y: 199, endPoint x: 383, endPoint y: 204, distance: 96.1
click at [386, 204] on div "Processing.." at bounding box center [431, 154] width 291 height 116
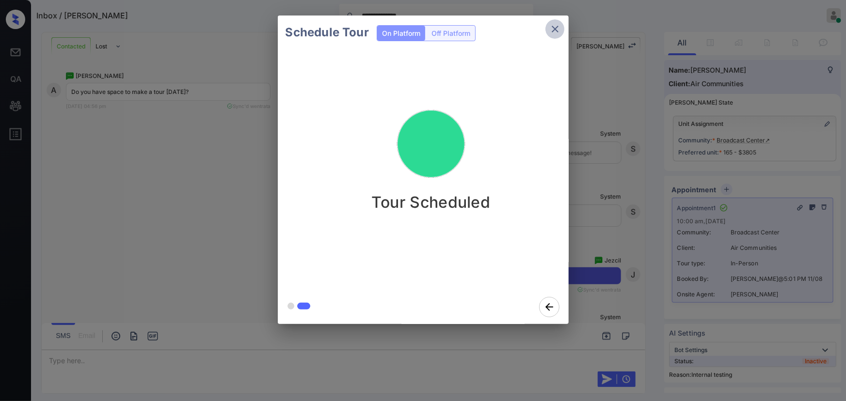
click at [552, 30] on icon "close" at bounding box center [555, 29] width 12 height 12
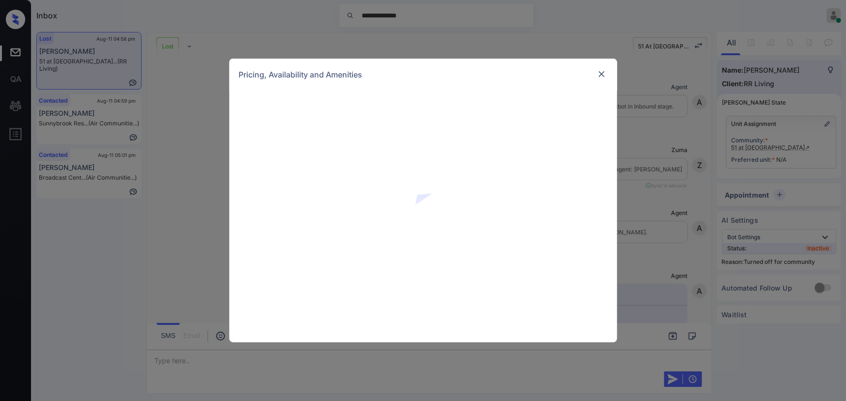
scroll to position [1122, 0]
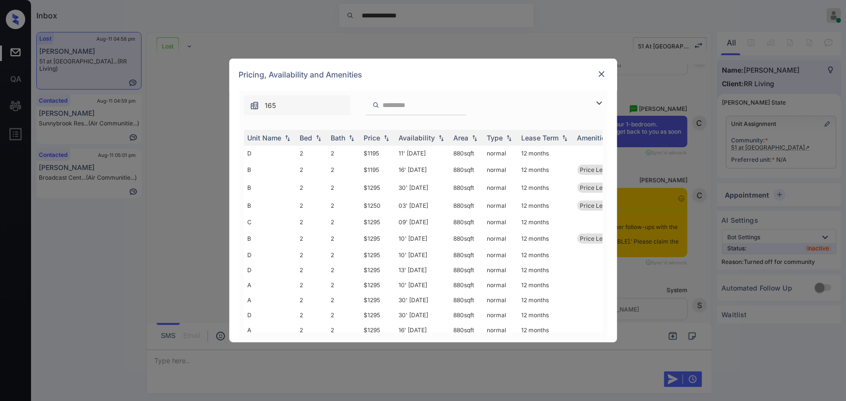
click at [658, 156] on div "**********" at bounding box center [423, 200] width 846 height 401
click at [599, 102] on img at bounding box center [599, 103] width 12 height 12
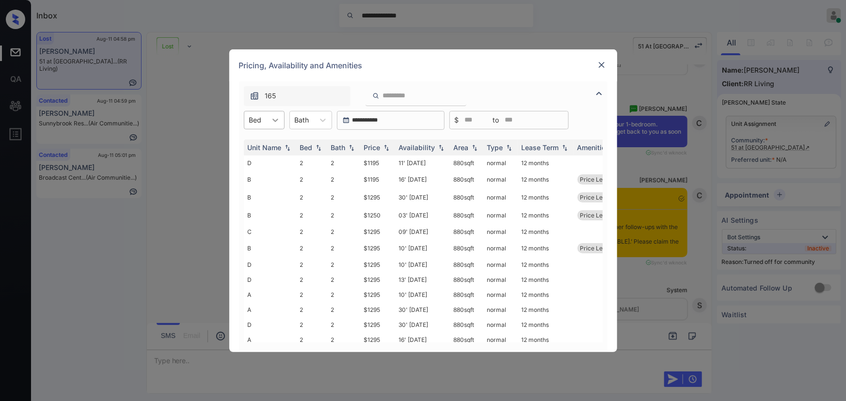
click at [278, 121] on icon at bounding box center [276, 120] width 10 height 10
click at [599, 68] on img at bounding box center [602, 65] width 10 height 10
